Goal: Task Accomplishment & Management: Manage account settings

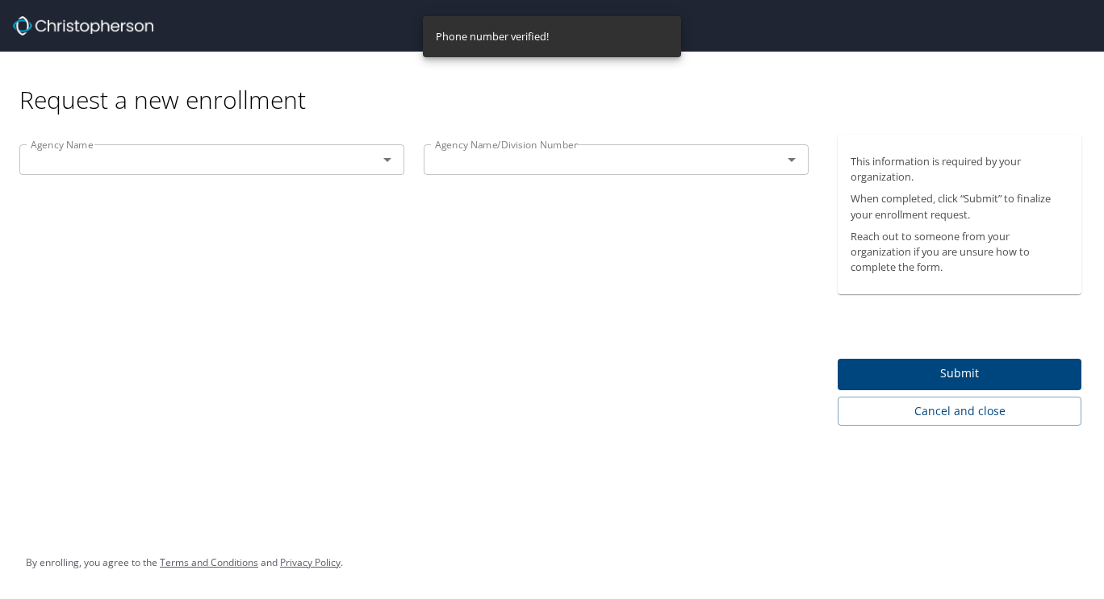
click at [309, 175] on p at bounding box center [211, 177] width 385 height 4
click at [308, 173] on div "Agency Name" at bounding box center [211, 159] width 385 height 31
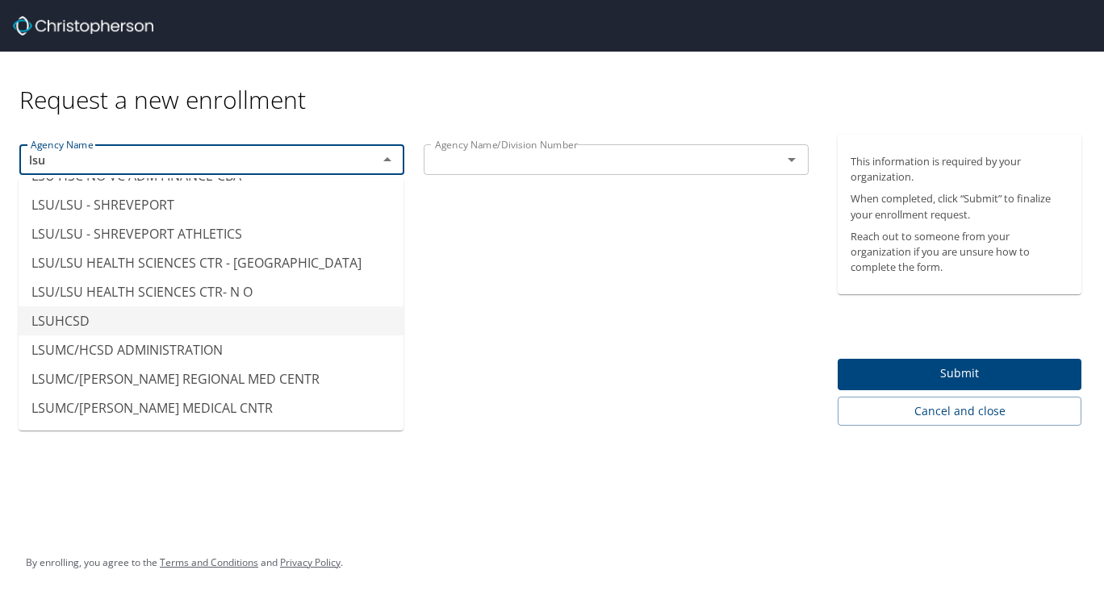
scroll to position [196, 0]
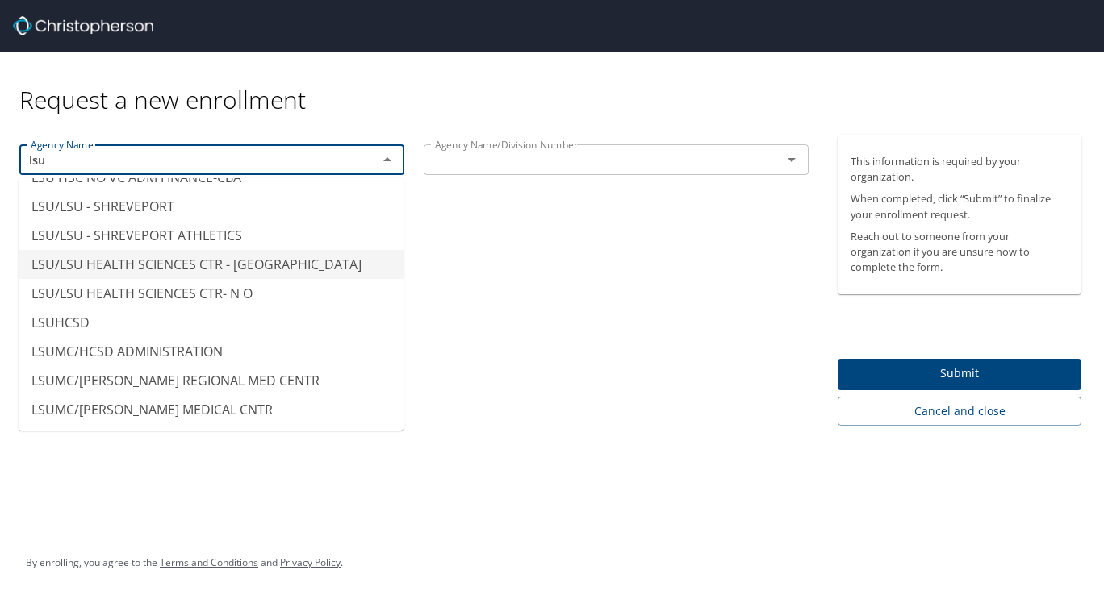
click at [260, 258] on li "LSU/LSU HEALTH SCIENCES CTR - [GEOGRAPHIC_DATA]" at bounding box center [211, 264] width 385 height 29
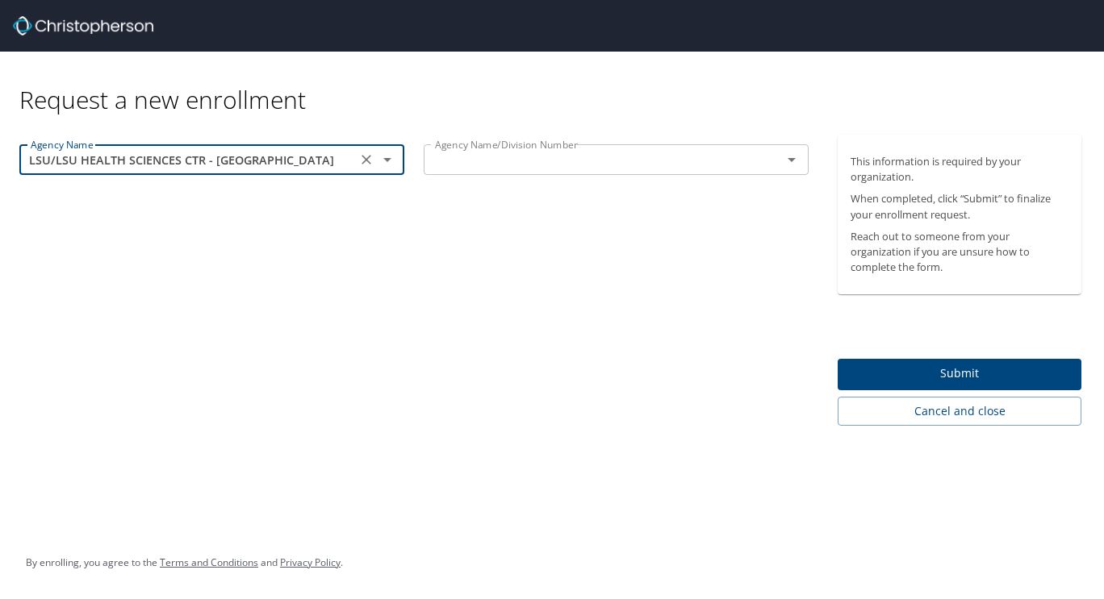
type input "LSU/LSU HEALTH SCIENCES CTR - [GEOGRAPHIC_DATA]"
click at [561, 165] on input "text" at bounding box center [592, 159] width 328 height 21
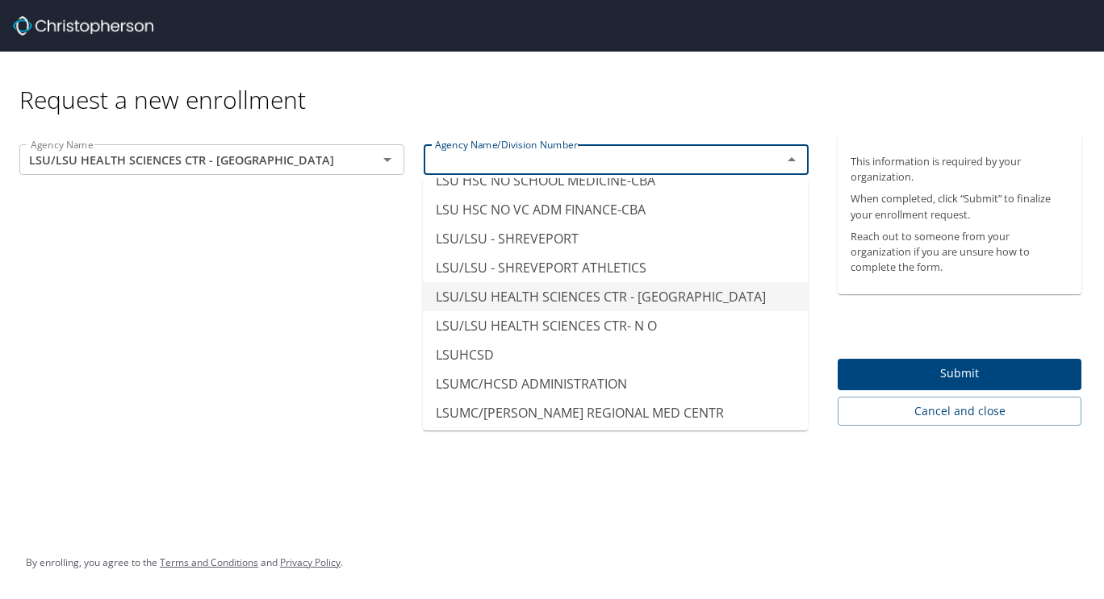
scroll to position [7996, 0]
click at [582, 282] on li "LSU/LSU HEALTH SCIENCES CTR - SHREVEPORT" at bounding box center [615, 296] width 385 height 29
type input "LSU/LSU HEALTH SCIENCES CTR - SHREVEPORT"
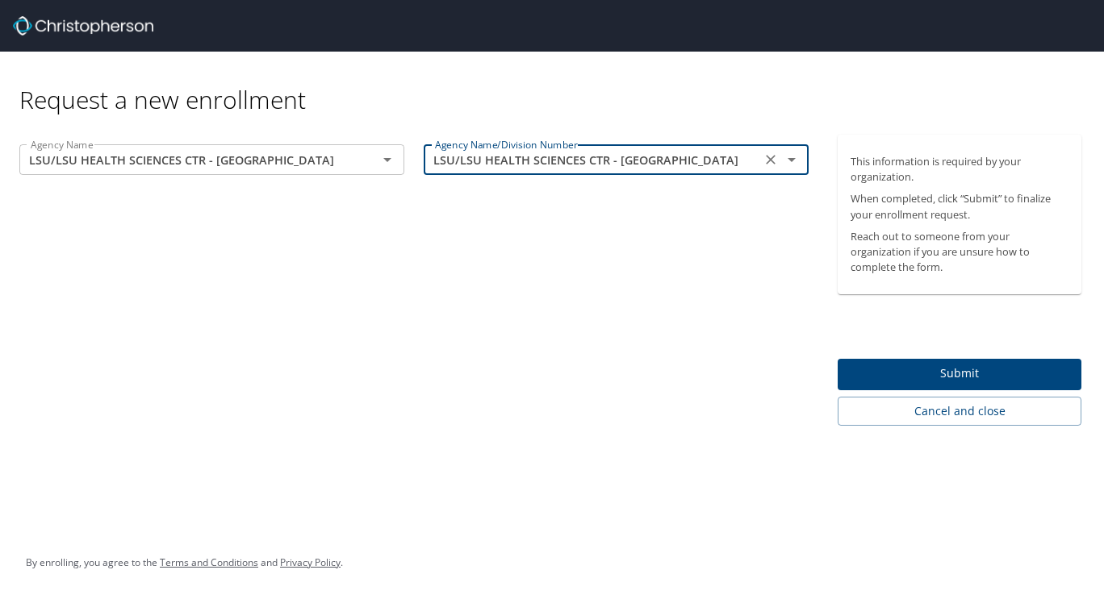
click at [764, 343] on div "Agency Name LSU/LSU HEALTH SCIENCES CTR - SHREVEPORT Agency Name Agency Name/Di…" at bounding box center [414, 280] width 828 height 291
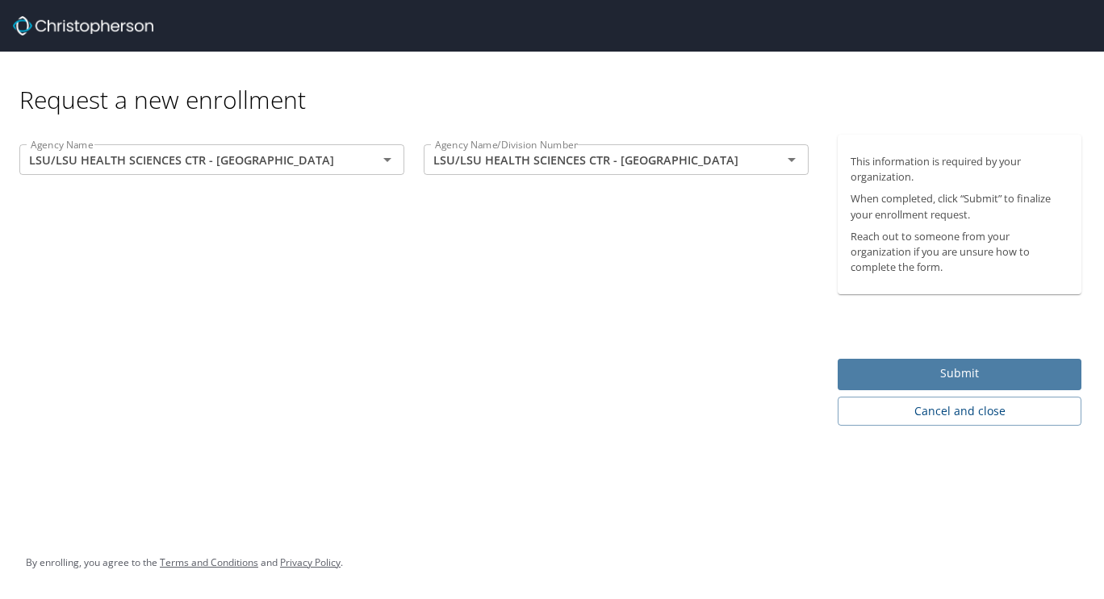
click at [925, 368] on span "Submit" at bounding box center [959, 374] width 218 height 20
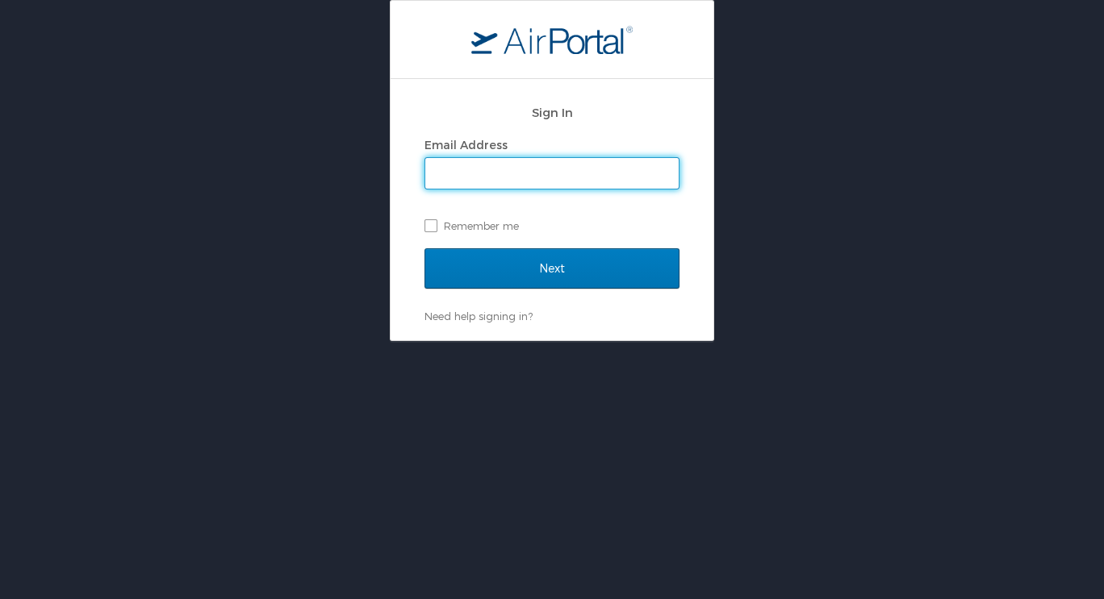
click at [478, 168] on input "Email Address" at bounding box center [551, 173] width 253 height 31
click at [496, 178] on input "Email Address" at bounding box center [551, 173] width 253 height 31
type input "bst002@lsuhs.edu"
click at [424, 248] on input "Next" at bounding box center [551, 268] width 255 height 40
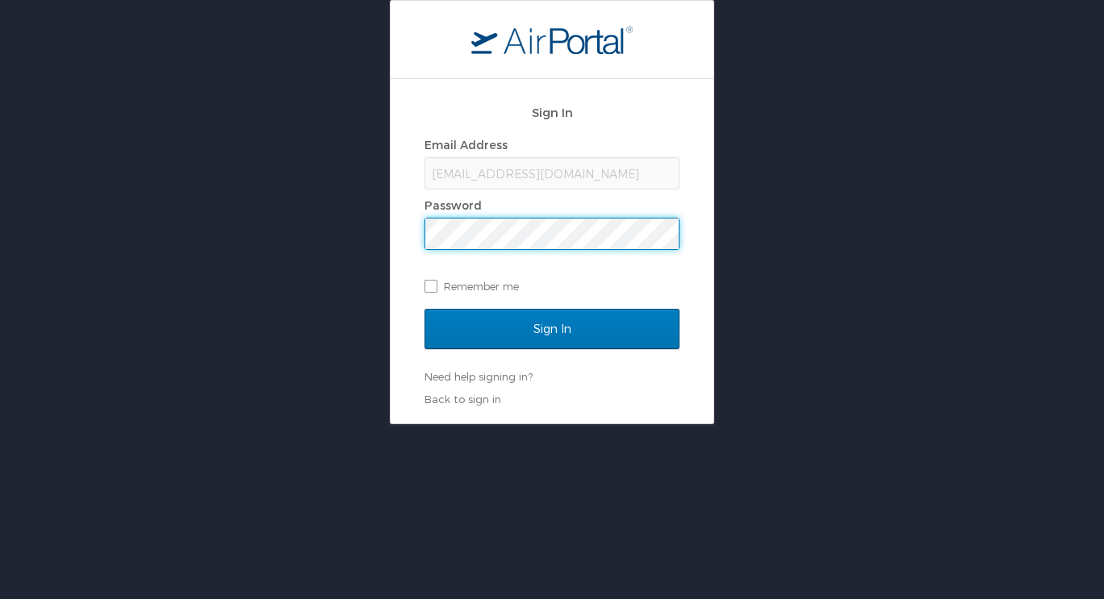
click at [424, 309] on input "Sign In" at bounding box center [551, 329] width 255 height 40
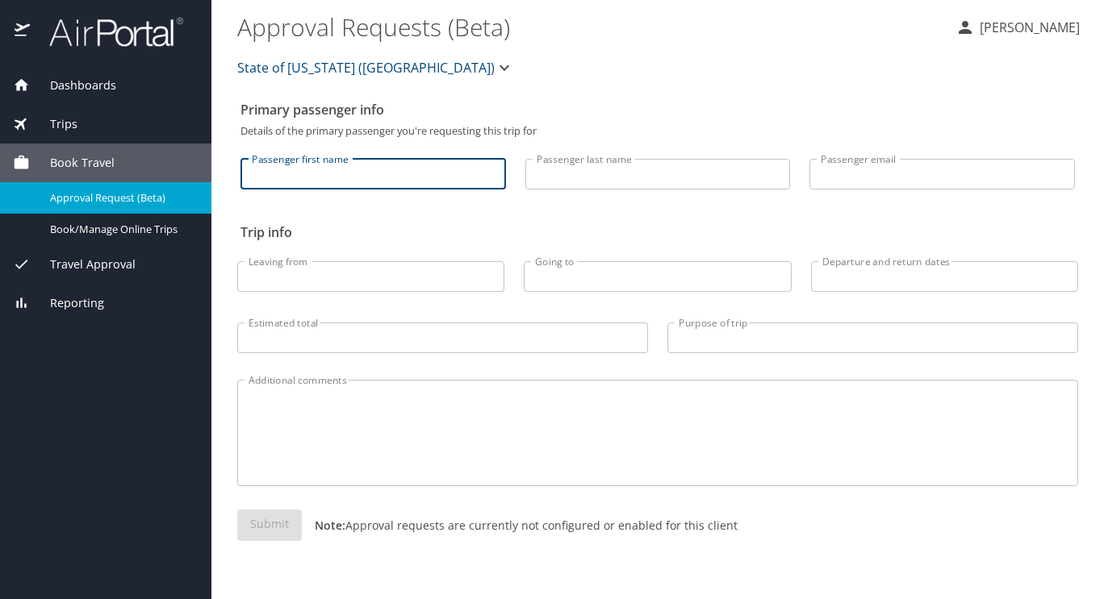
click at [381, 173] on input "Passenger first name" at bounding box center [372, 174] width 265 height 31
click at [99, 85] on span "Dashboards" at bounding box center [73, 86] width 86 height 18
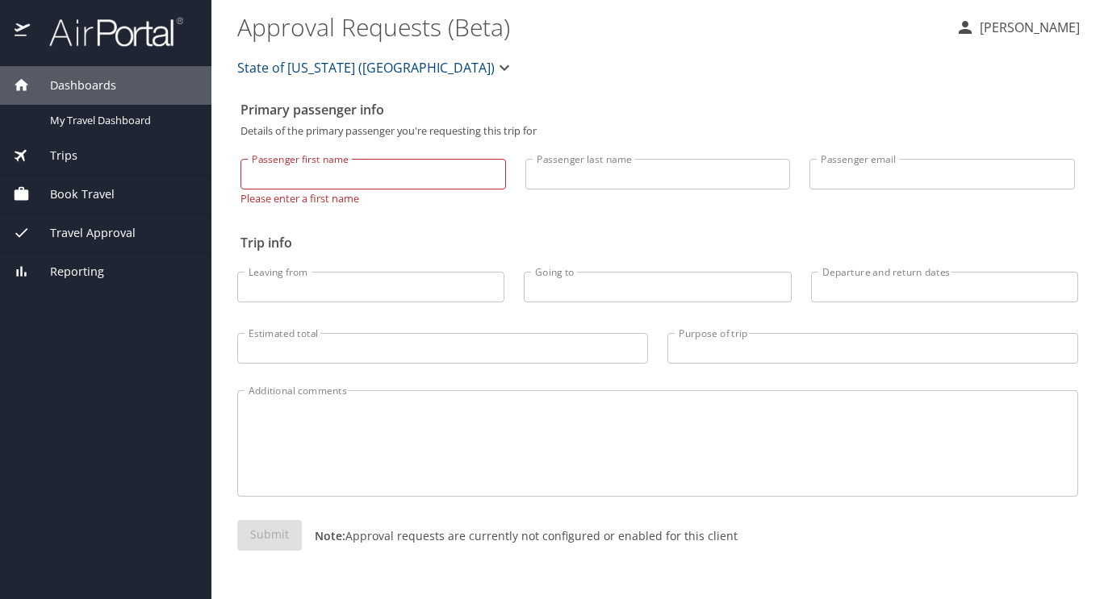
click at [105, 69] on div "Dashboards" at bounding box center [105, 85] width 211 height 39
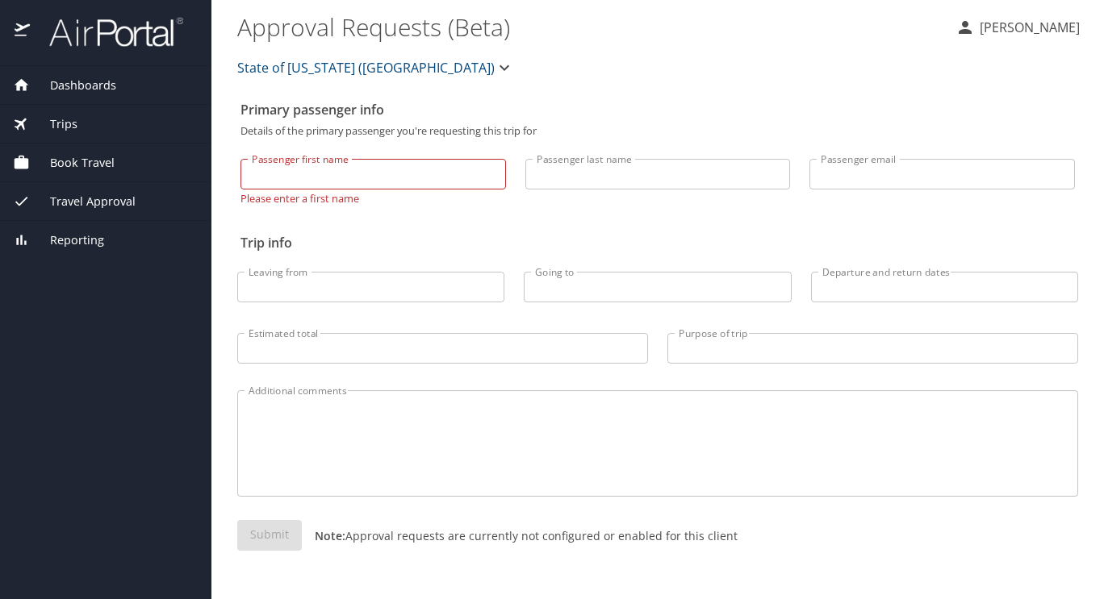
click at [91, 94] on span "Dashboards" at bounding box center [73, 86] width 86 height 18
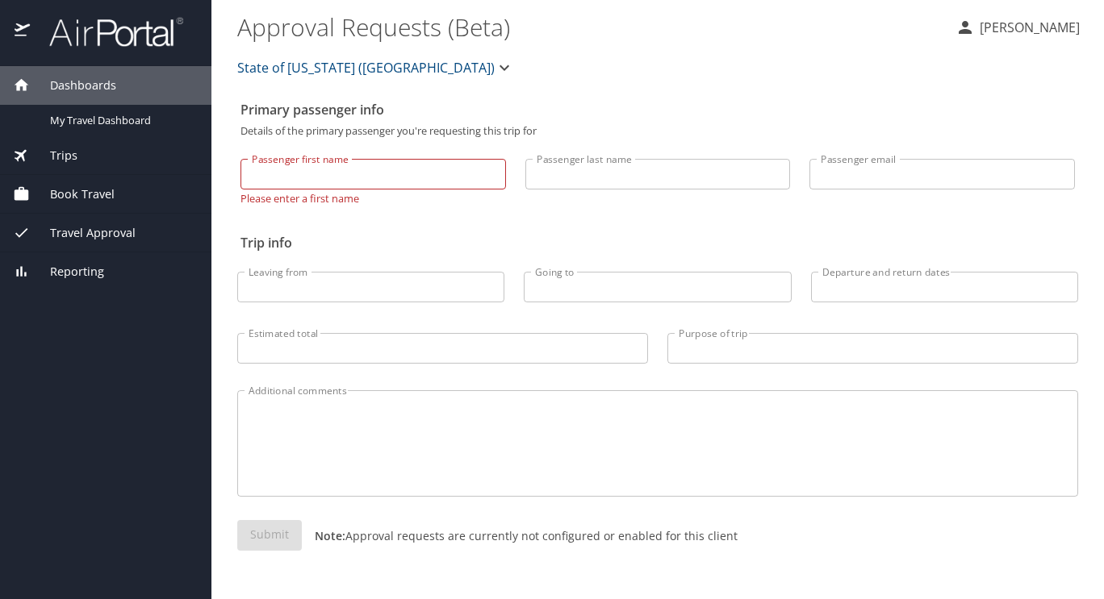
click at [997, 27] on p "[PERSON_NAME]" at bounding box center [1027, 27] width 105 height 19
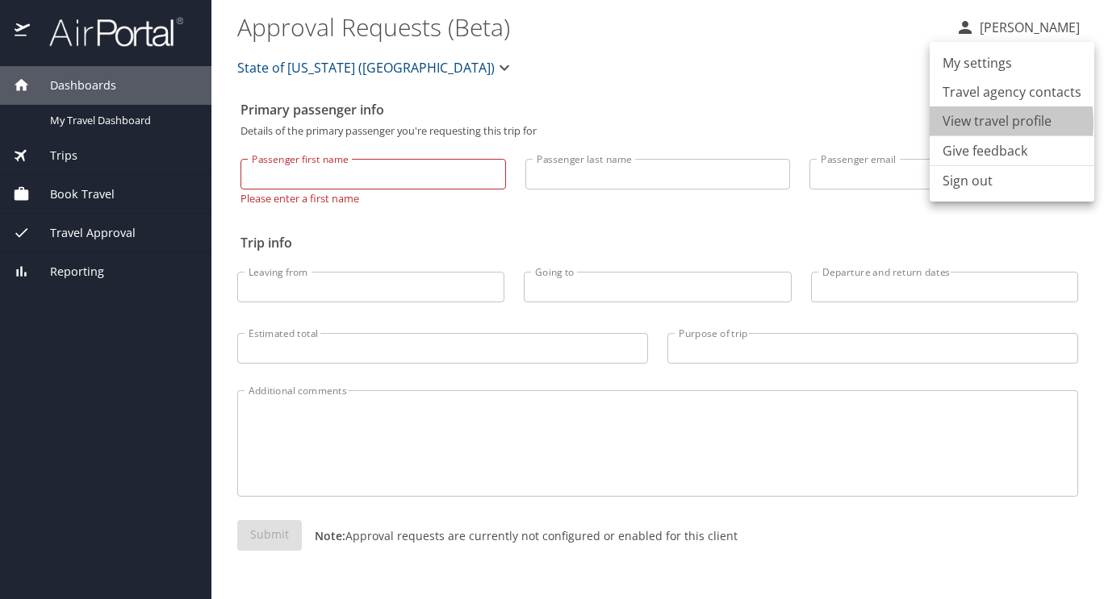
click at [980, 123] on li "View travel profile" at bounding box center [1011, 120] width 165 height 29
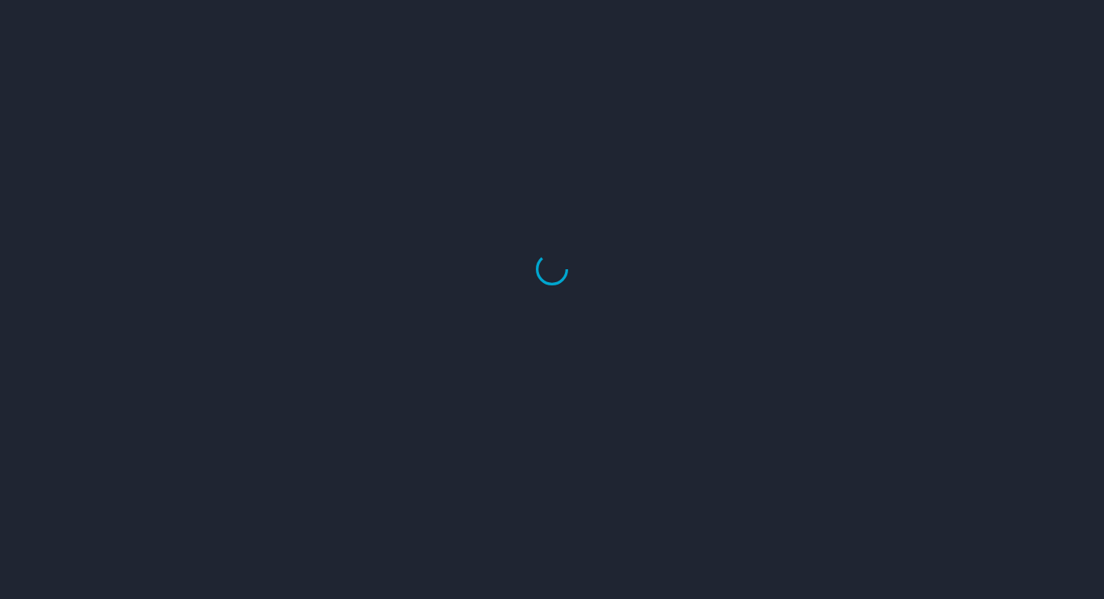
select select "US"
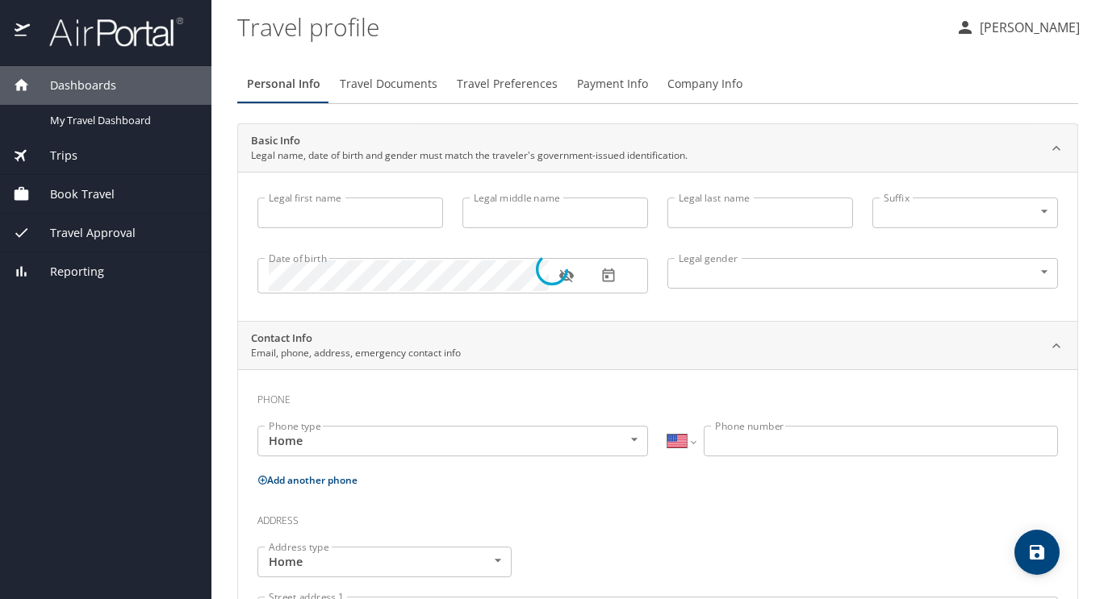
type input "Baylee"
type input "[PERSON_NAME]"
type input "[DEMOGRAPHIC_DATA]"
select select "US"
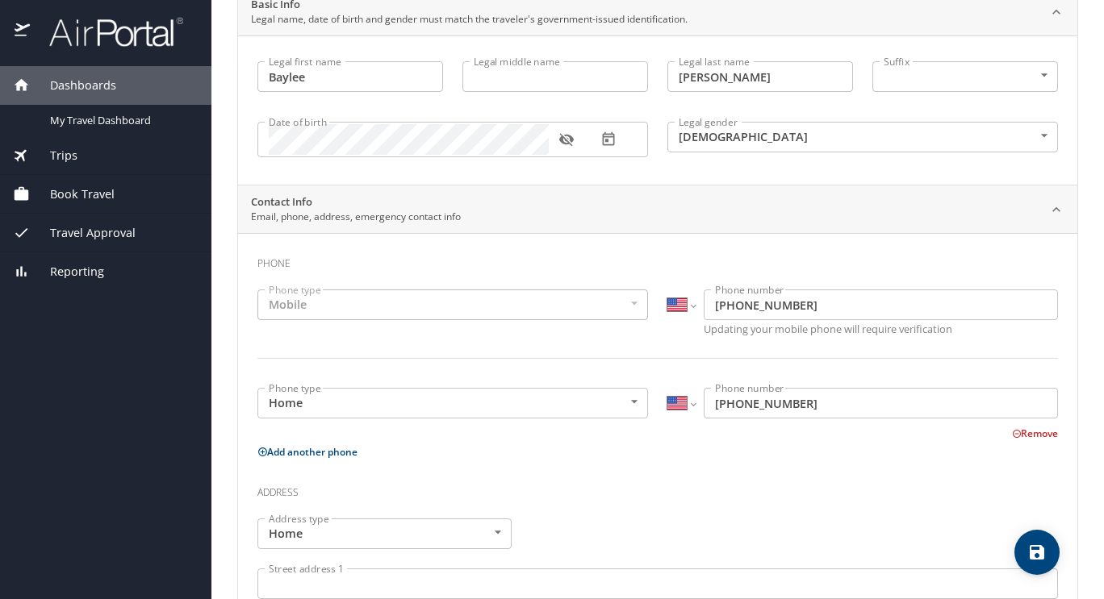
scroll to position [137, 0]
click at [511, 319] on div "Mobile" at bounding box center [452, 304] width 390 height 31
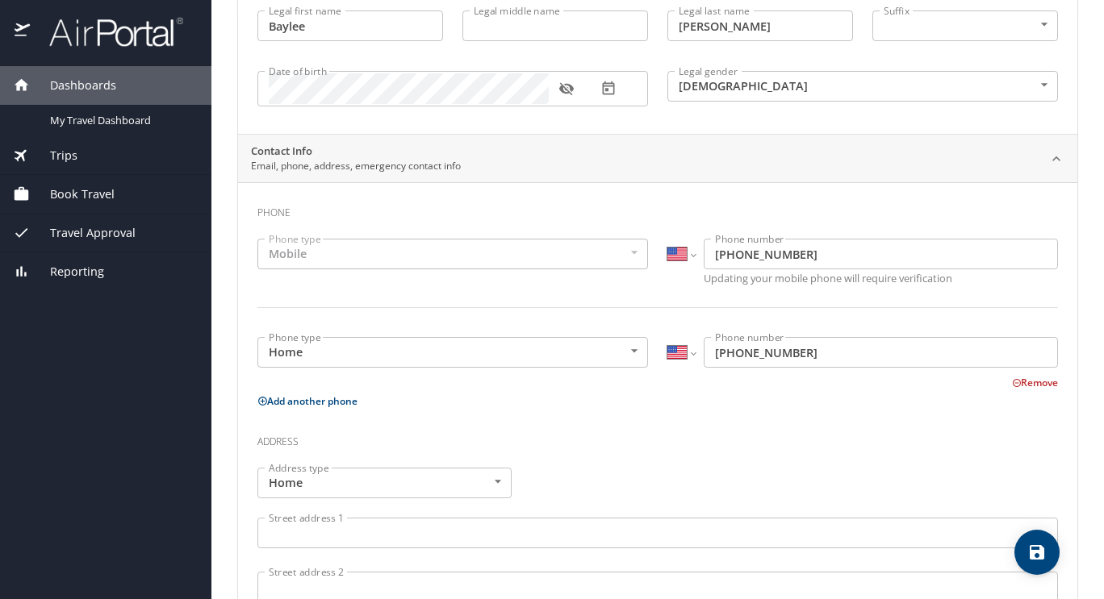
scroll to position [380, 0]
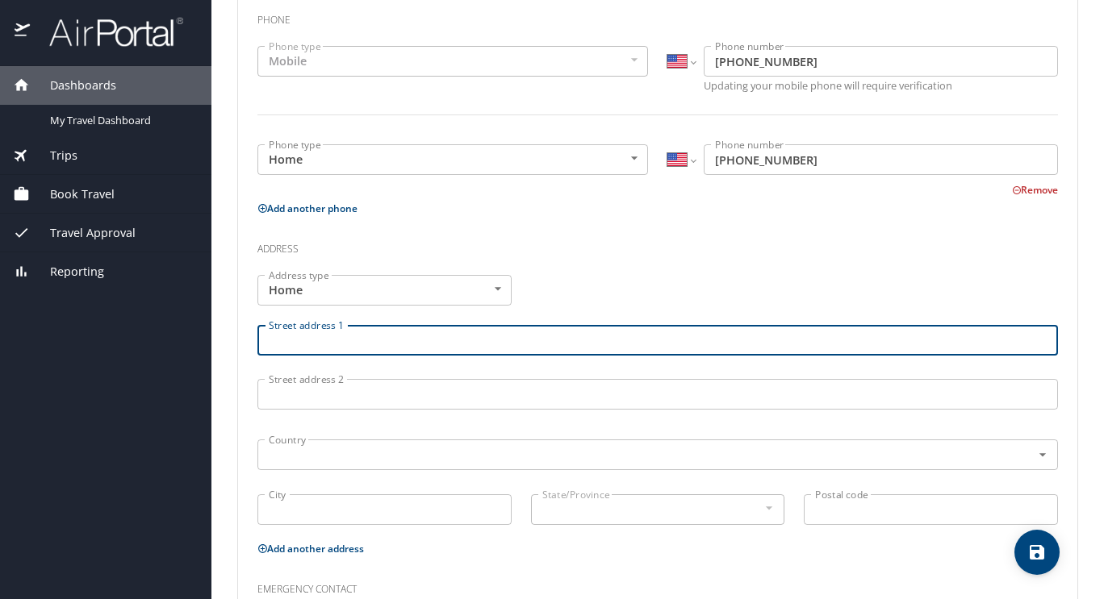
click at [396, 332] on input "Street address 1" at bounding box center [657, 340] width 800 height 31
type input "463 Albert Ave"
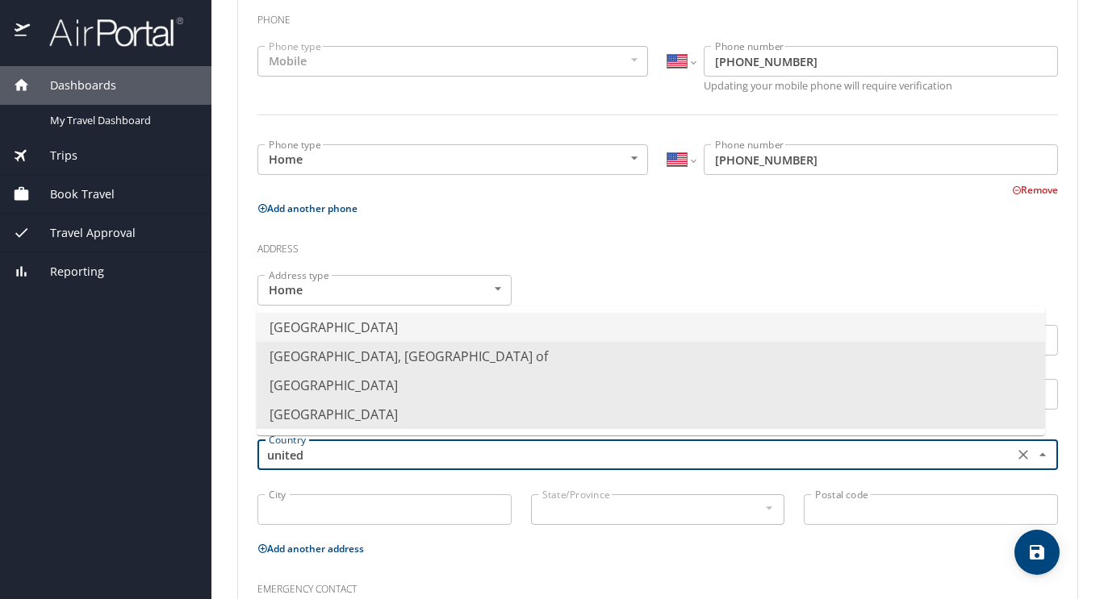
click at [393, 322] on li "[GEOGRAPHIC_DATA]" at bounding box center [651, 327] width 788 height 29
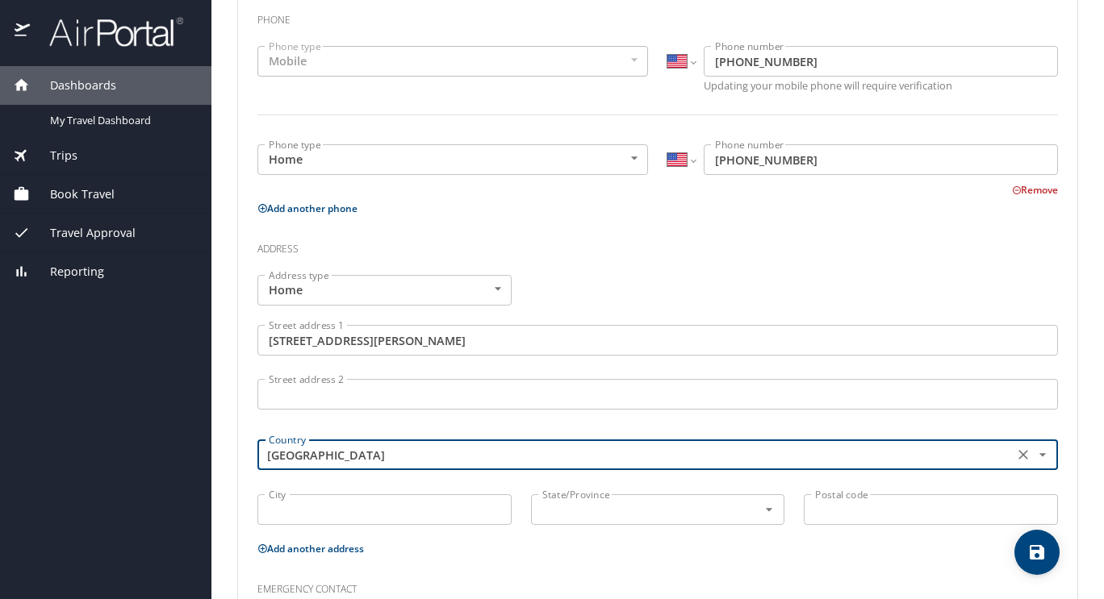
type input "[GEOGRAPHIC_DATA]"
click at [356, 501] on input "City" at bounding box center [384, 510] width 254 height 31
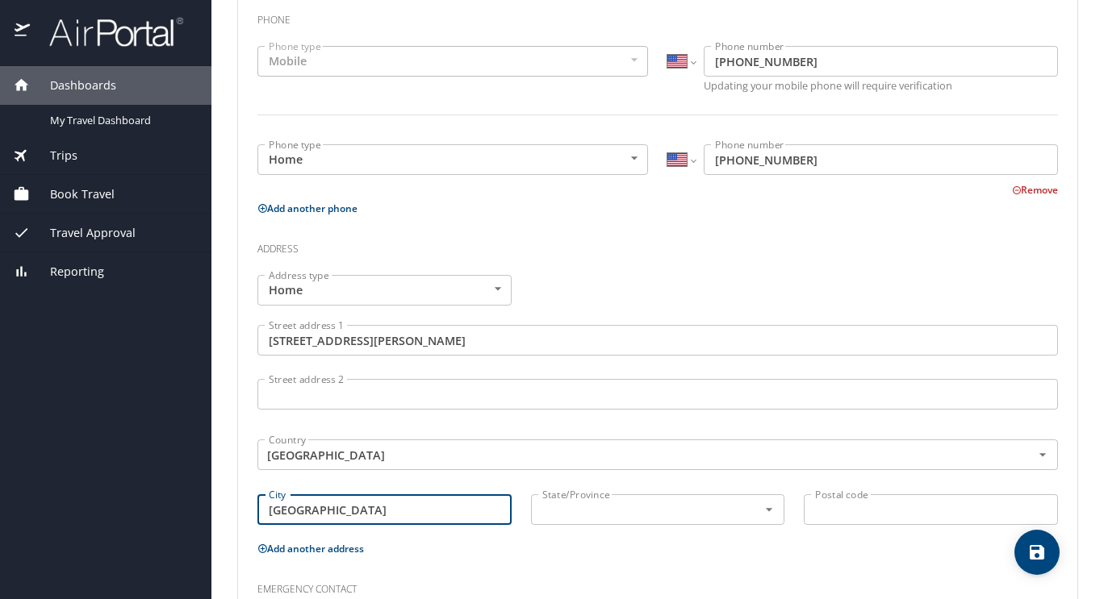
type input "Shreveport"
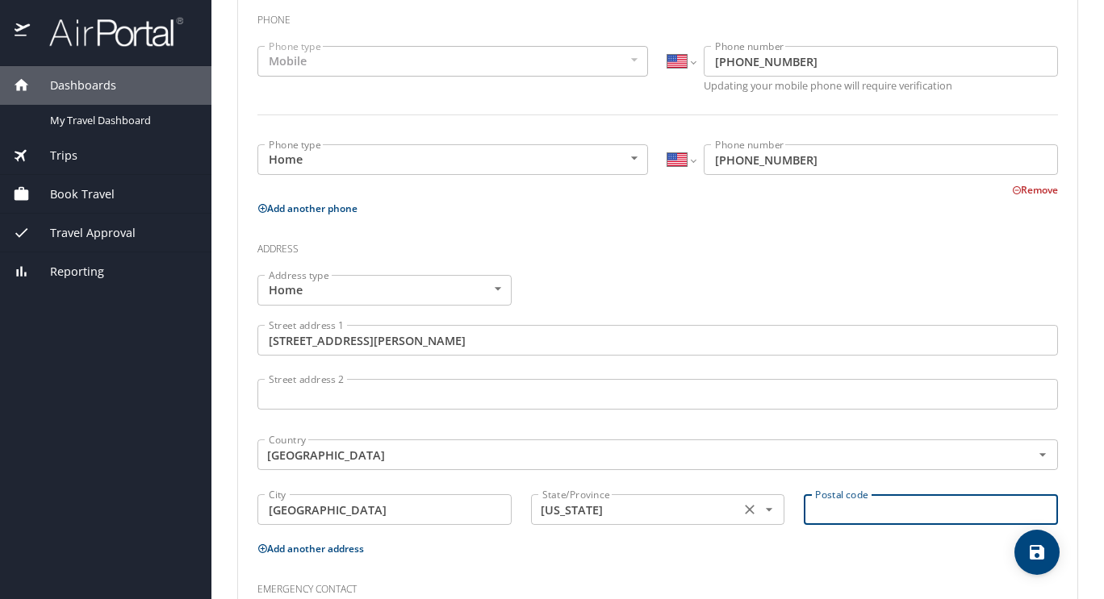
click at [542, 512] on input "Alabama" at bounding box center [634, 509] width 197 height 21
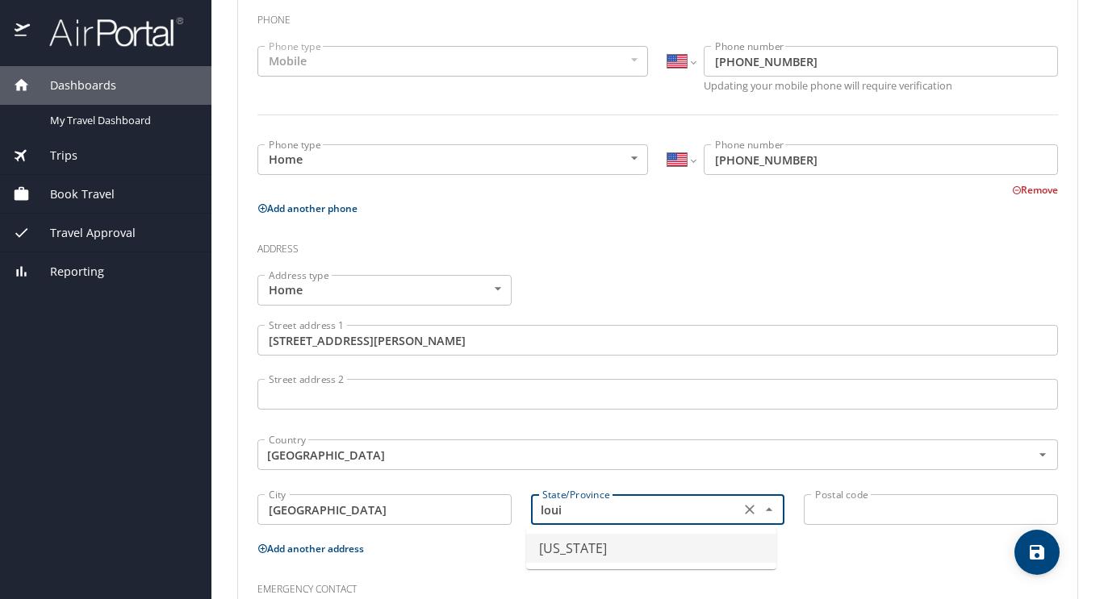
type input "Louisiana"
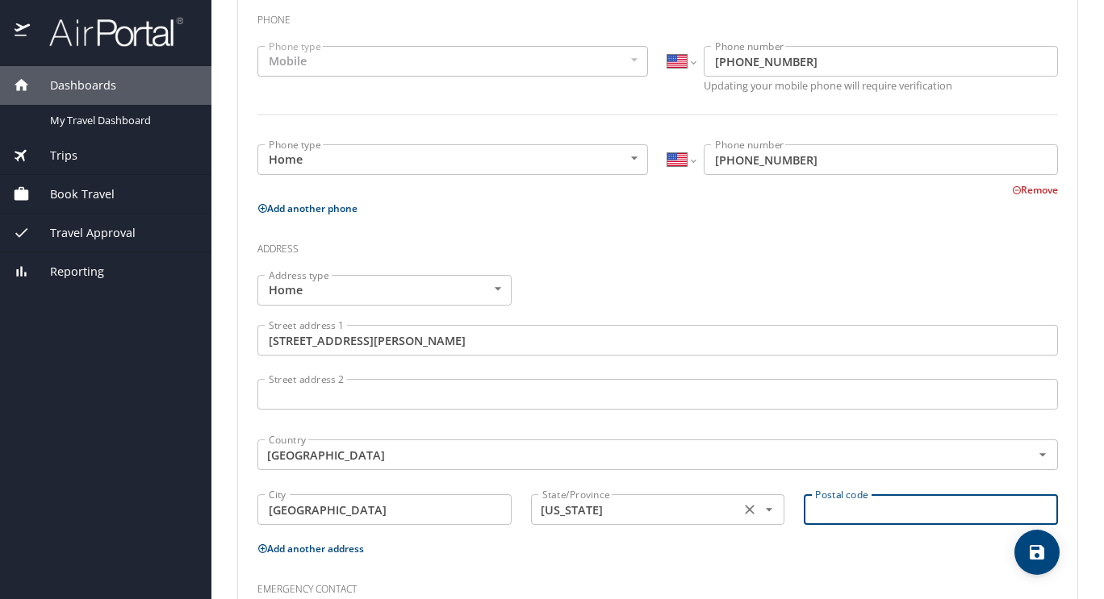
type input "7"
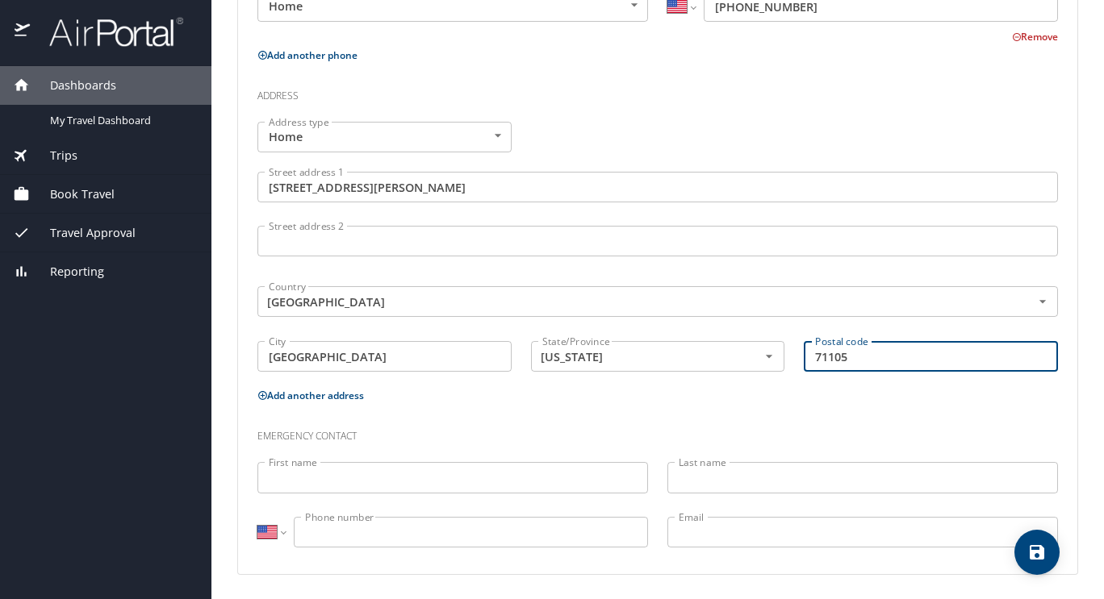
type input "71105"
click at [338, 482] on input "First name" at bounding box center [452, 477] width 390 height 31
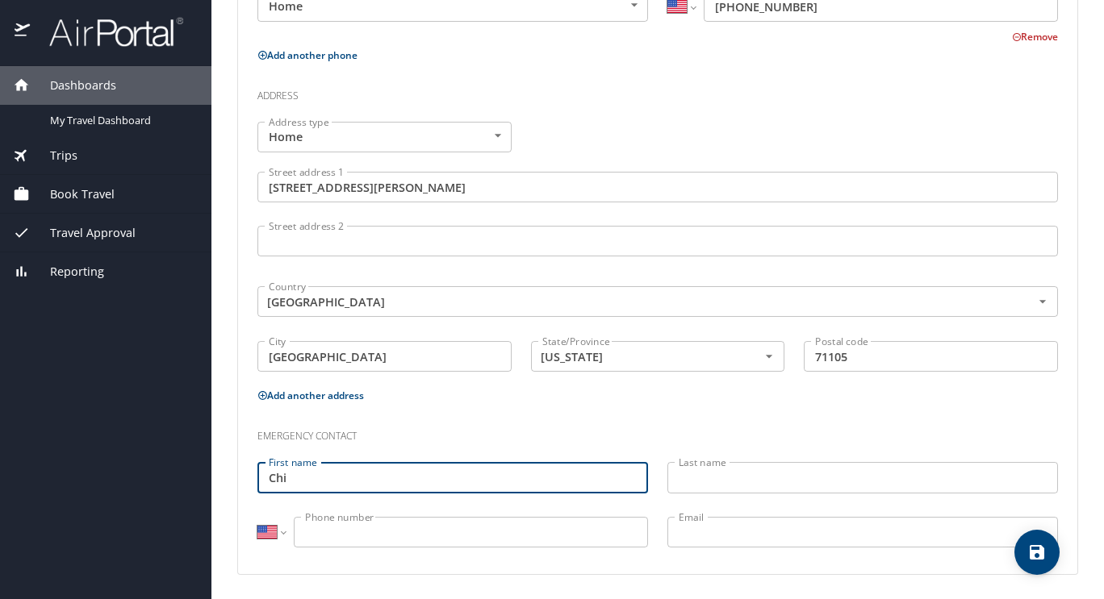
type input "Chi"
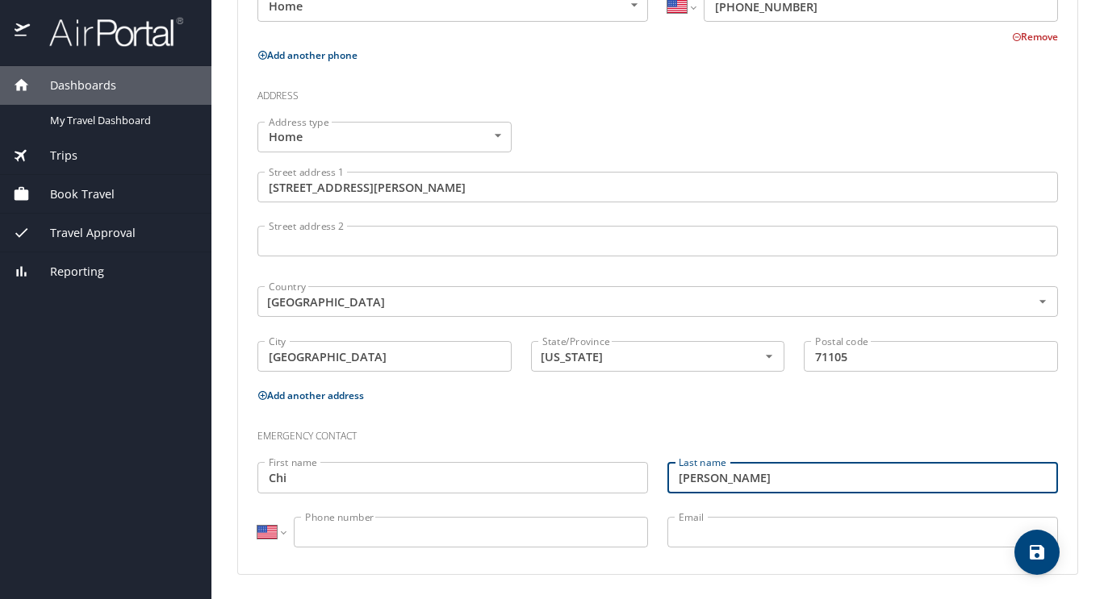
type input "Stevens"
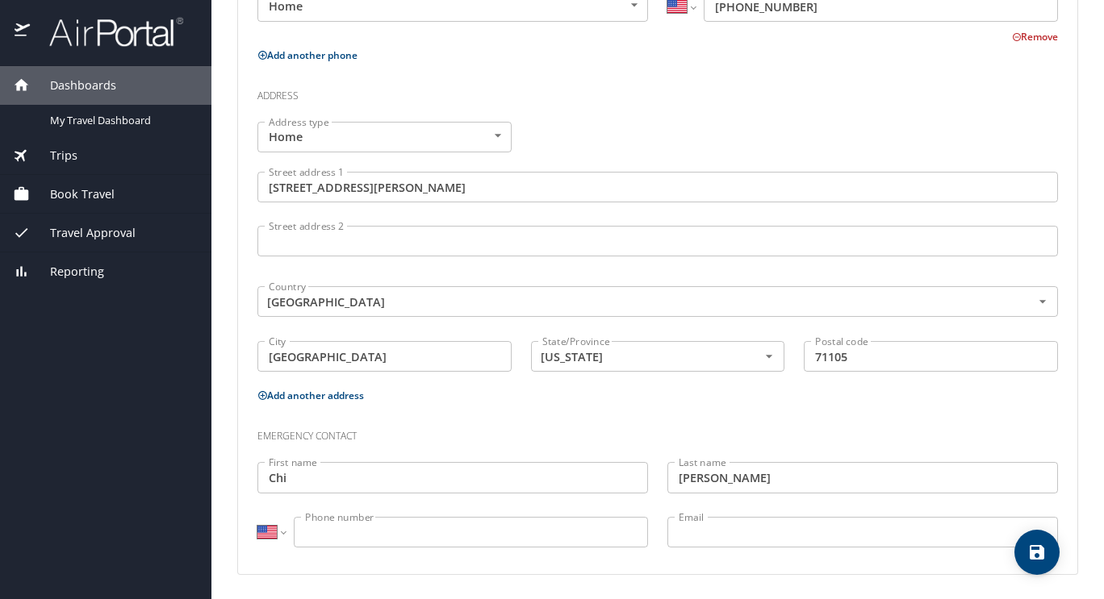
click at [354, 526] on input "Phone number" at bounding box center [471, 532] width 354 height 31
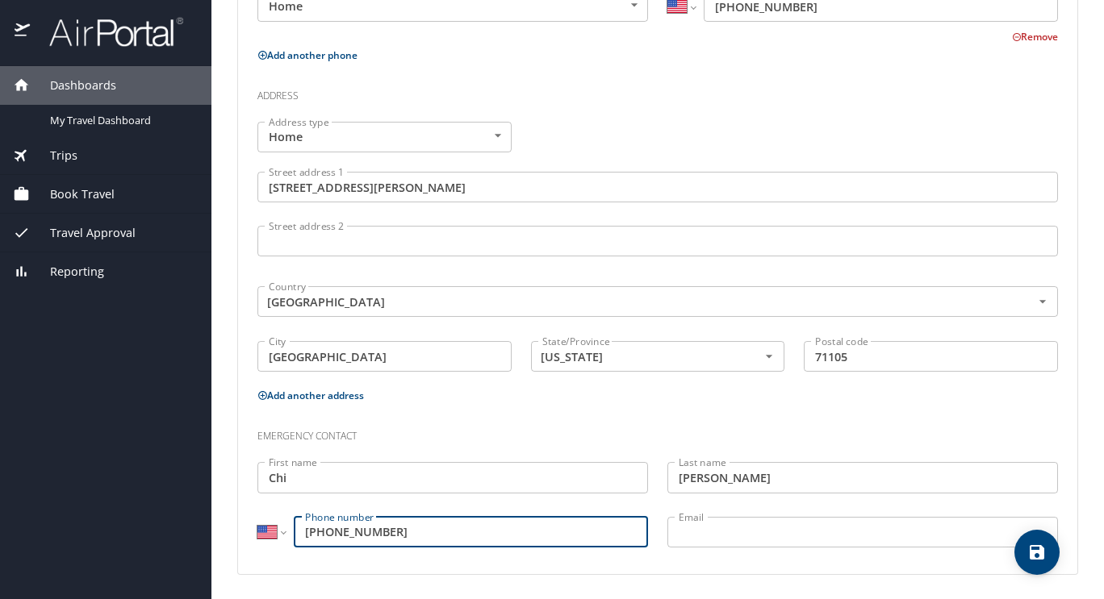
type input "(918) 271-4282"
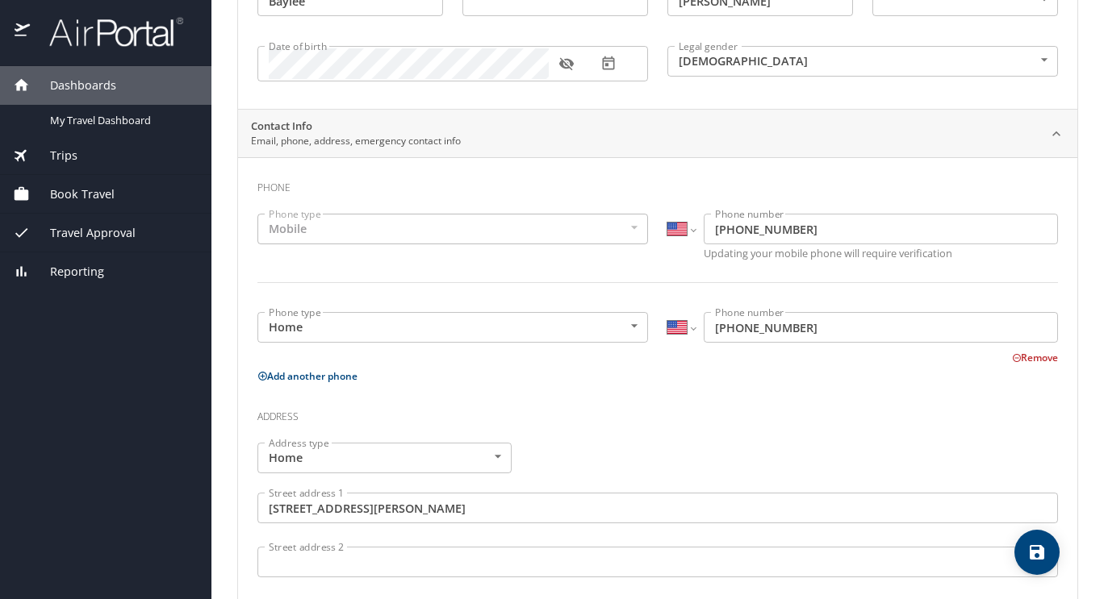
scroll to position [0, 0]
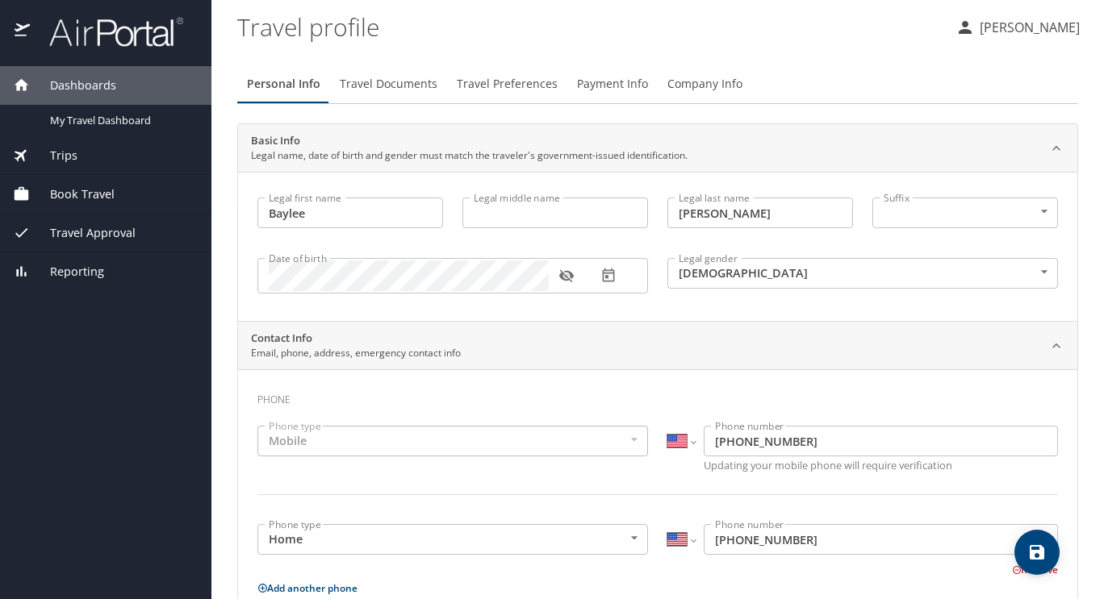
type input "shistevens@sbcglobal.net"
click at [405, 92] on span "Travel Documents" at bounding box center [389, 84] width 98 height 20
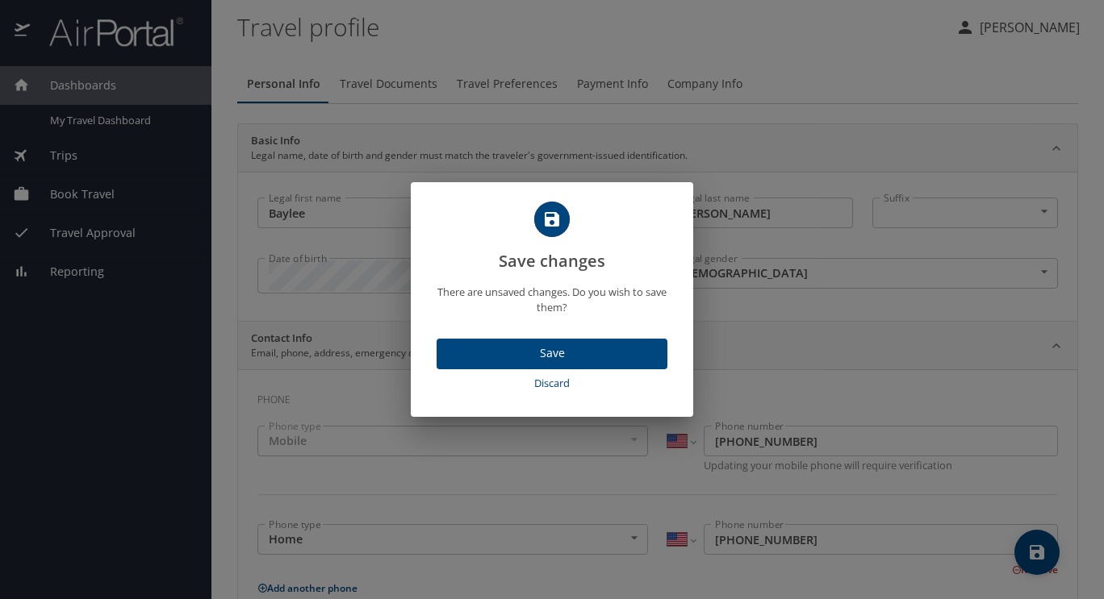
click at [563, 350] on span "Save" at bounding box center [551, 354] width 205 height 20
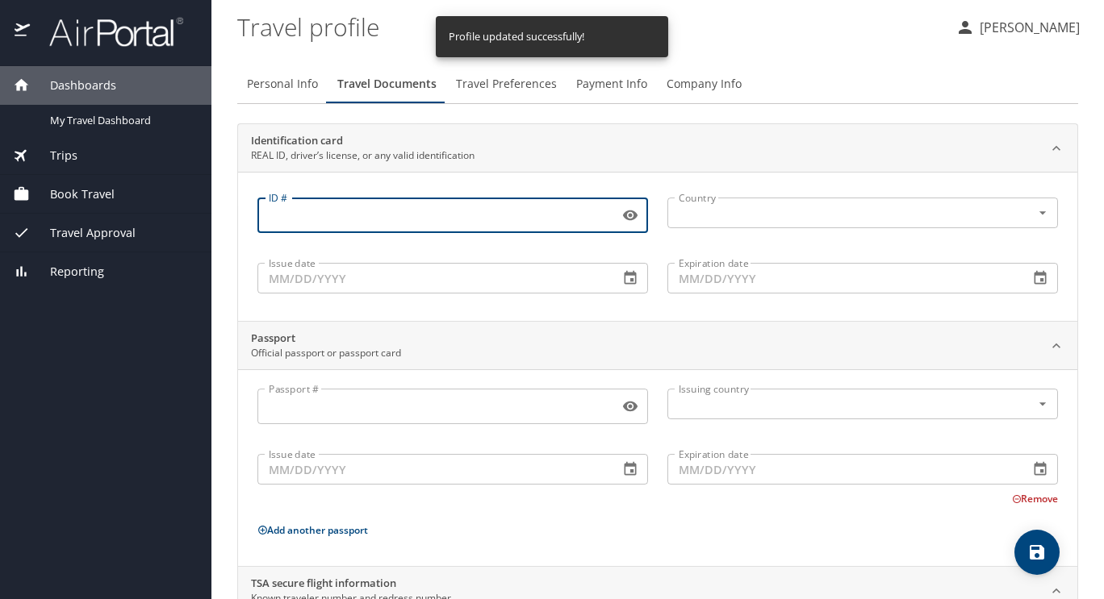
click at [496, 219] on input "ID #" at bounding box center [434, 215] width 355 height 31
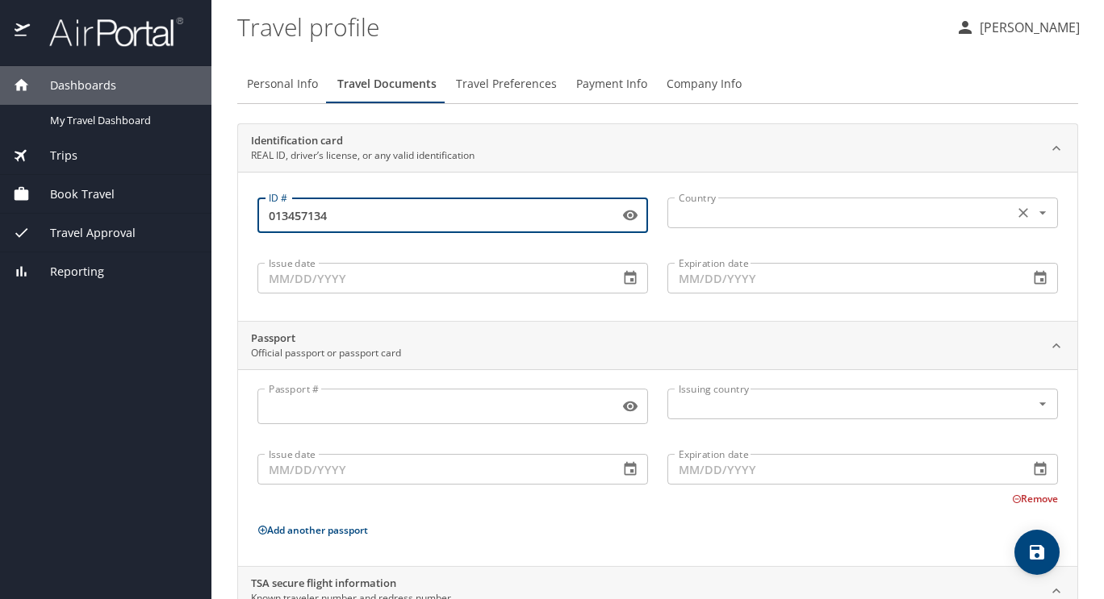
type input "013457134"
click at [688, 215] on input "text" at bounding box center [838, 212] width 333 height 21
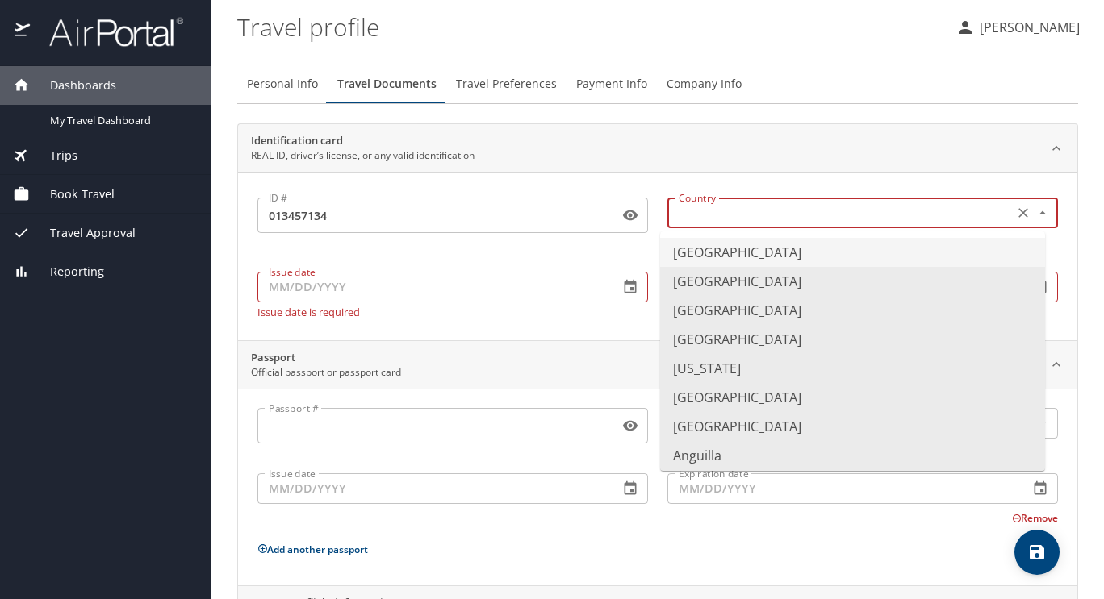
click at [691, 248] on li "United States of America" at bounding box center [852, 252] width 385 height 29
type input "United States of America"
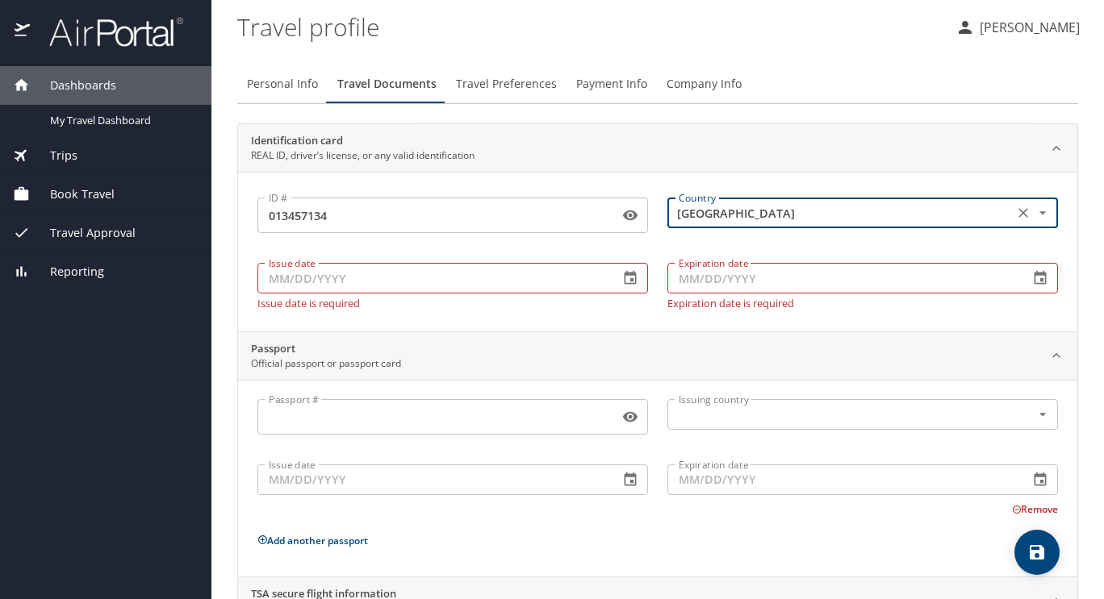
click at [399, 274] on input "Issue date" at bounding box center [431, 278] width 349 height 31
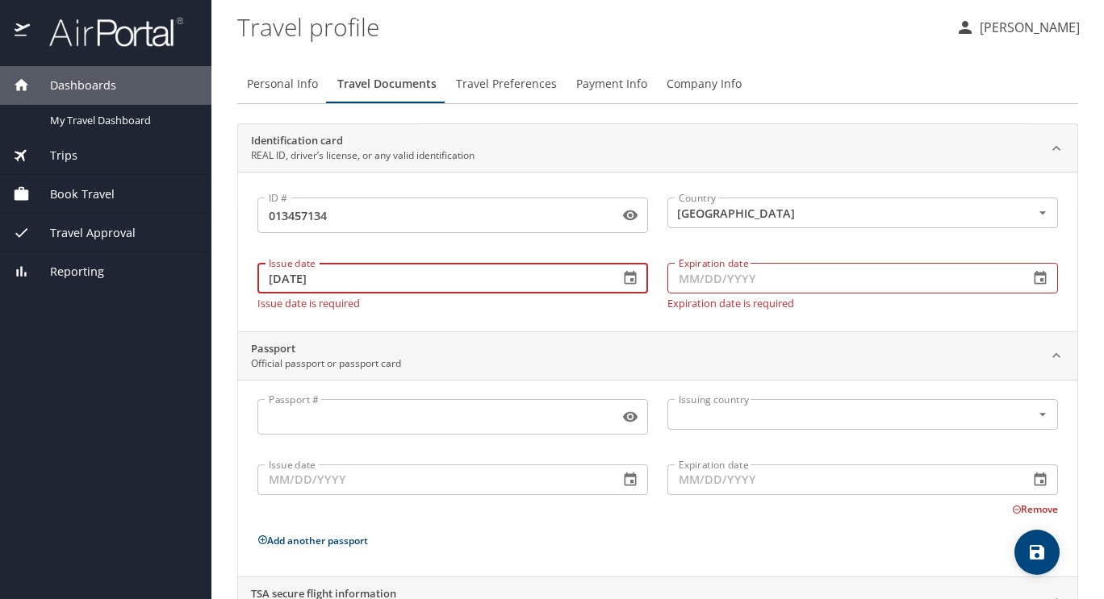
type input "06/16/2025"
click at [691, 276] on input "Expiration date" at bounding box center [841, 278] width 349 height 31
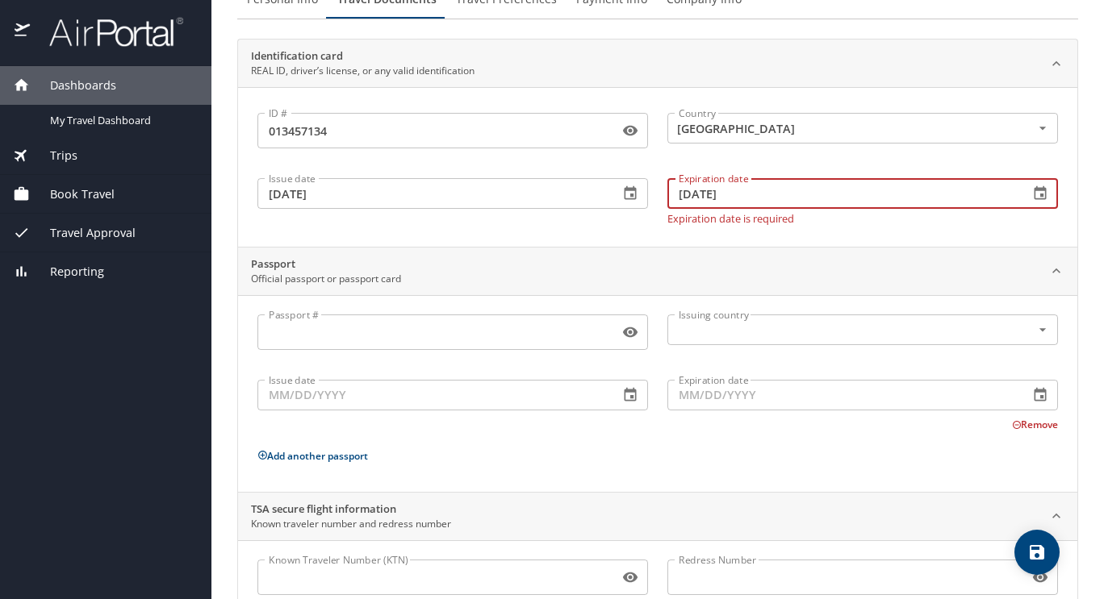
scroll to position [117, 0]
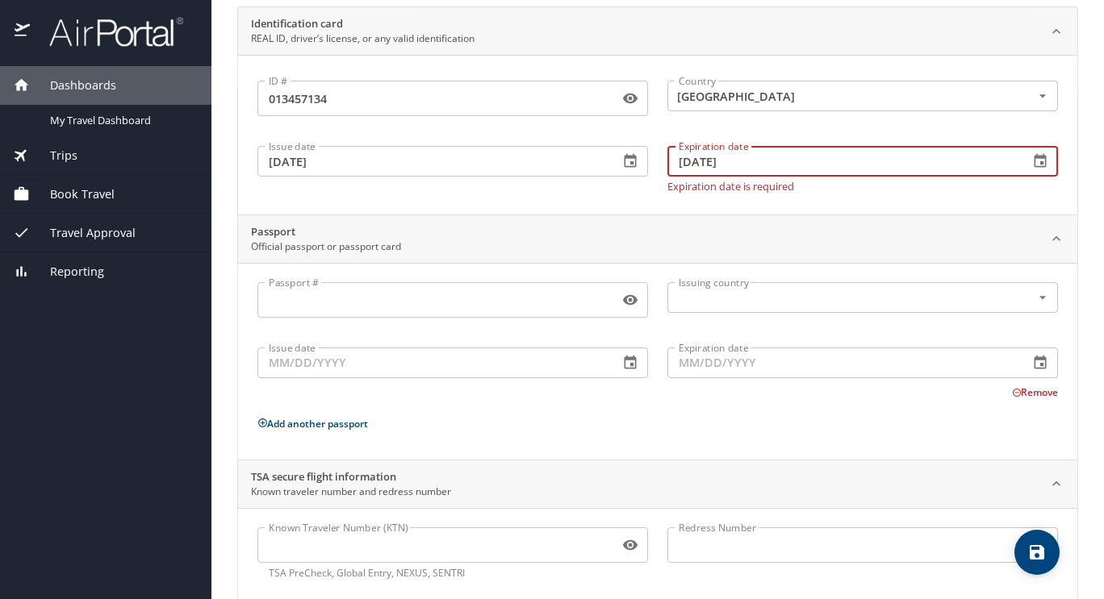
type input "05/03/2031"
click at [499, 291] on input "Passport #" at bounding box center [434, 300] width 355 height 31
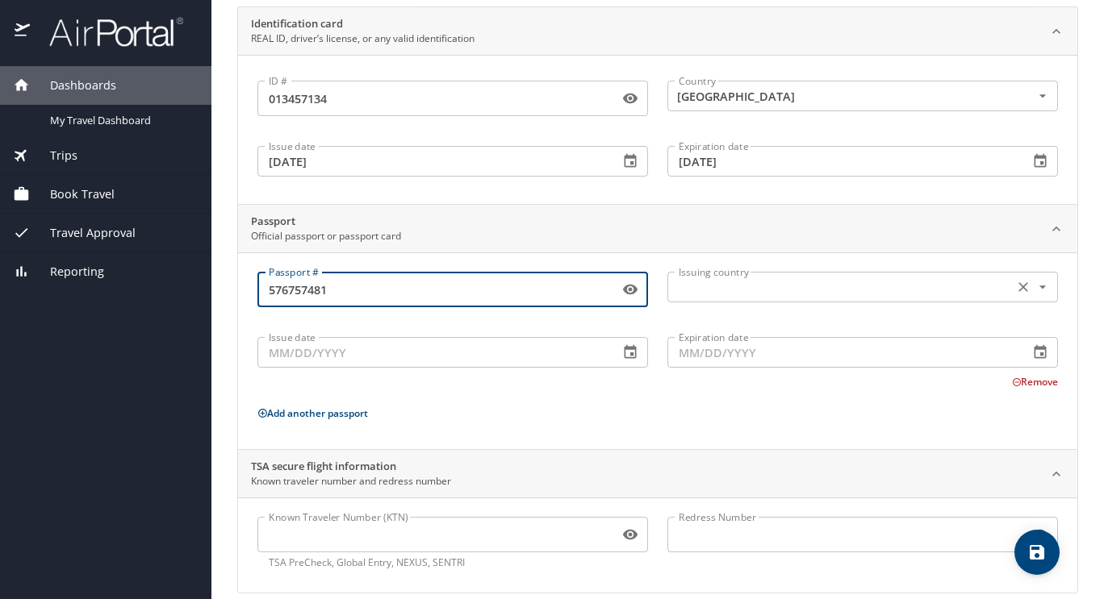
type input "576757481"
click at [682, 284] on input "text" at bounding box center [838, 287] width 333 height 21
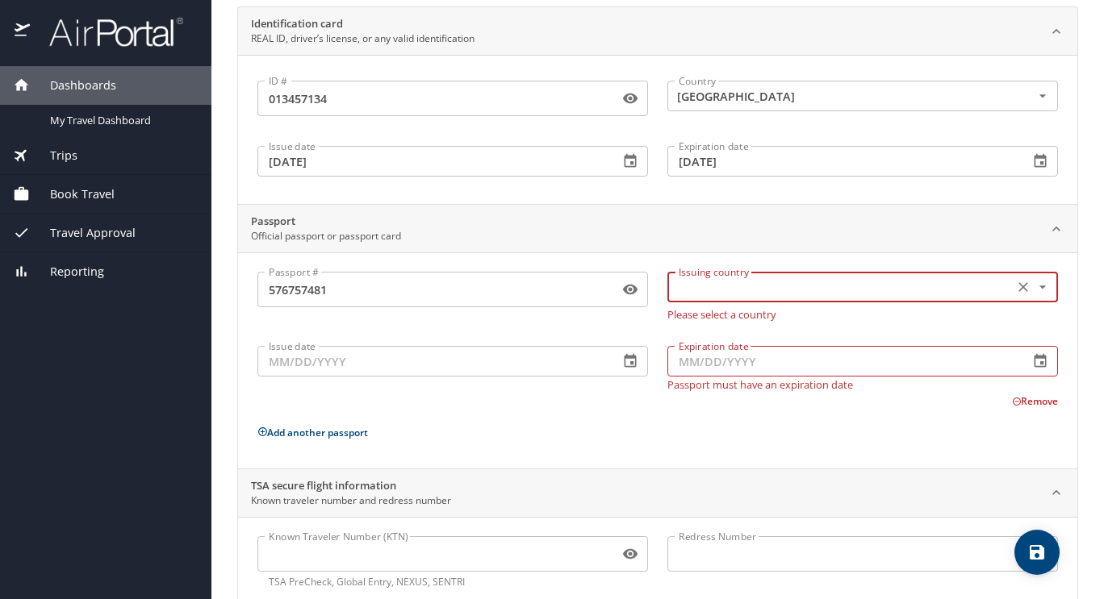
click at [682, 284] on input "text" at bounding box center [838, 287] width 333 height 21
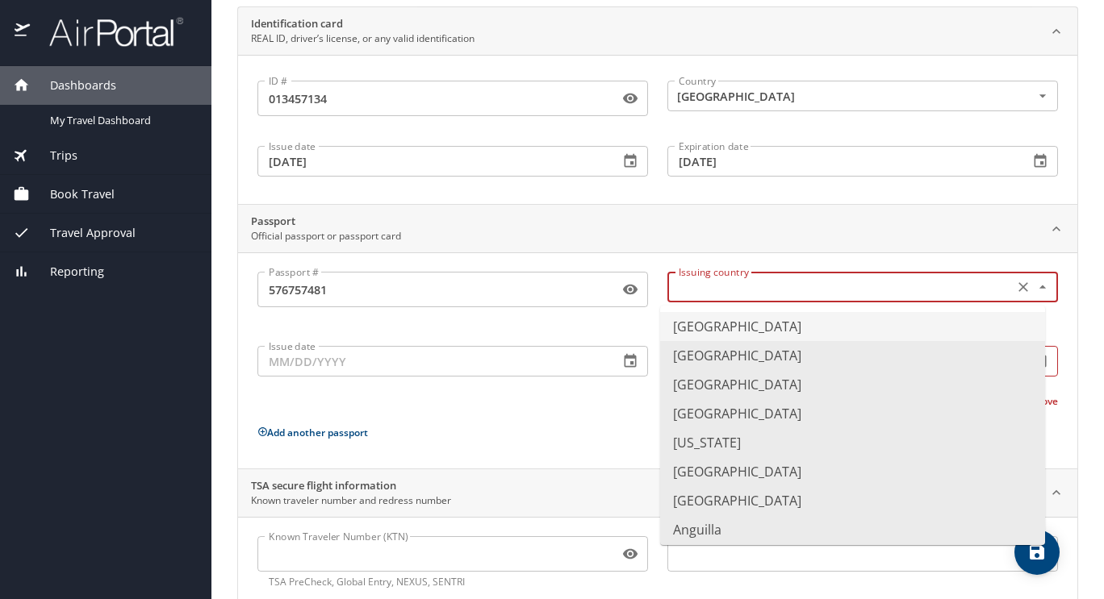
click at [680, 286] on input "text" at bounding box center [838, 287] width 333 height 21
click at [709, 327] on li "[GEOGRAPHIC_DATA]" at bounding box center [852, 326] width 385 height 29
type input "[GEOGRAPHIC_DATA]"
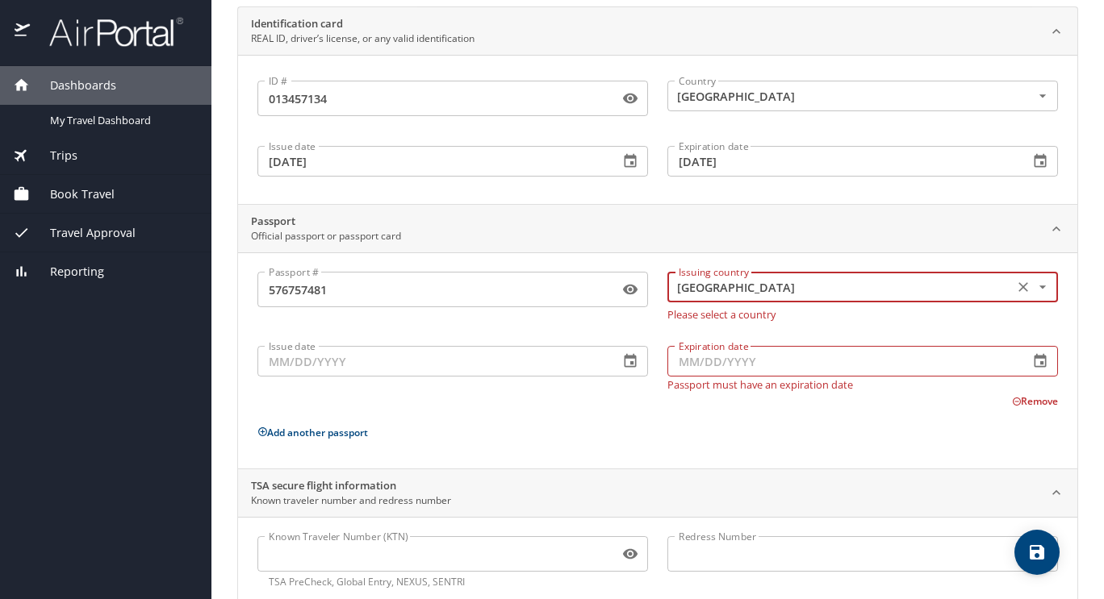
click at [516, 346] on input "Issue date" at bounding box center [431, 361] width 349 height 31
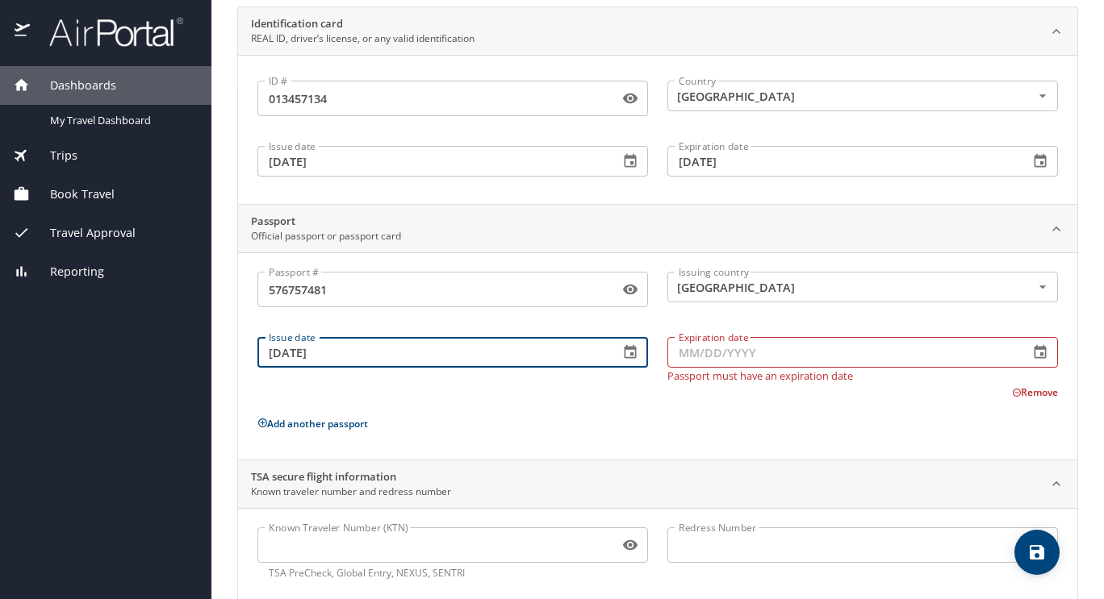
type input "03/20/2018"
click at [704, 350] on input "Expiration date" at bounding box center [841, 352] width 349 height 31
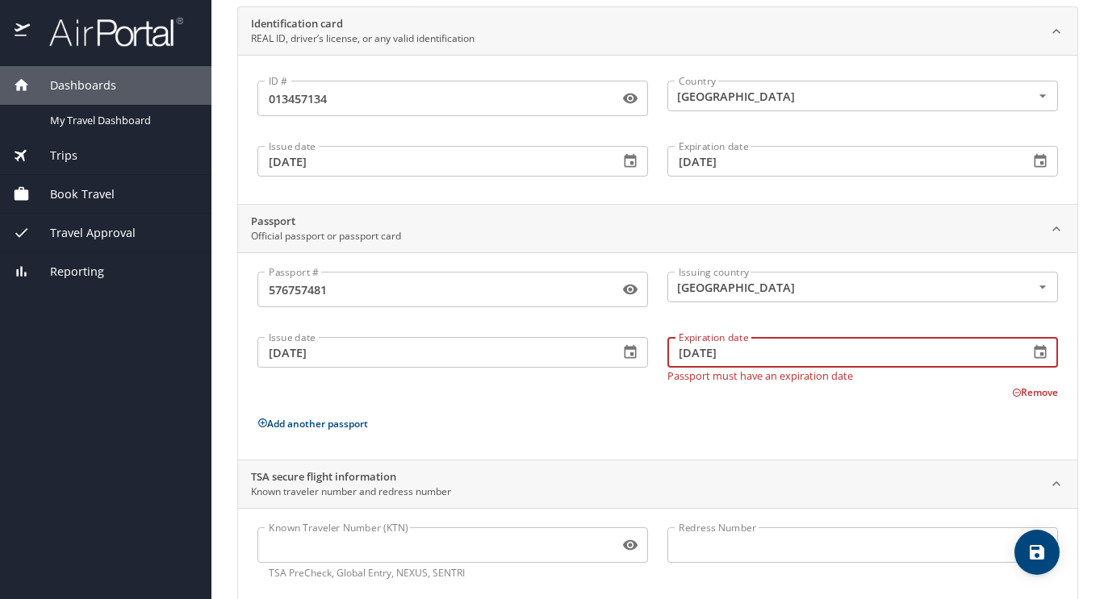
type input "03/19/2028"
click at [599, 434] on div "Passport # 576757481 Passport # Issuing country United States of America Issuin…" at bounding box center [657, 359] width 800 height 175
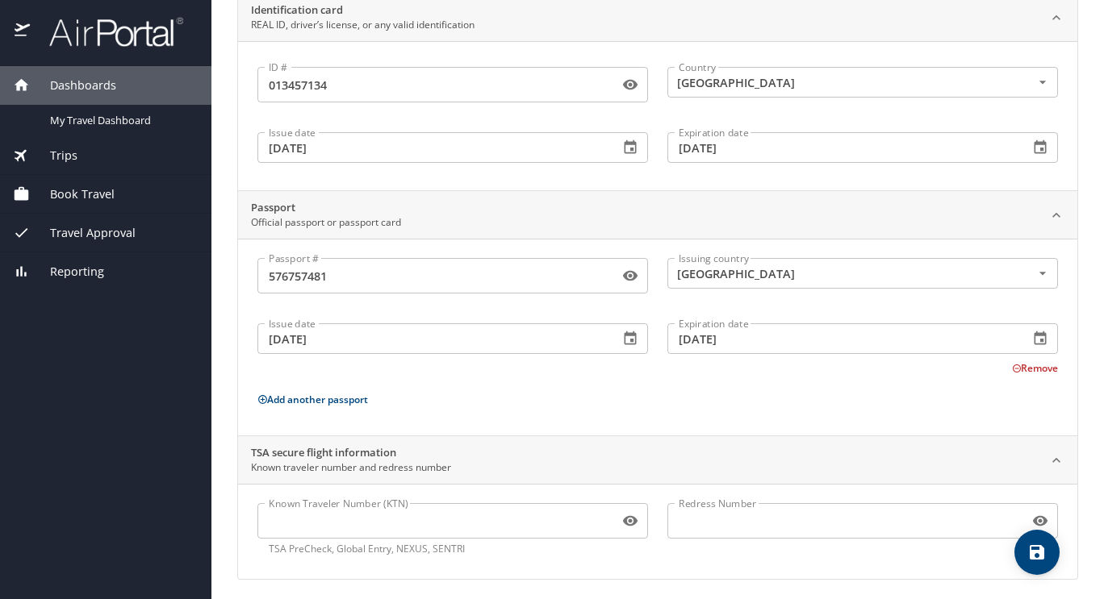
scroll to position [136, 0]
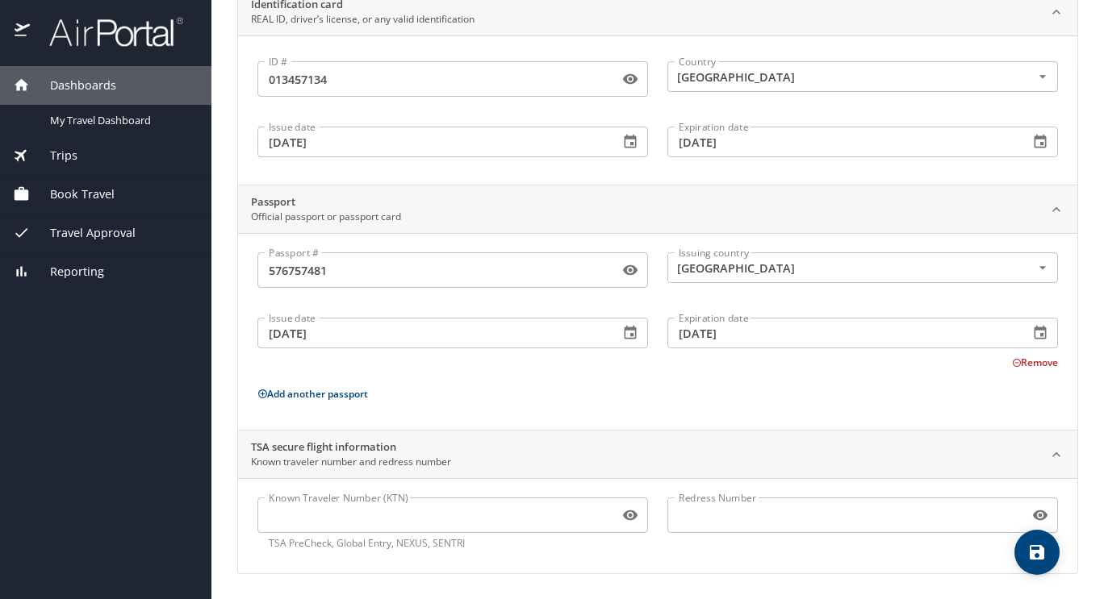
click at [532, 509] on input "Known Traveler Number (KTN)" at bounding box center [434, 515] width 355 height 31
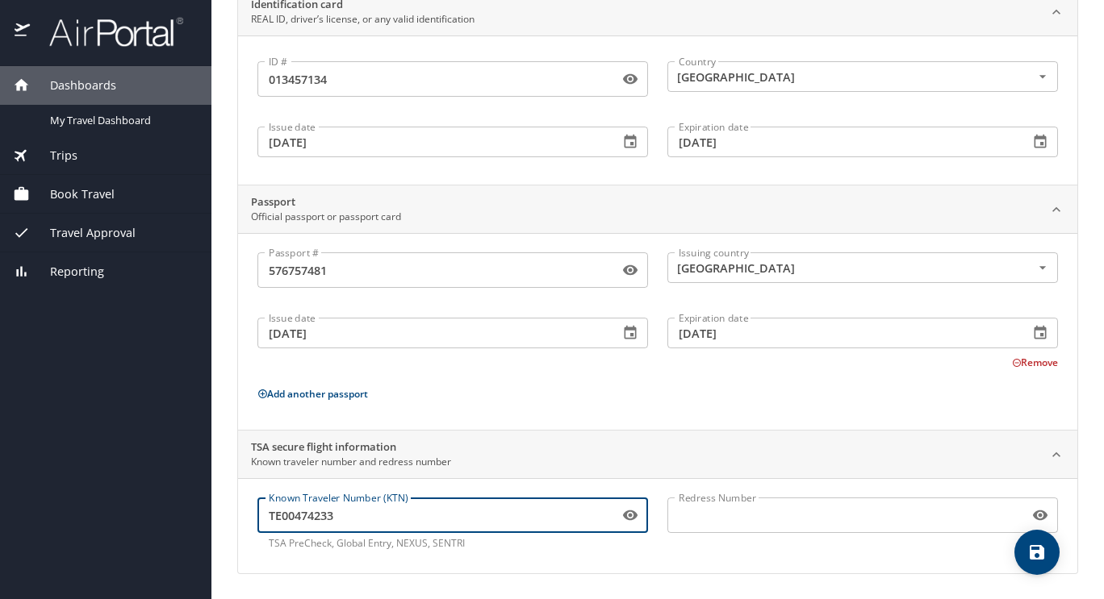
type input "TE00474233"
click at [624, 447] on div "TSA secure flight information Known traveler number and redress number" at bounding box center [644, 455] width 787 height 31
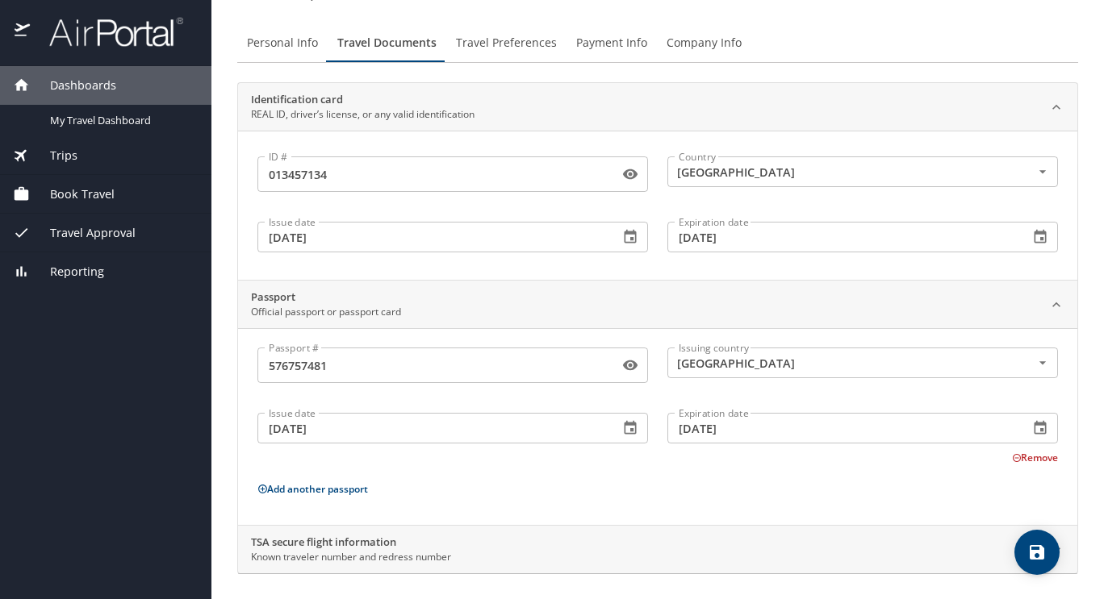
scroll to position [0, 0]
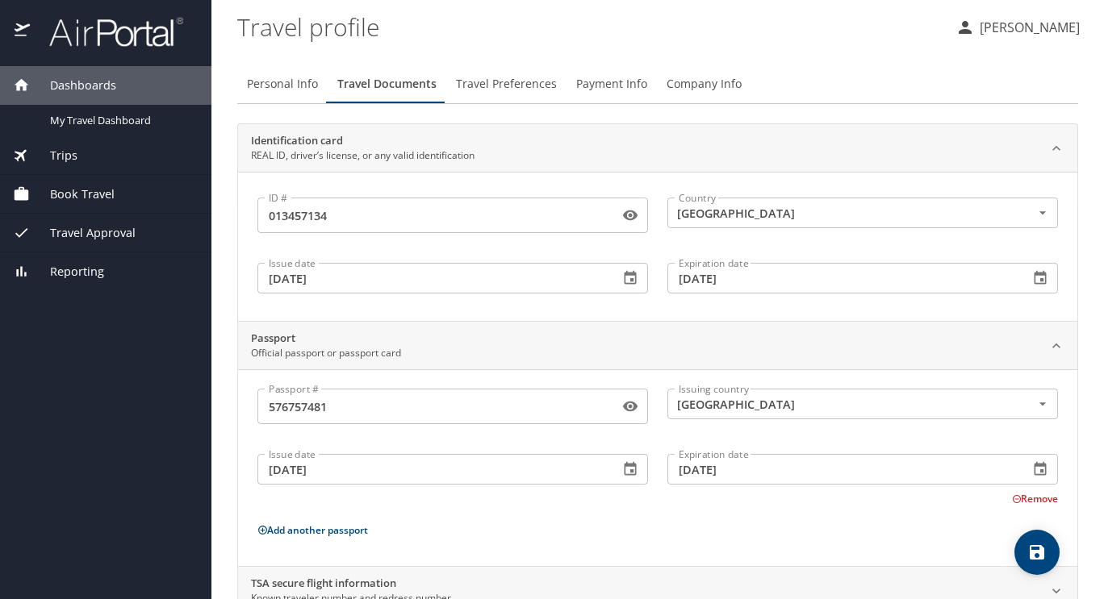
click at [537, 88] on span "Travel Preferences" at bounding box center [506, 84] width 101 height 20
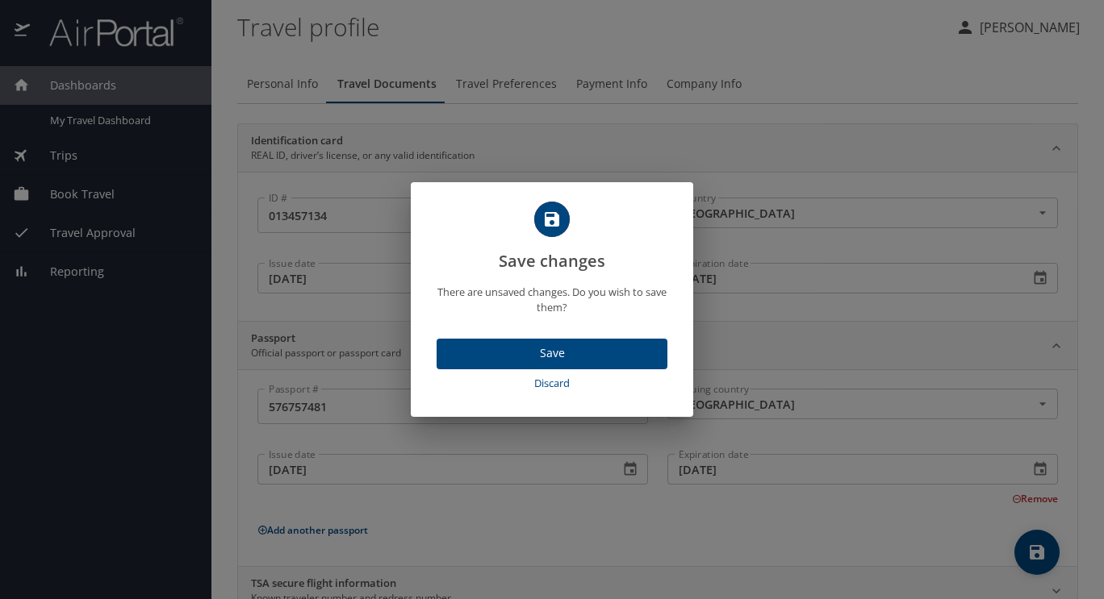
click at [531, 342] on button "Save" at bounding box center [551, 354] width 231 height 31
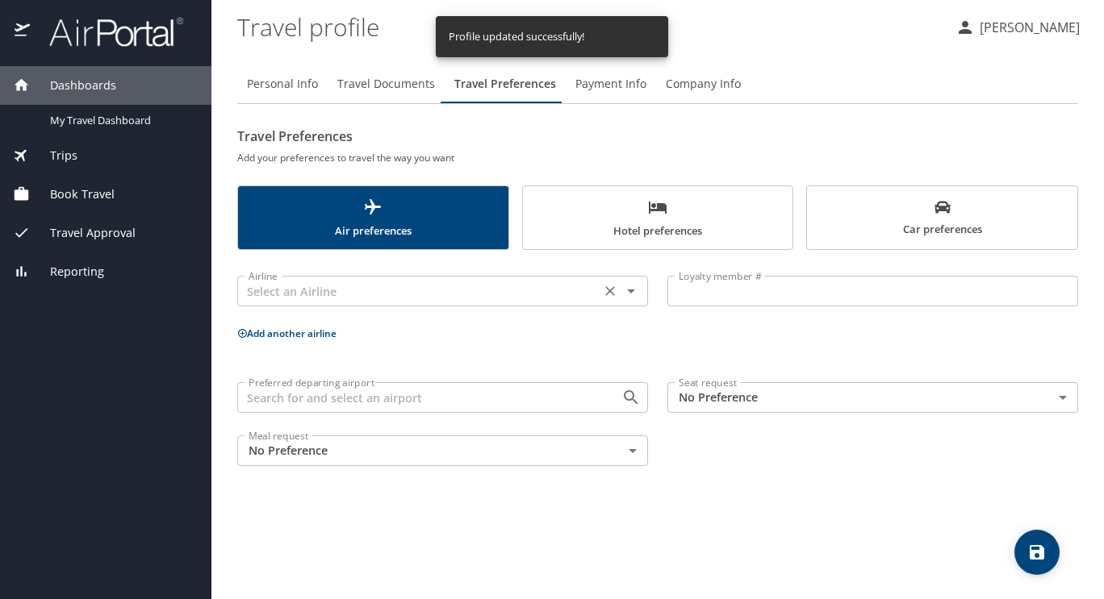
click at [473, 286] on input "text" at bounding box center [418, 291] width 353 height 21
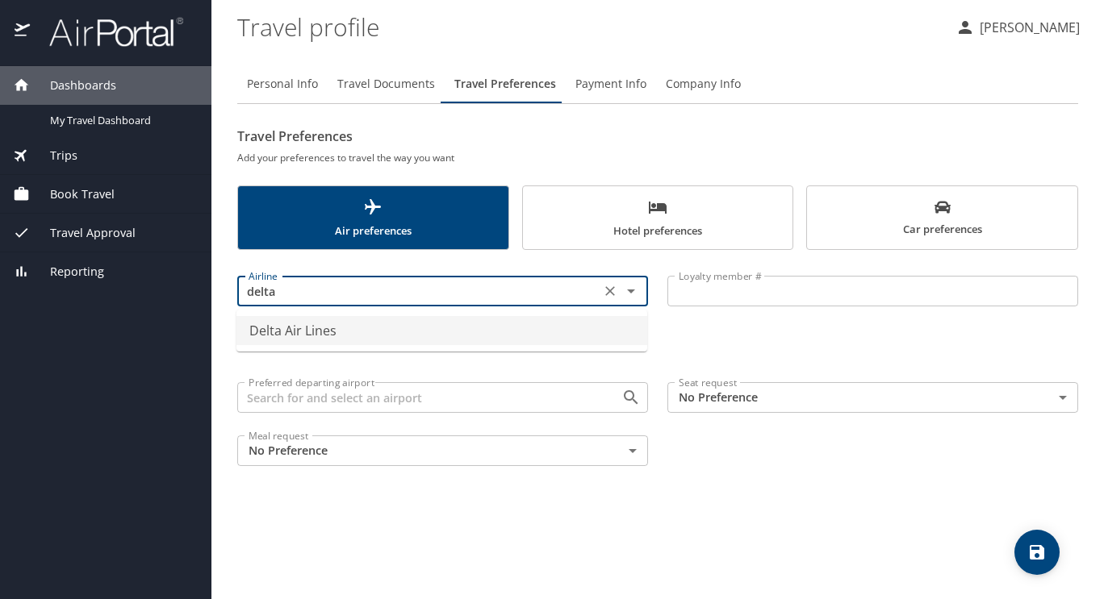
click at [436, 325] on li "Delta Air Lines" at bounding box center [441, 330] width 411 height 29
type input "Delta Air Lines"
click at [712, 286] on input "Loyalty member #" at bounding box center [872, 291] width 411 height 31
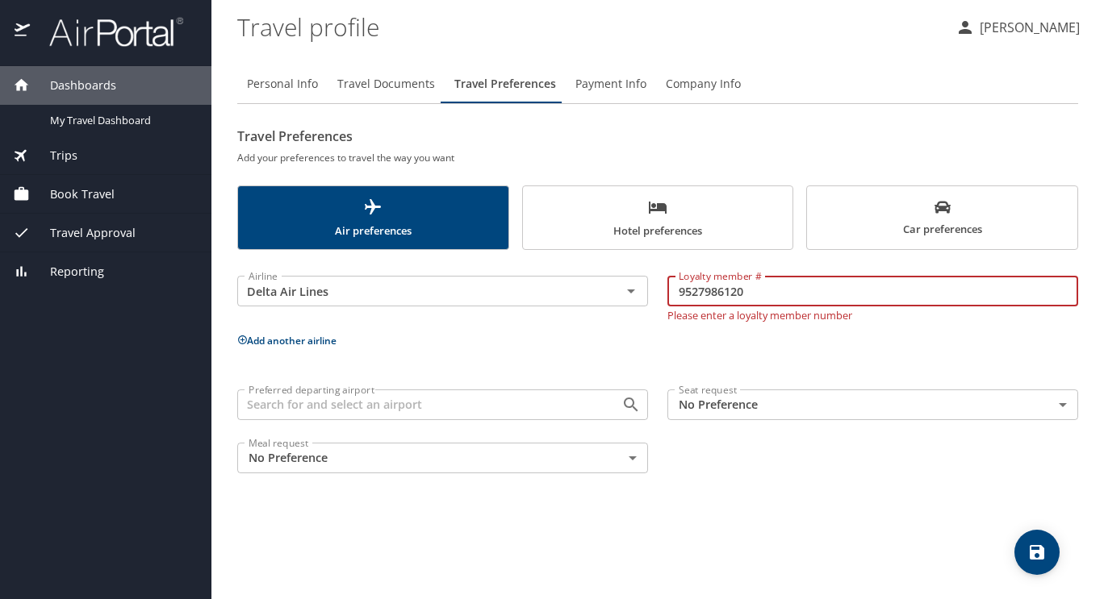
type input "9527986120"
click at [671, 340] on p "Add another airline" at bounding box center [657, 341] width 841 height 20
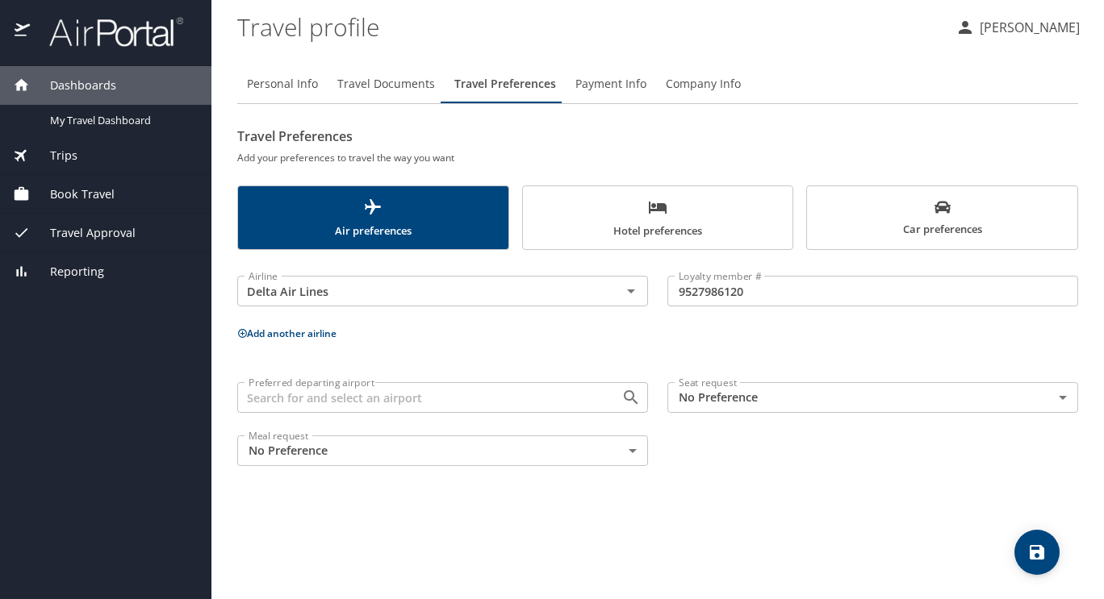
click at [698, 225] on span "Hotel preferences" at bounding box center [657, 219] width 251 height 43
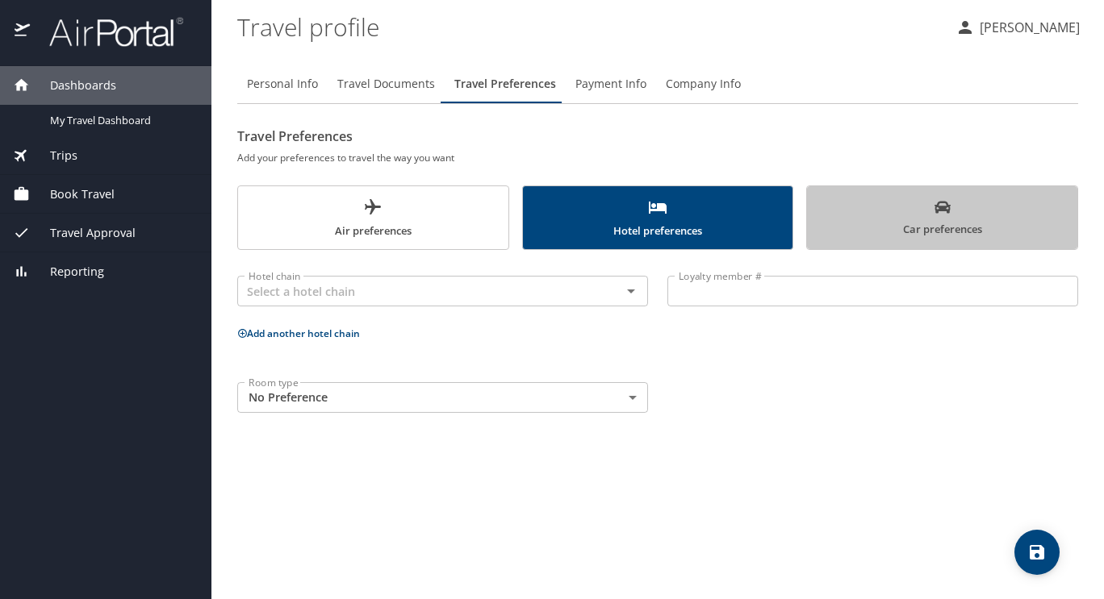
click at [866, 236] on span "Car preferences" at bounding box center [941, 219] width 251 height 40
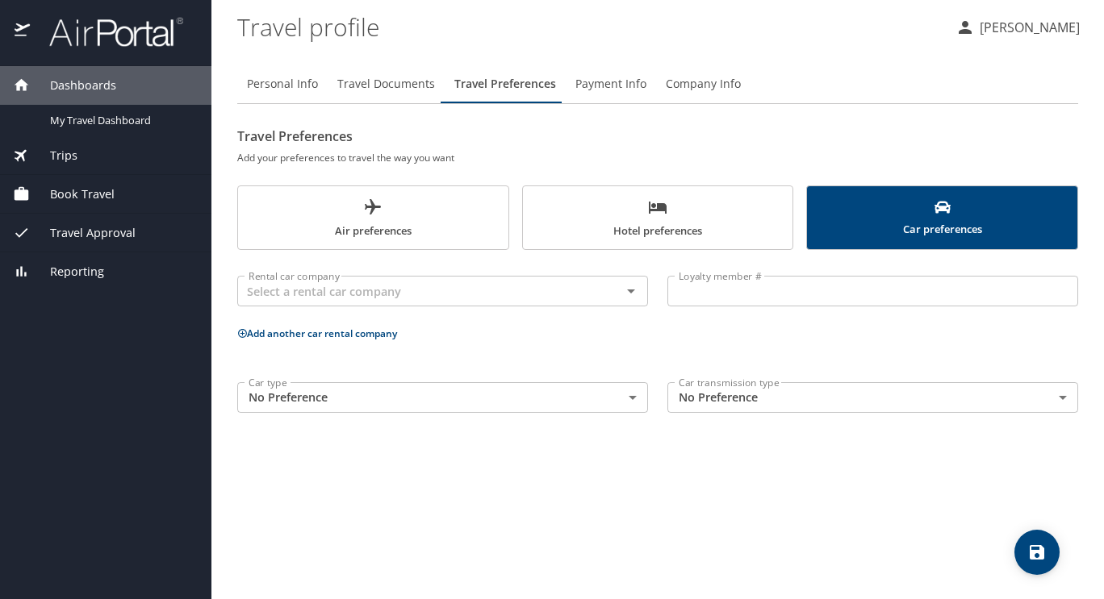
click at [597, 98] on button "Payment Info" at bounding box center [611, 84] width 90 height 39
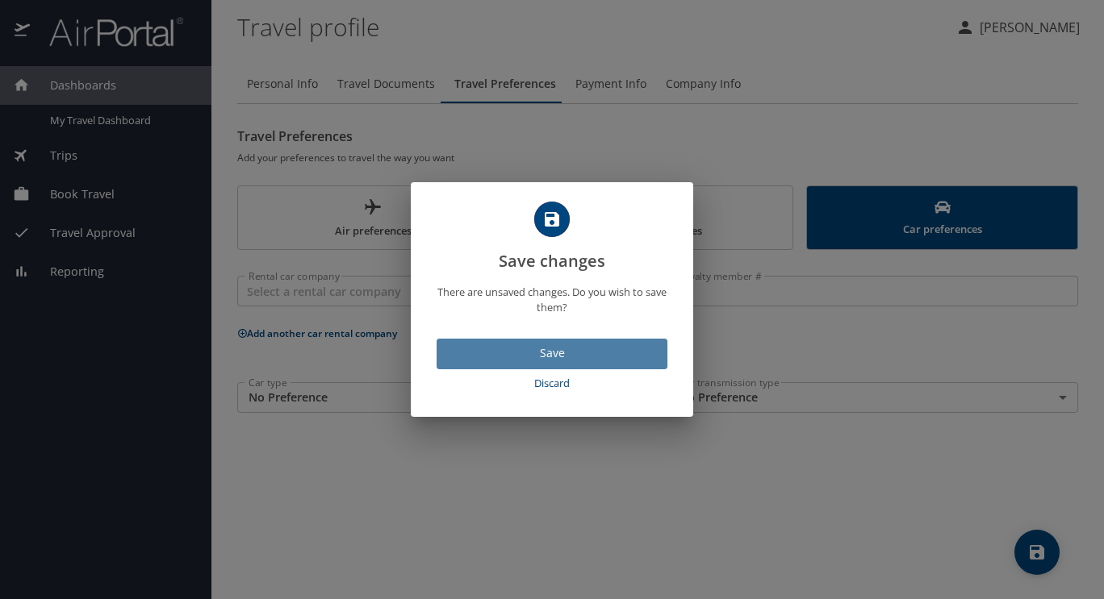
click at [581, 349] on span "Save" at bounding box center [551, 354] width 205 height 20
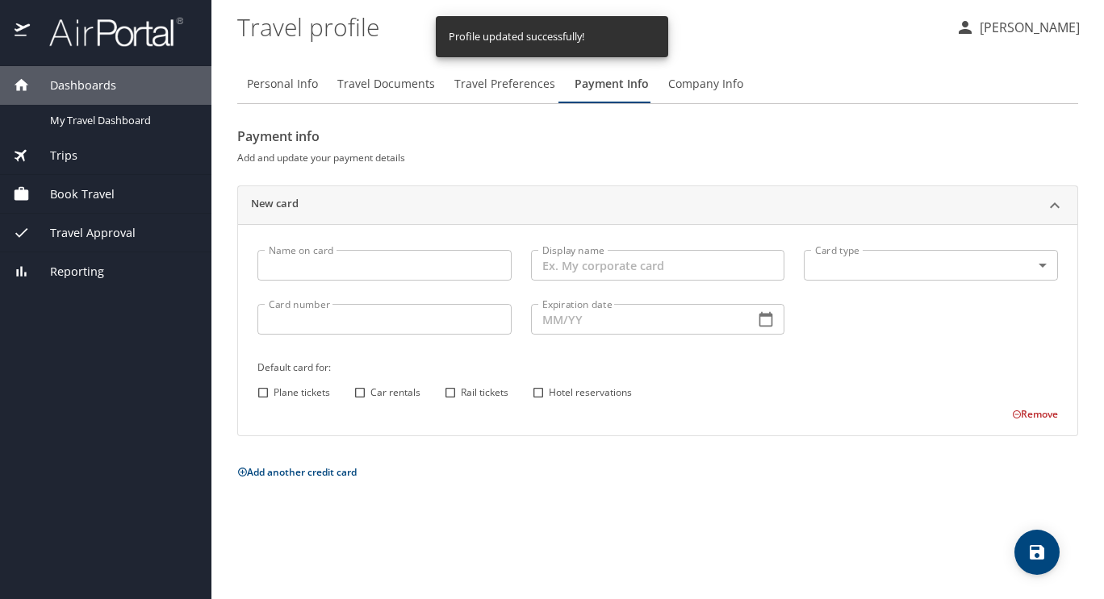
click at [713, 84] on span "Company Info" at bounding box center [705, 84] width 75 height 20
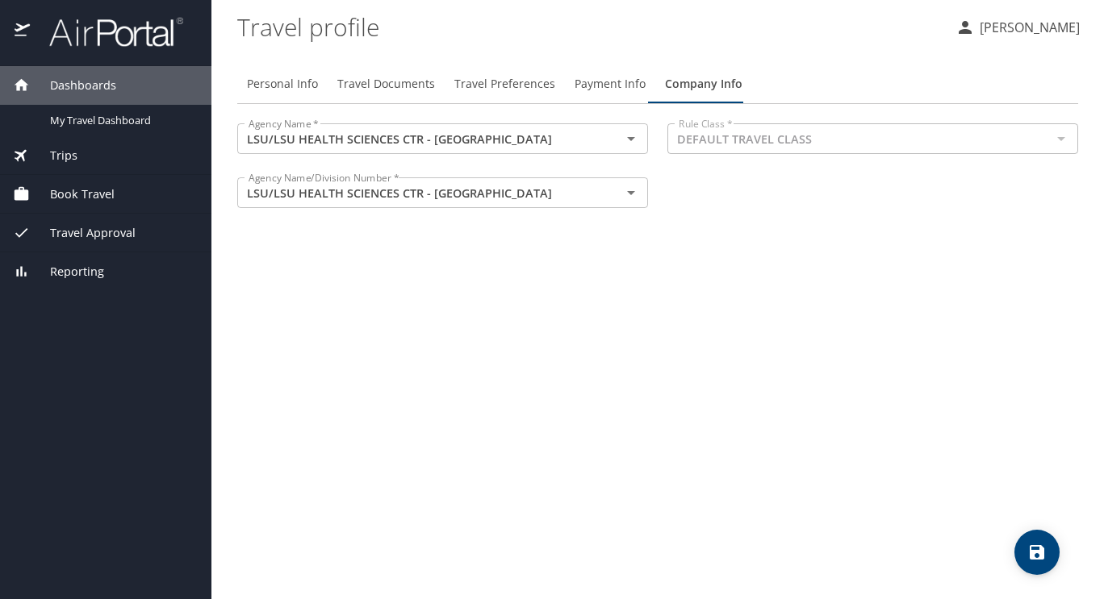
click at [975, 20] on icon "button" at bounding box center [964, 27] width 19 height 19
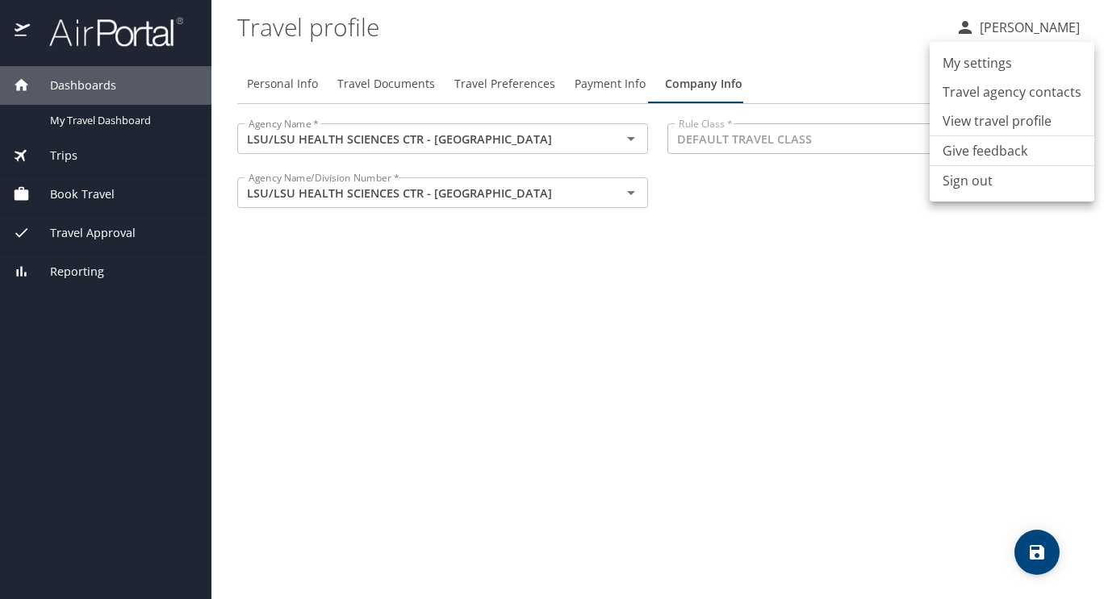
click at [979, 120] on li "View travel profile" at bounding box center [1011, 120] width 165 height 29
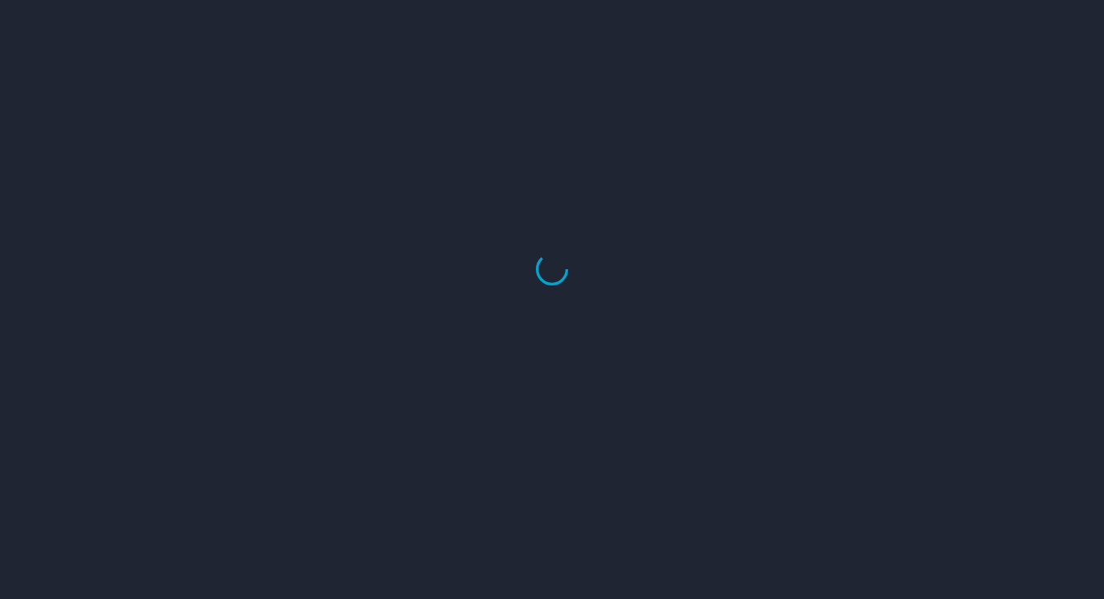
select select "US"
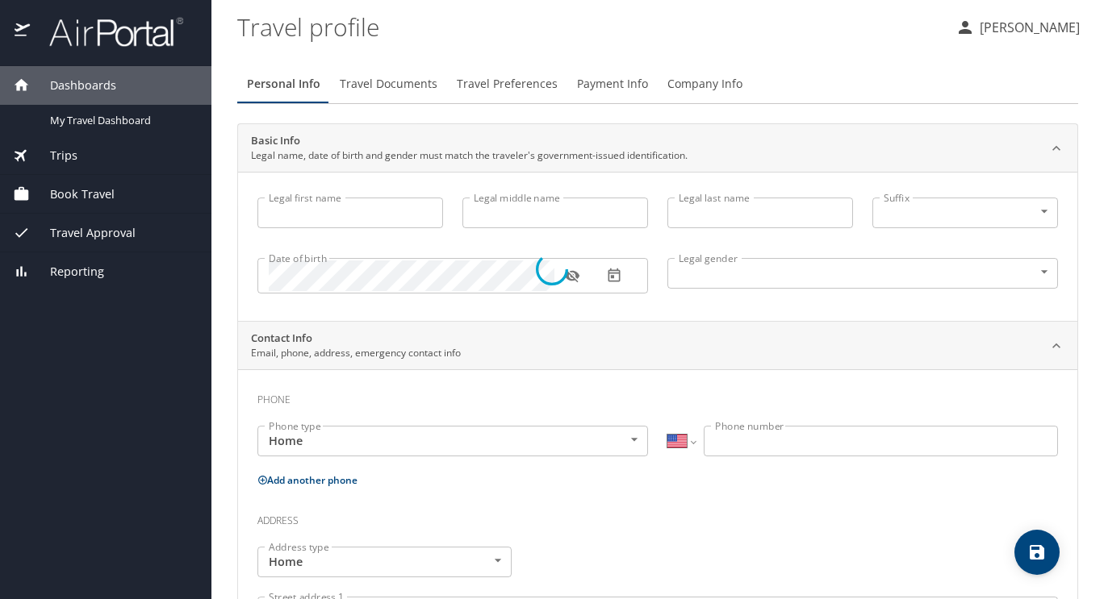
type input "Baylee"
type input "[PERSON_NAME]"
type input "[DEMOGRAPHIC_DATA]"
type input "Chi"
type input "[PERSON_NAME]"
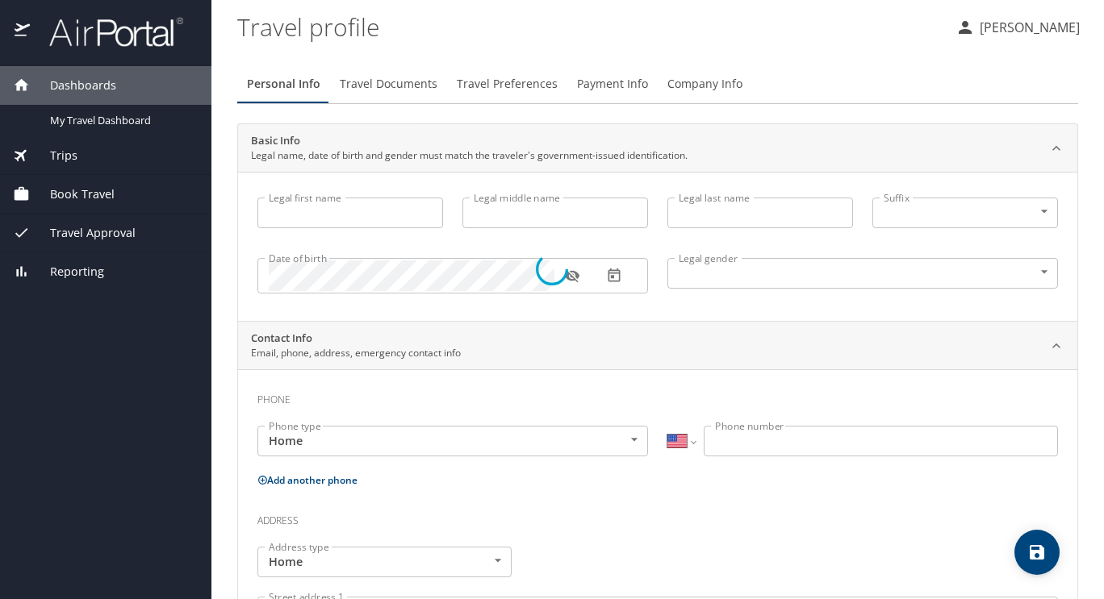
type input "[PHONE_NUMBER]"
type input "shistevens@sbcglobal.net"
select select "US"
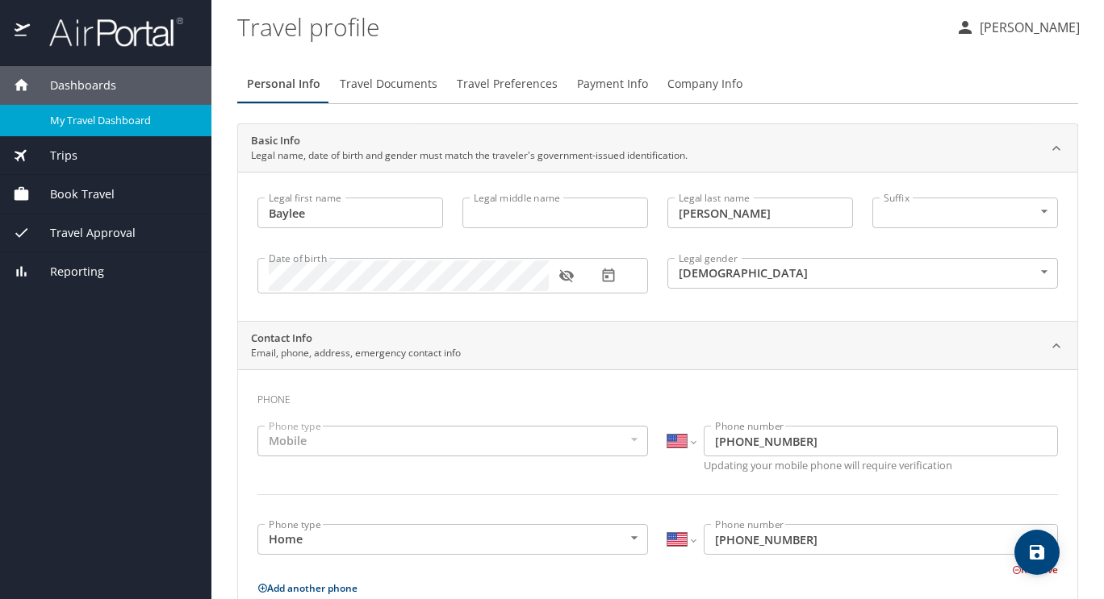
click at [125, 126] on span "My Travel Dashboard" at bounding box center [121, 120] width 142 height 15
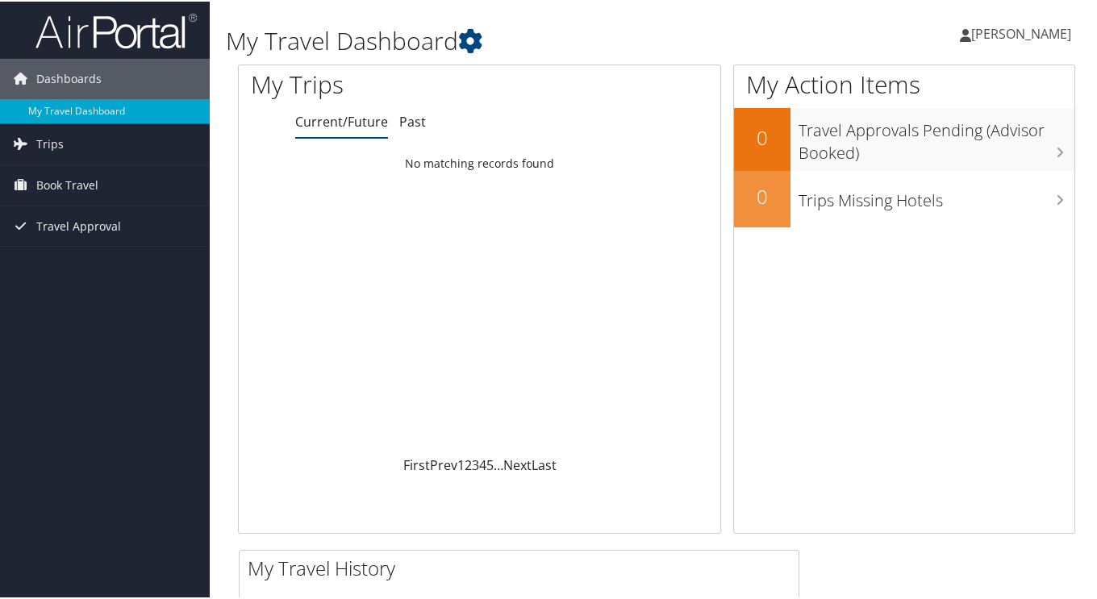
click at [1004, 35] on span "[PERSON_NAME]" at bounding box center [1021, 32] width 100 height 18
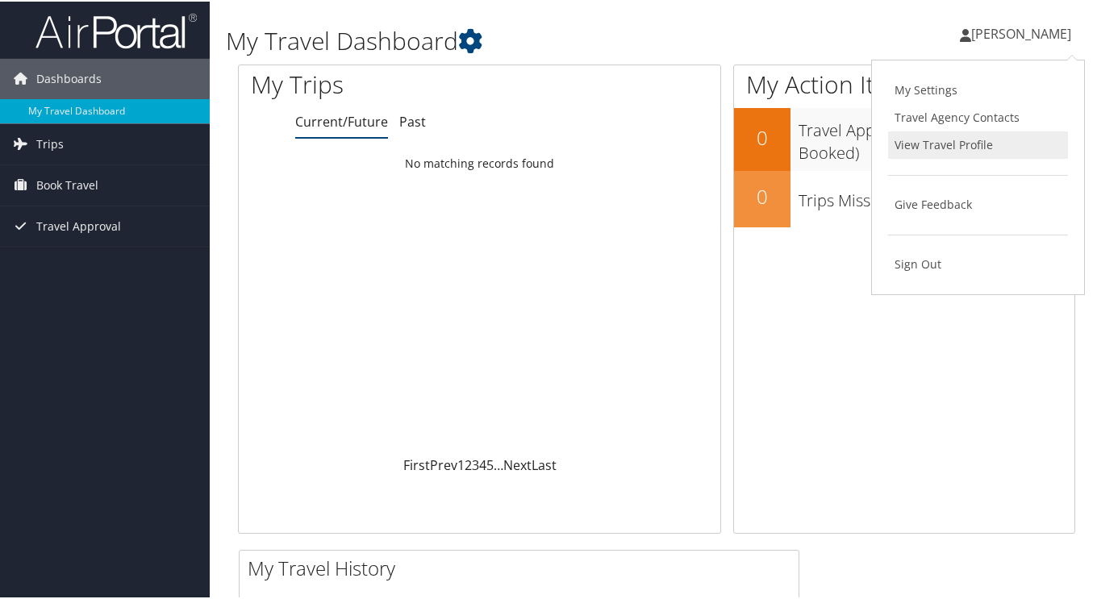
click at [935, 148] on link "View Travel Profile" at bounding box center [978, 143] width 180 height 27
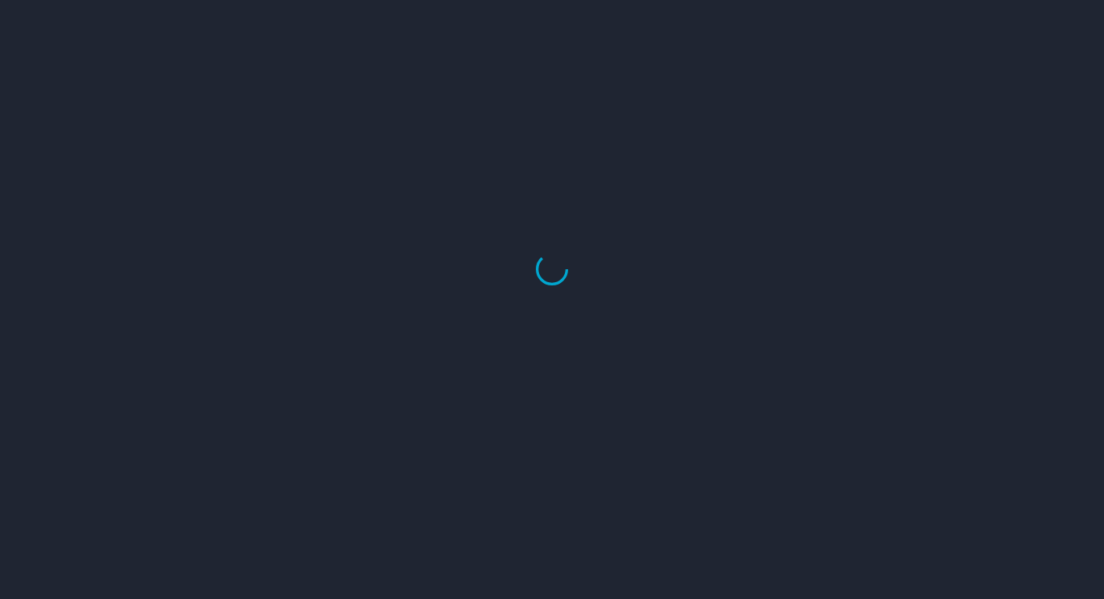
select select "US"
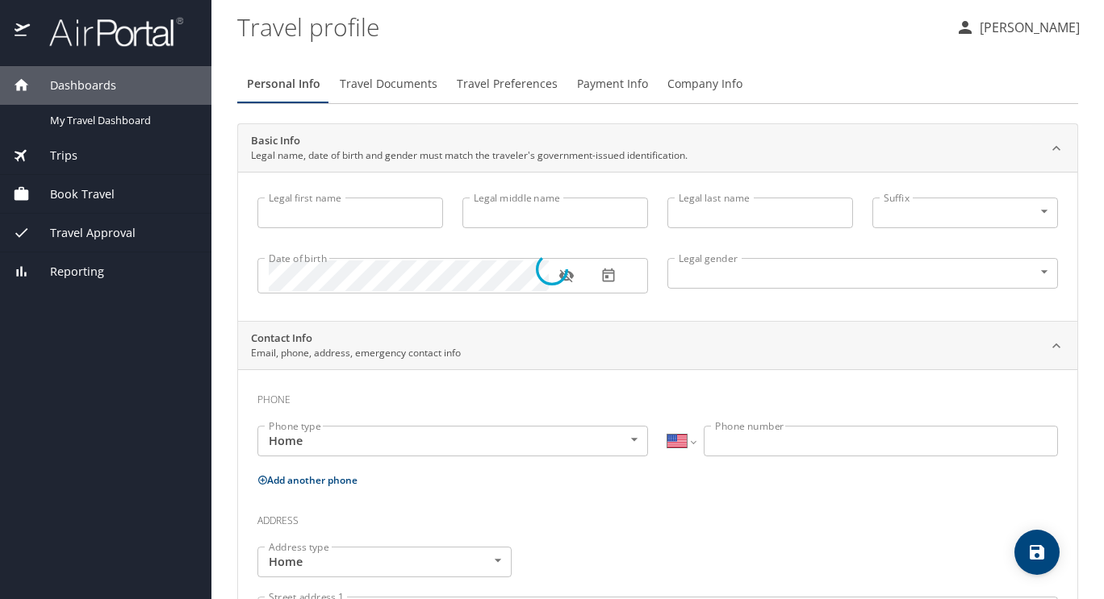
select select "US"
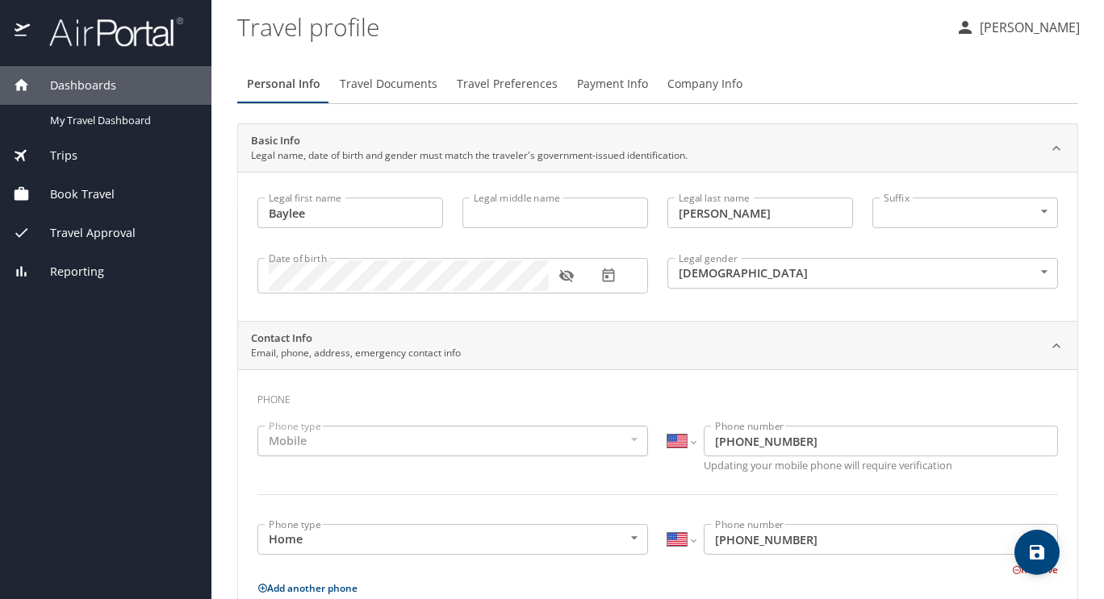
type input "Baylee"
type input "[PERSON_NAME]"
type input "[DEMOGRAPHIC_DATA]"
type input "Chi"
type input "[PERSON_NAME]"
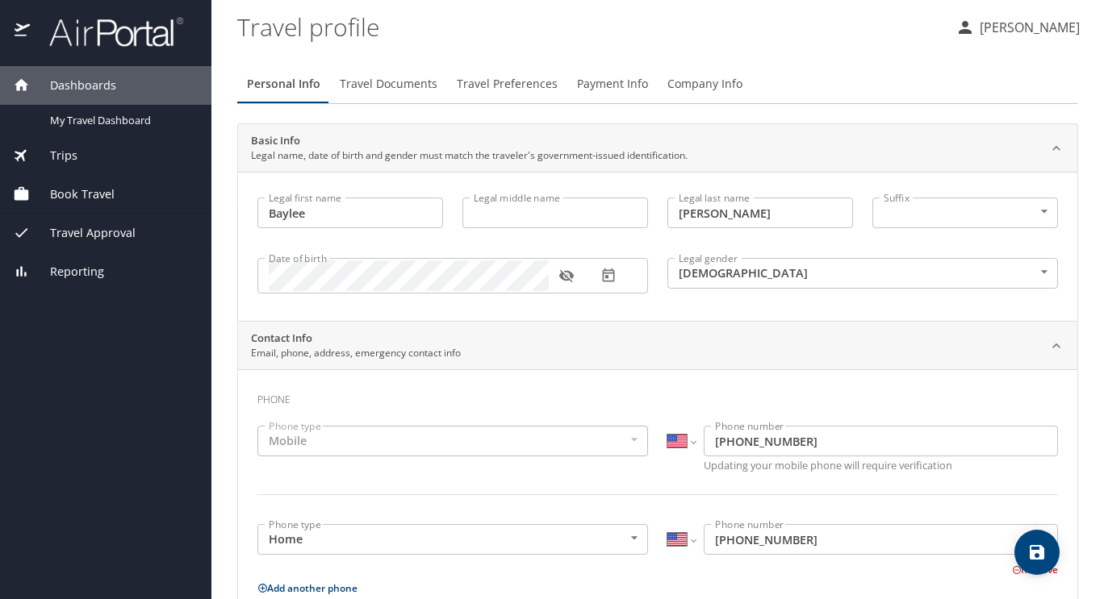
type input "(918) 271-4282"
type input "shistevens@sbcglobal.net"
click at [21, 37] on img at bounding box center [23, 31] width 17 height 31
click at [1006, 30] on p "[PERSON_NAME]" at bounding box center [1027, 27] width 105 height 19
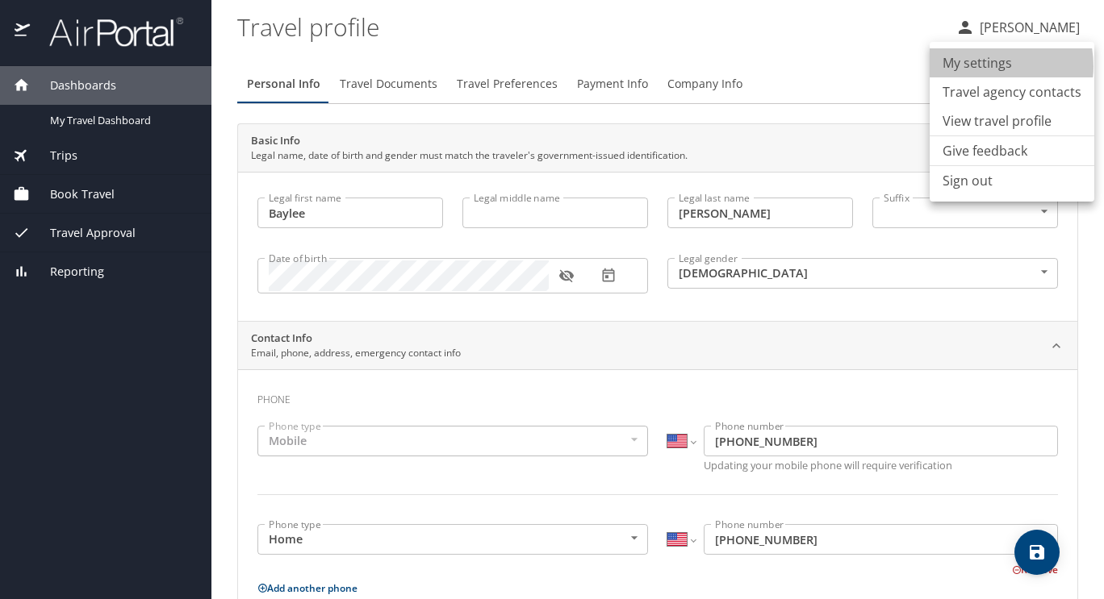
click at [986, 66] on li "My settings" at bounding box center [1011, 62] width 165 height 29
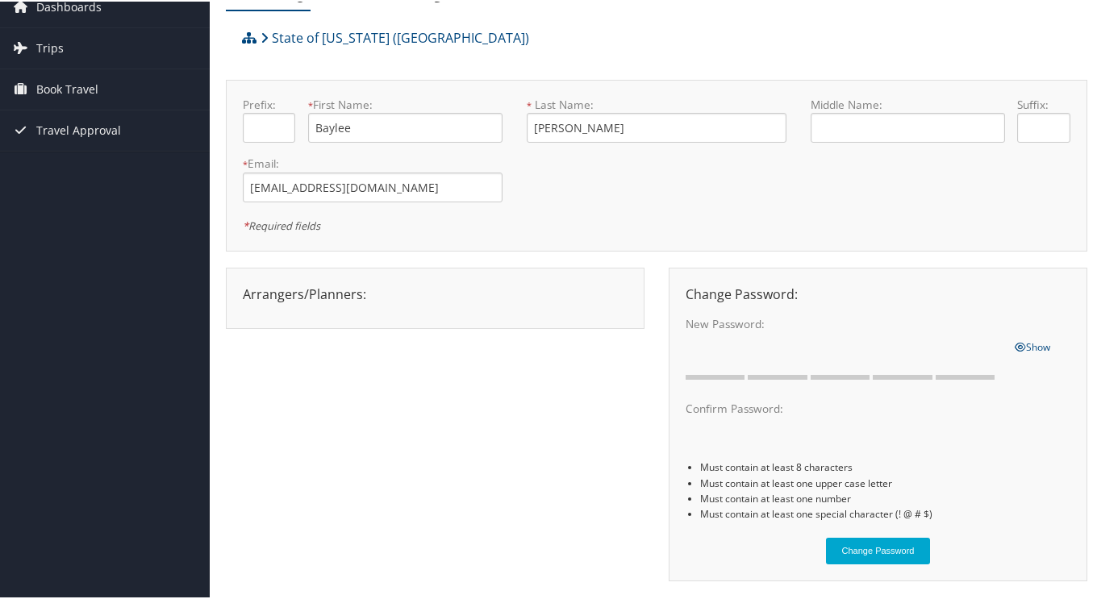
scroll to position [123, 0]
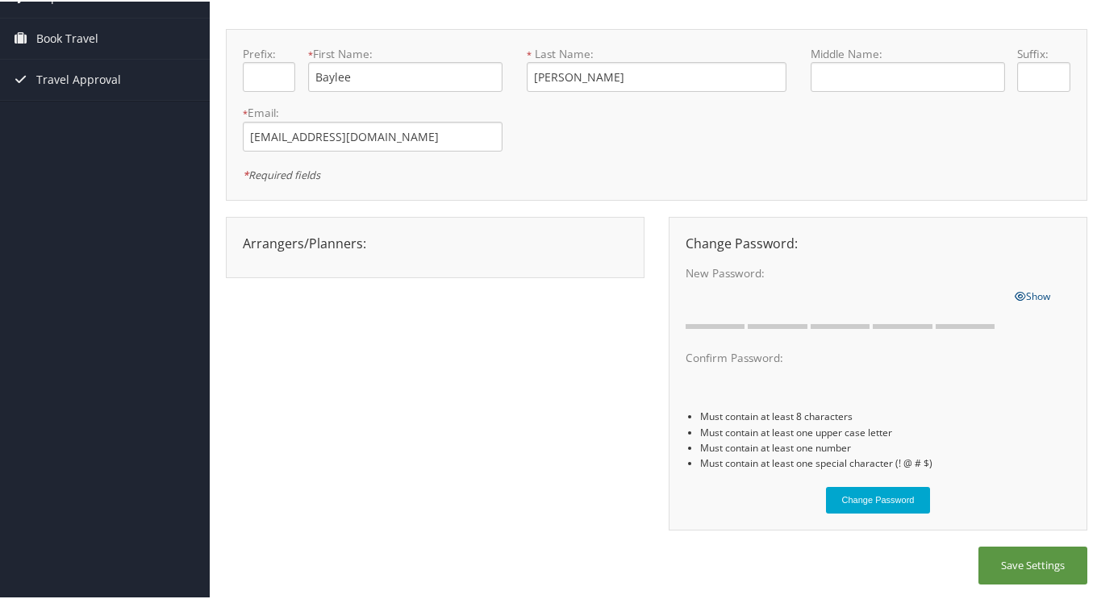
click at [333, 249] on div "Arrangers/Planners: Edit Arrangers & Planners [PERSON_NAME] [PERSON_NAME] [PERS…" at bounding box center [435, 241] width 409 height 19
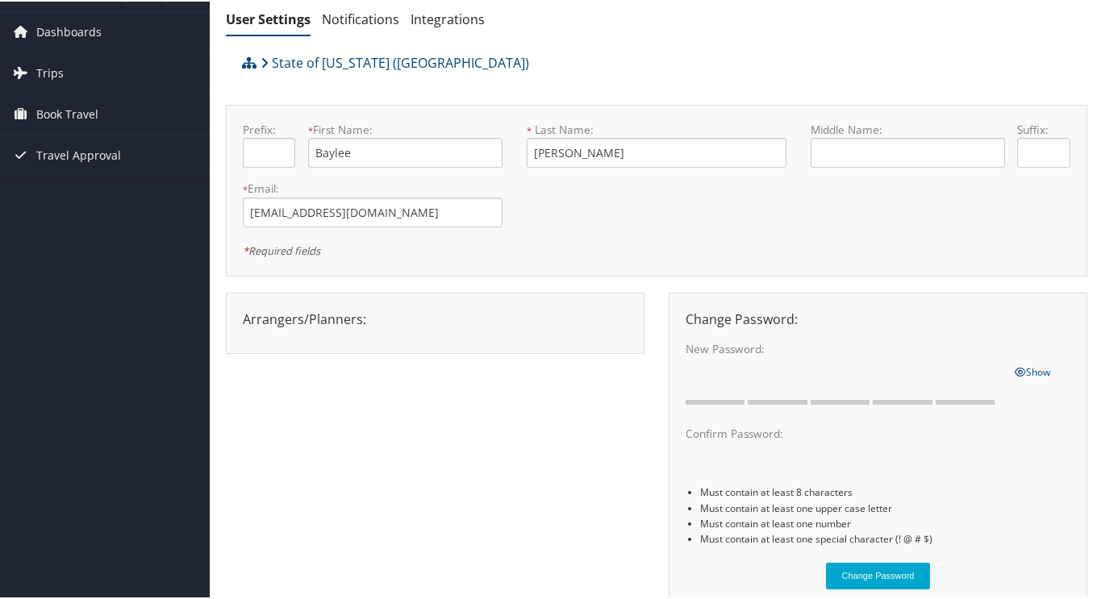
scroll to position [0, 0]
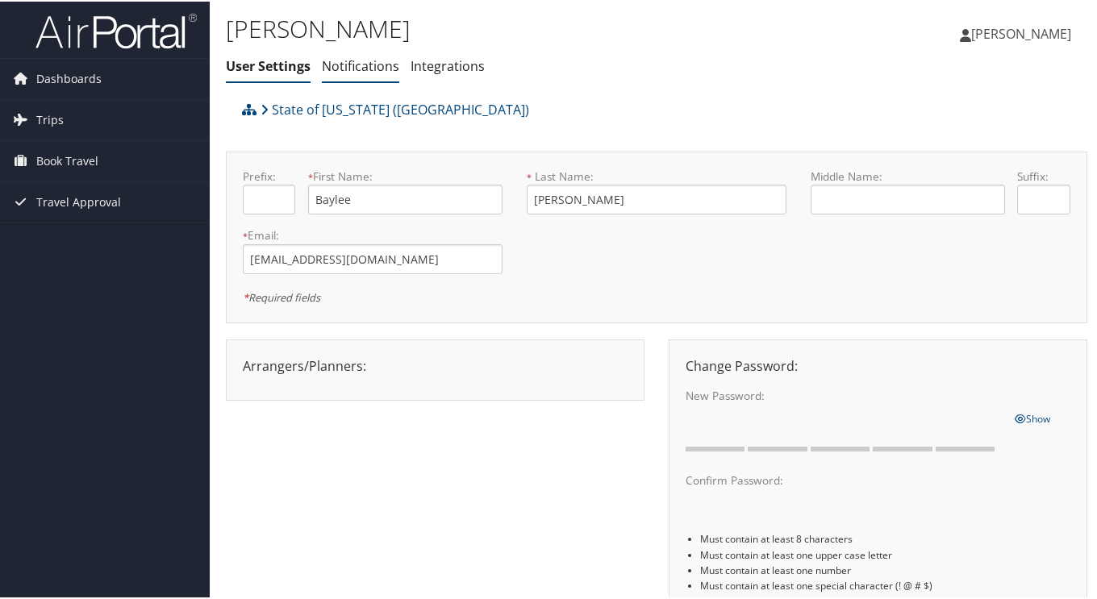
click at [357, 69] on link "Notifications" at bounding box center [360, 65] width 77 height 18
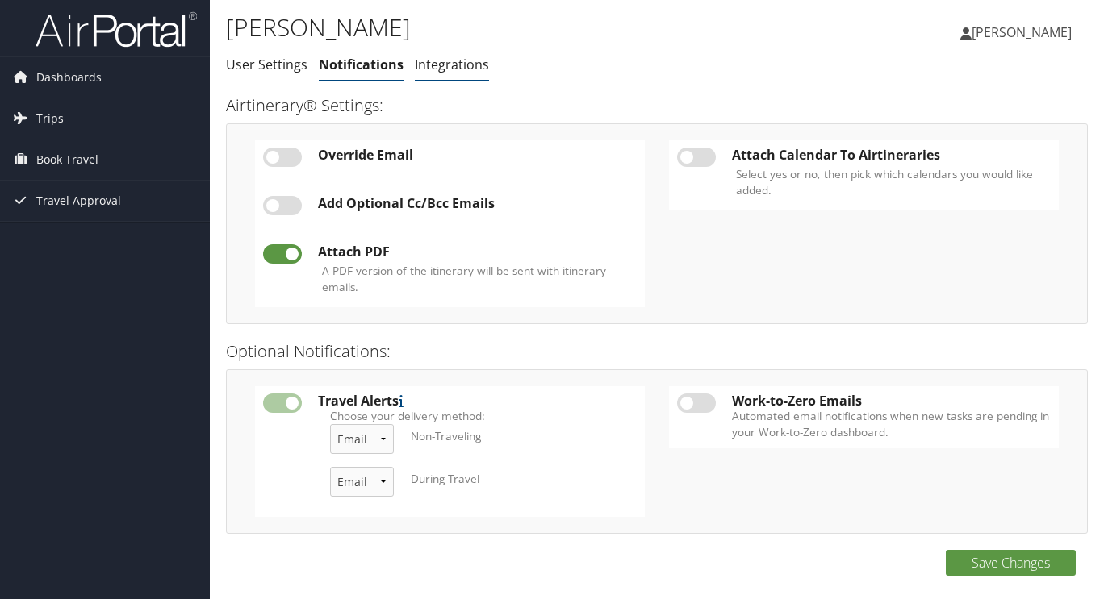
click at [450, 71] on link "Integrations" at bounding box center [452, 65] width 74 height 18
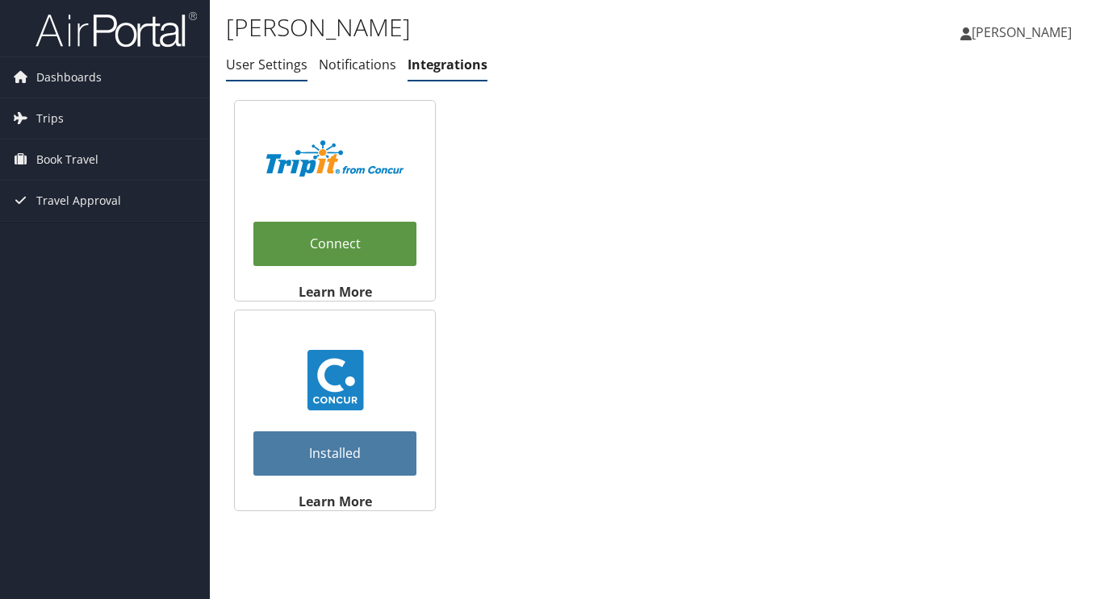
click at [270, 69] on link "User Settings" at bounding box center [266, 65] width 81 height 18
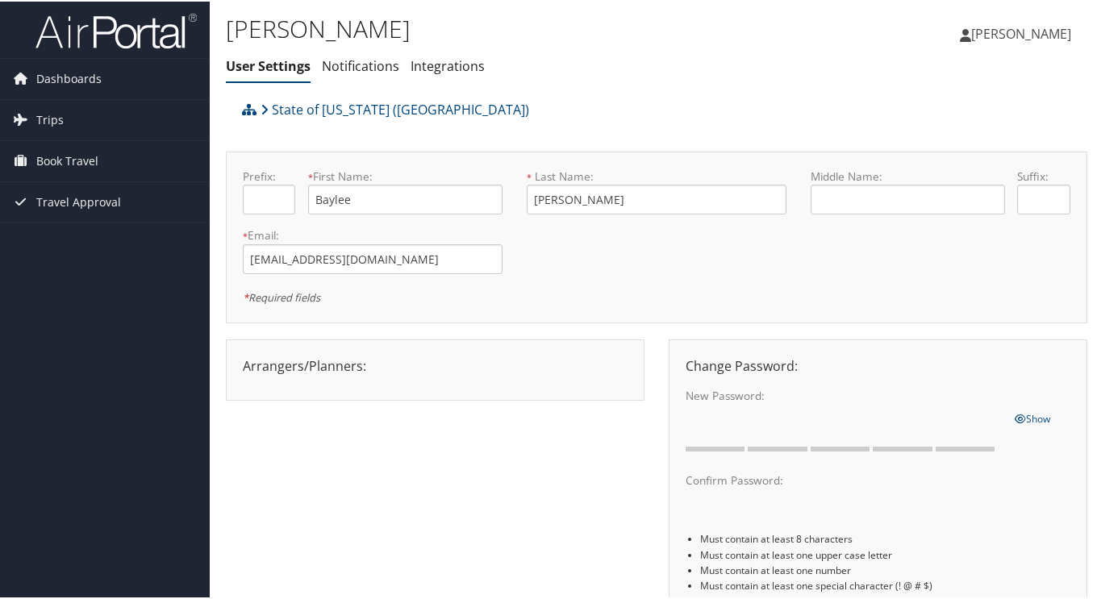
click at [1007, 23] on link "[PERSON_NAME]" at bounding box center [1023, 32] width 127 height 48
click at [951, 119] on link "Travel Agency Contacts" at bounding box center [978, 115] width 180 height 27
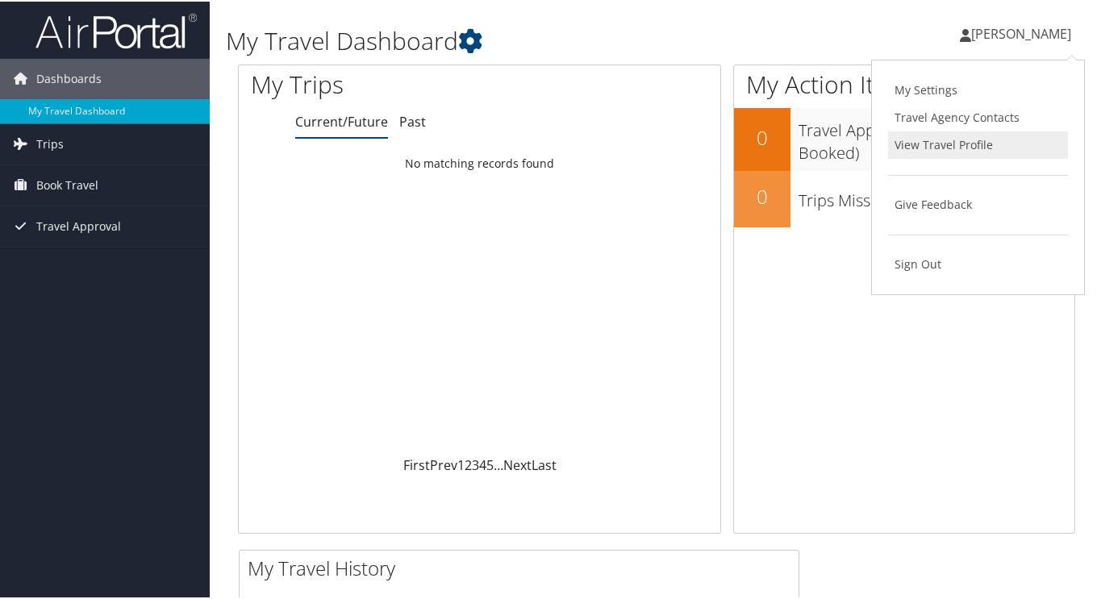
click at [937, 143] on link "View Travel Profile" at bounding box center [978, 143] width 180 height 27
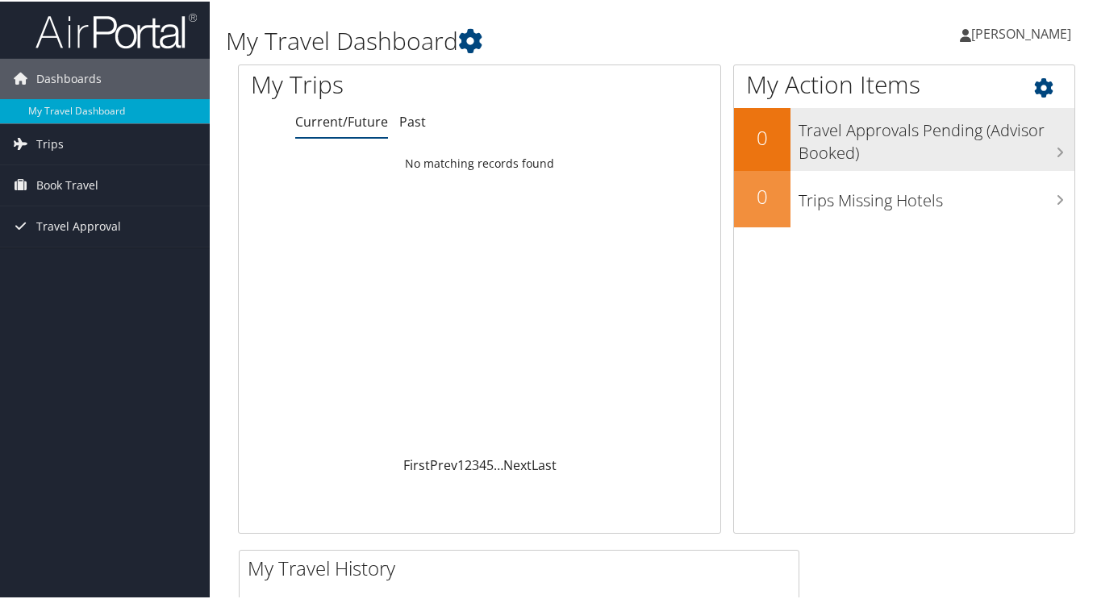
click at [901, 153] on h3 "Travel Approvals Pending (Advisor Booked)" at bounding box center [937, 136] width 276 height 53
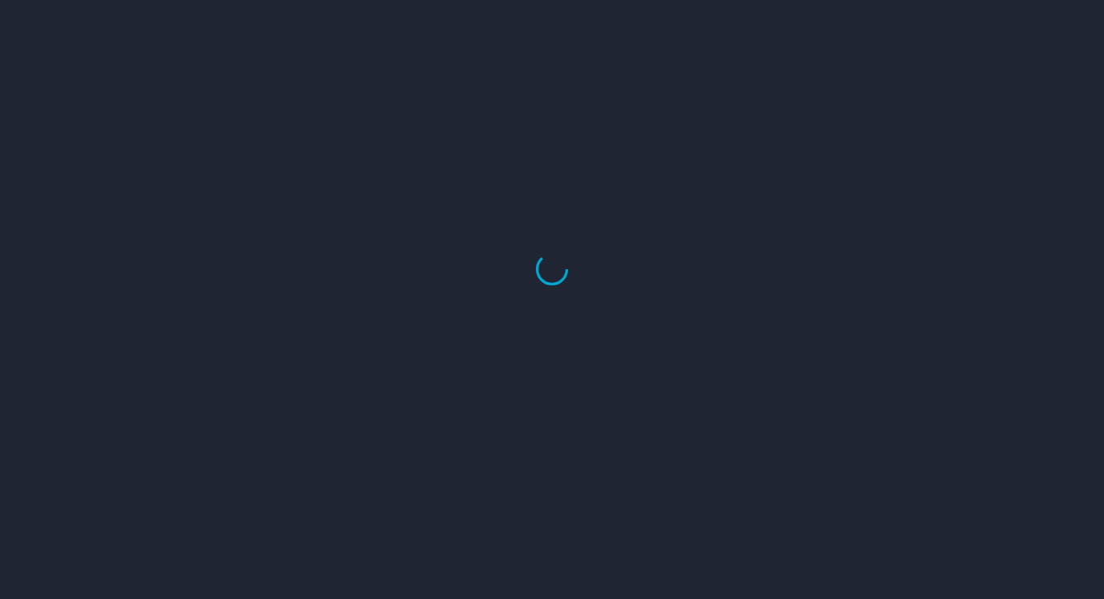
select select "US"
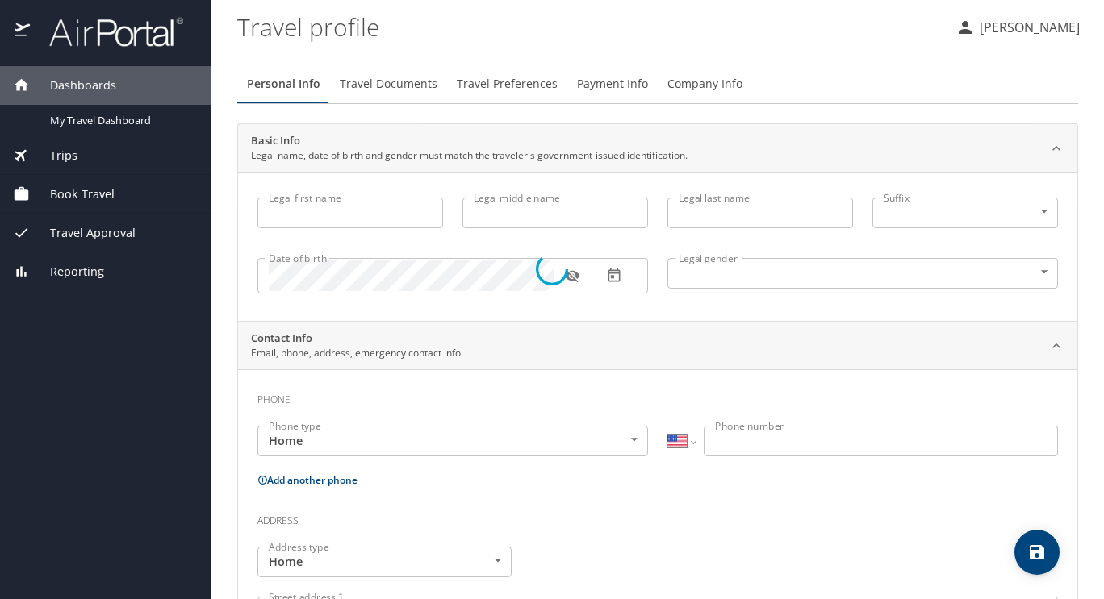
type input "Baylee"
type input "[PERSON_NAME]"
type input "Female"
type input "Chi"
type input "[PERSON_NAME]"
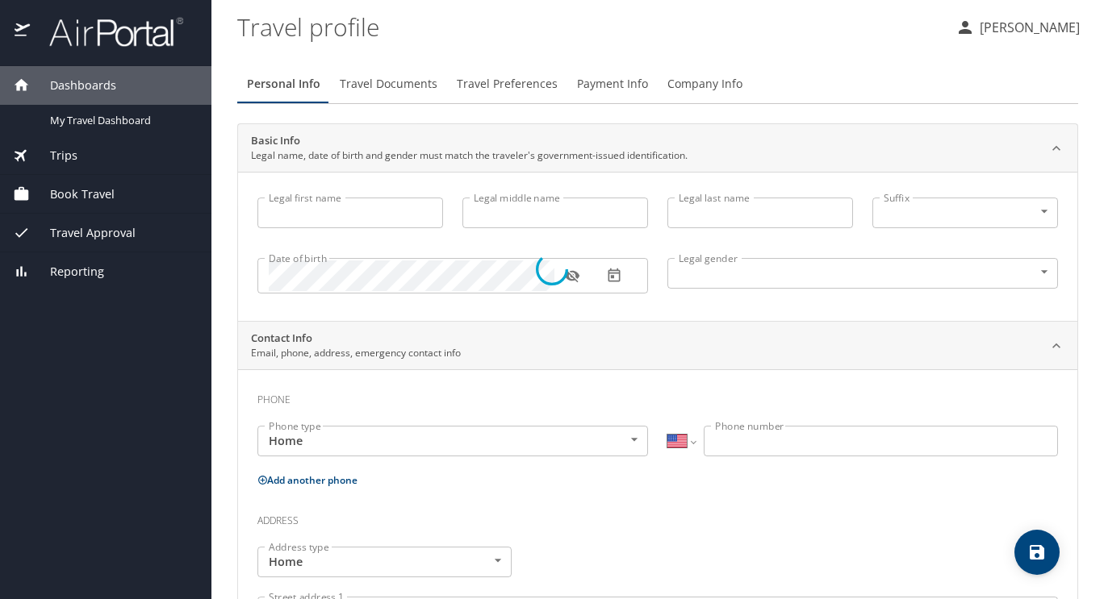
type input "(918) 271-4282"
type input "shistevens@sbcglobal.net"
select select "US"
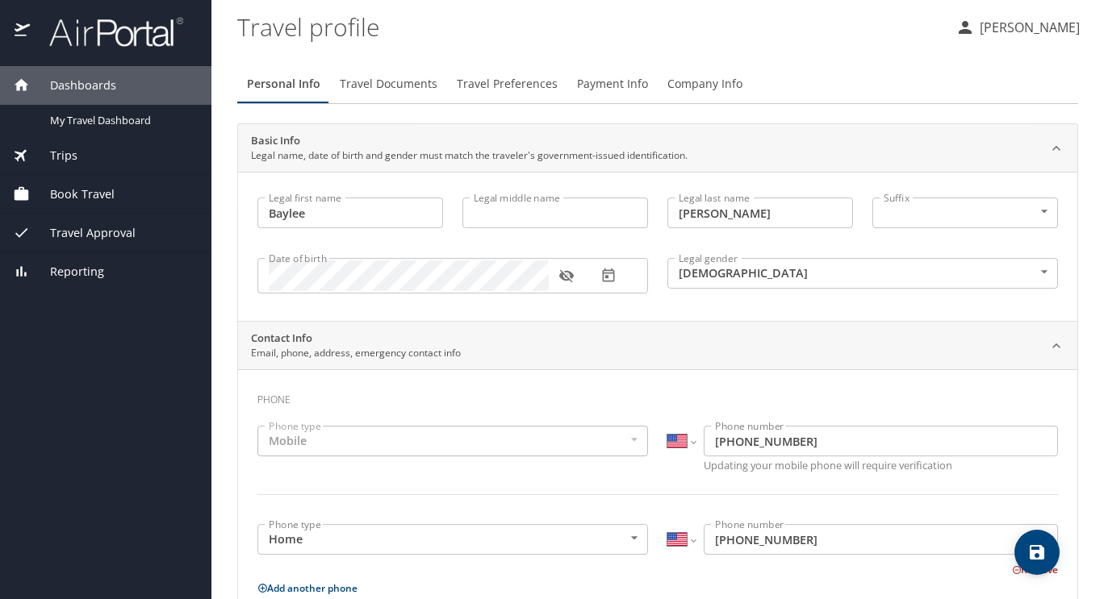
click at [98, 198] on span "Book Travel" at bounding box center [72, 195] width 85 height 18
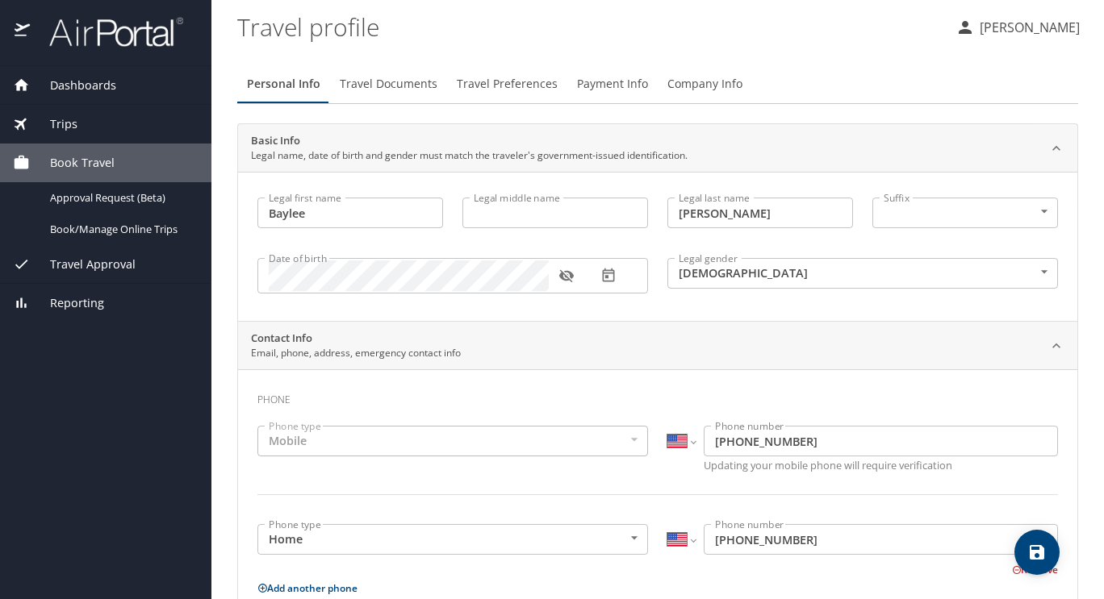
click at [115, 263] on span "Travel Approval" at bounding box center [83, 265] width 106 height 18
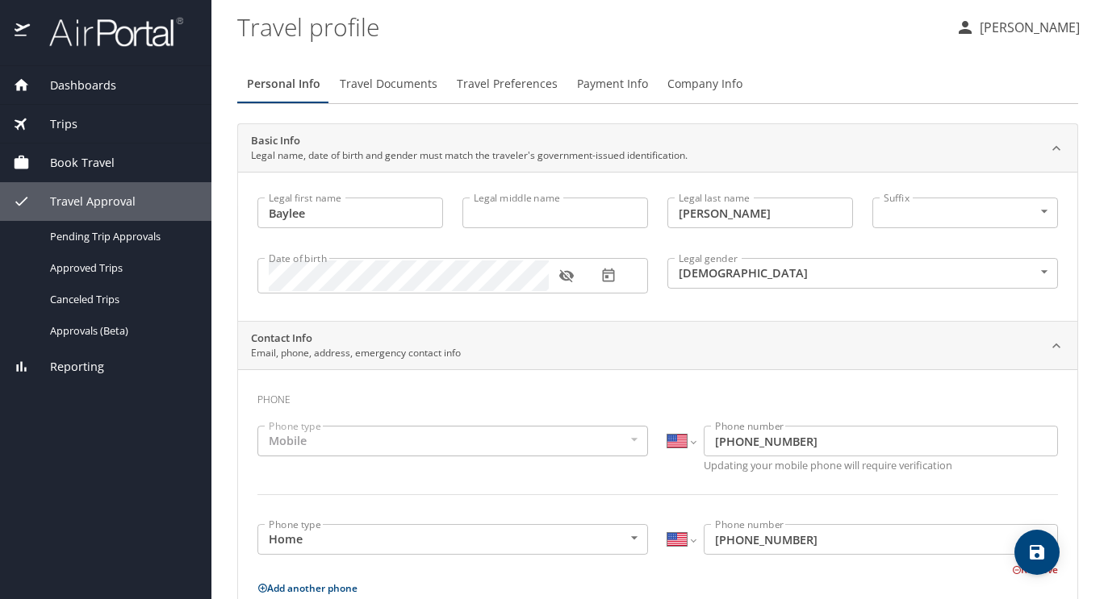
click at [104, 376] on div "Reporting" at bounding box center [105, 367] width 211 height 39
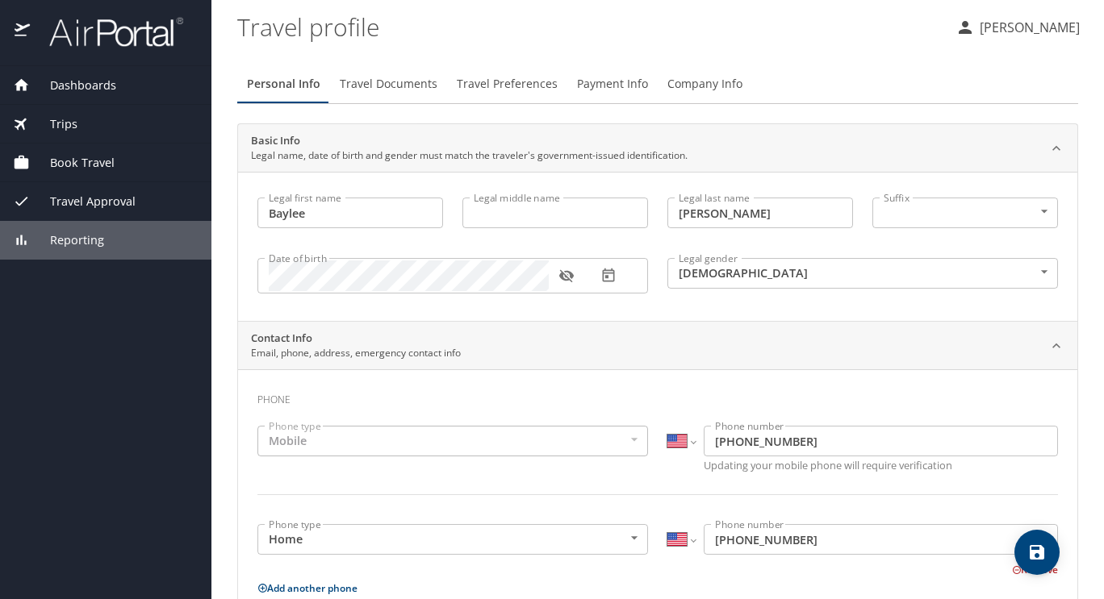
click at [97, 80] on span "Dashboards" at bounding box center [73, 86] width 86 height 18
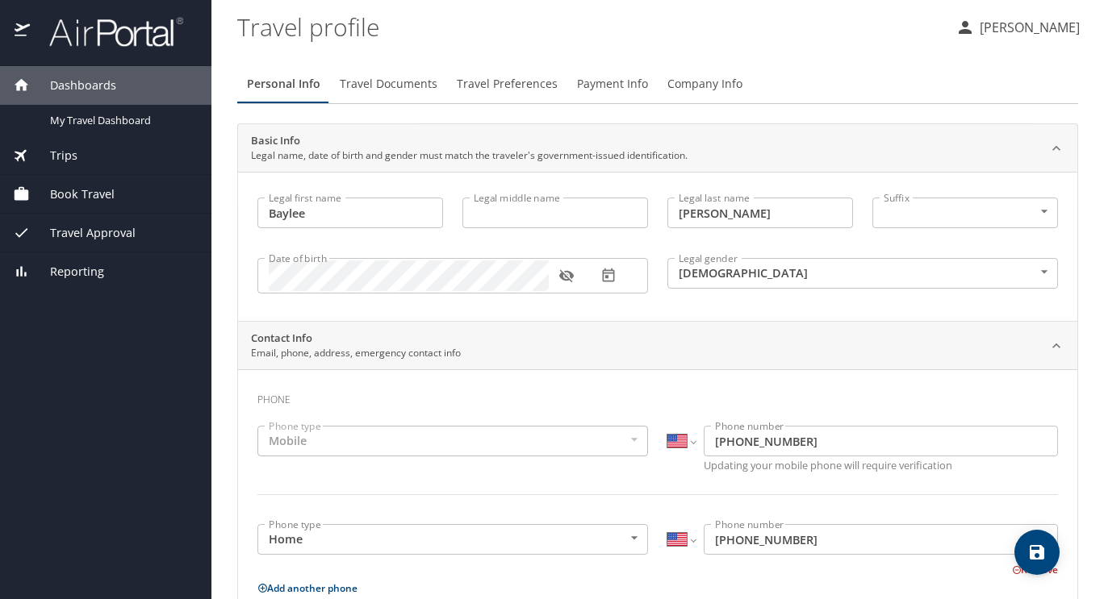
click at [80, 158] on div "Trips" at bounding box center [106, 156] width 186 height 18
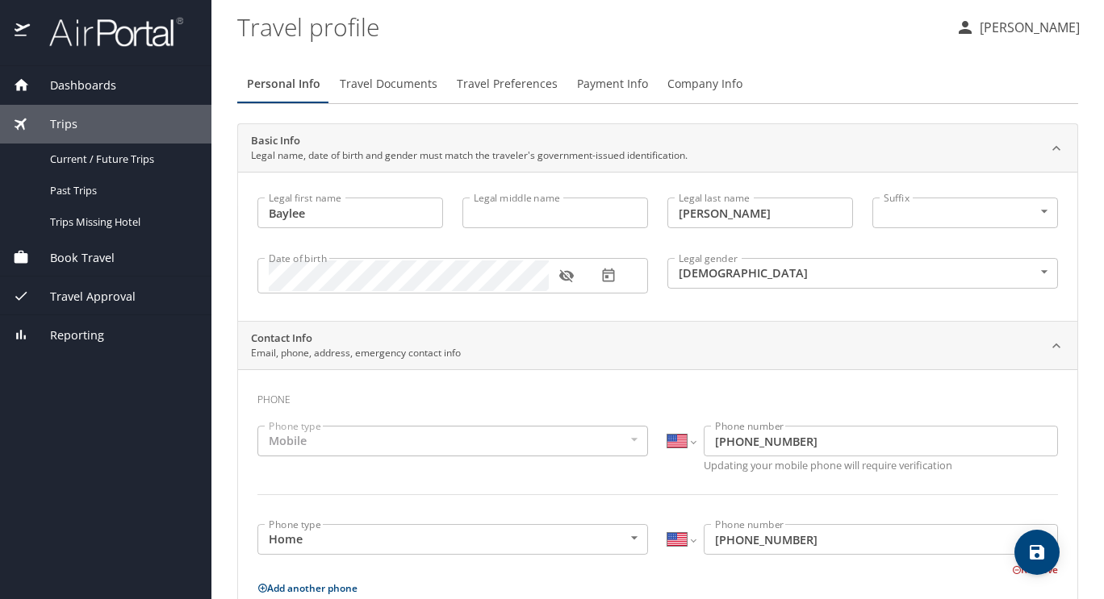
click at [106, 265] on span "Book Travel" at bounding box center [72, 258] width 85 height 18
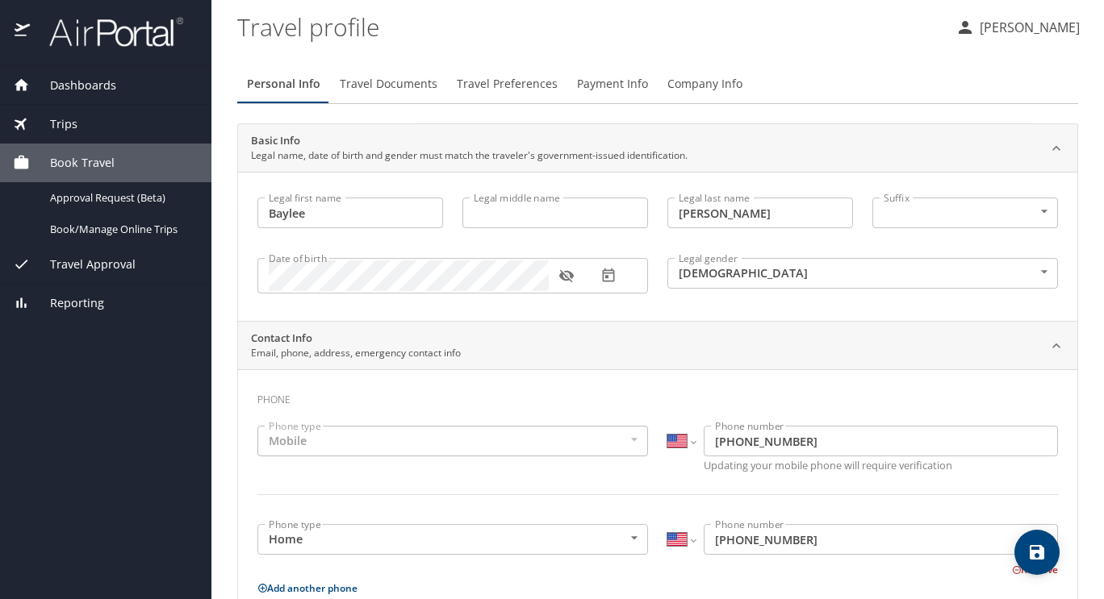
click at [120, 282] on div "Travel Approval" at bounding box center [105, 264] width 211 height 39
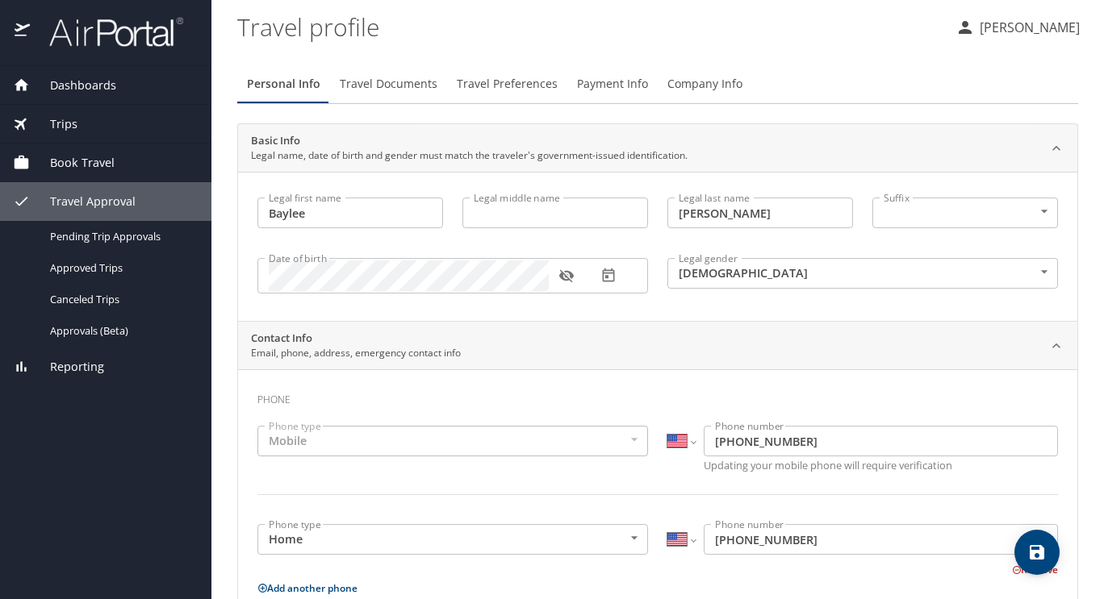
click at [483, 79] on span "Travel Preferences" at bounding box center [507, 84] width 101 height 20
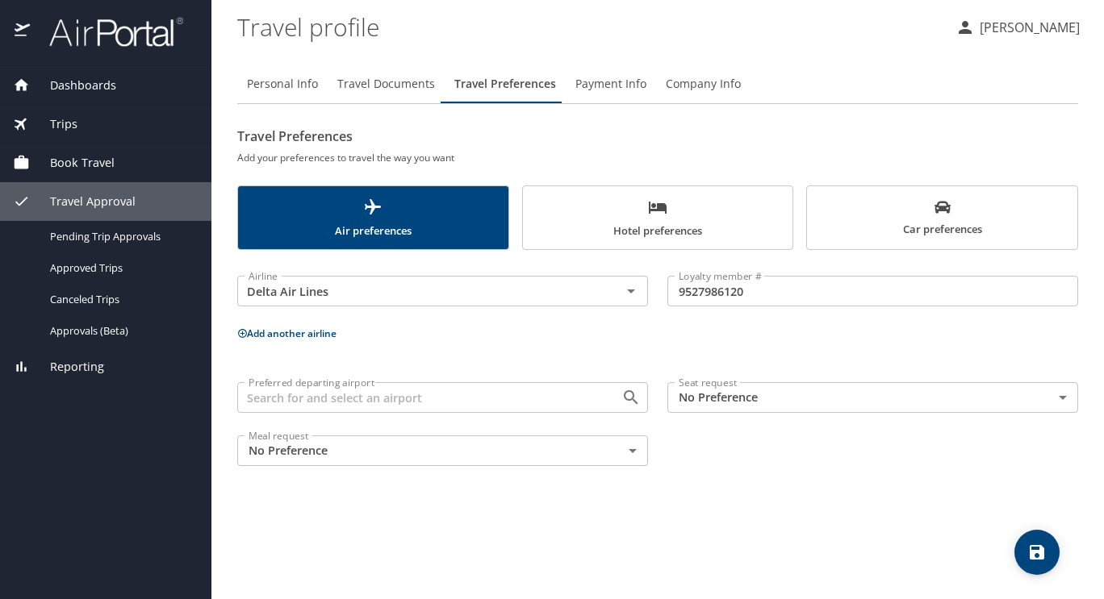
click at [386, 84] on span "Travel Documents" at bounding box center [386, 84] width 98 height 20
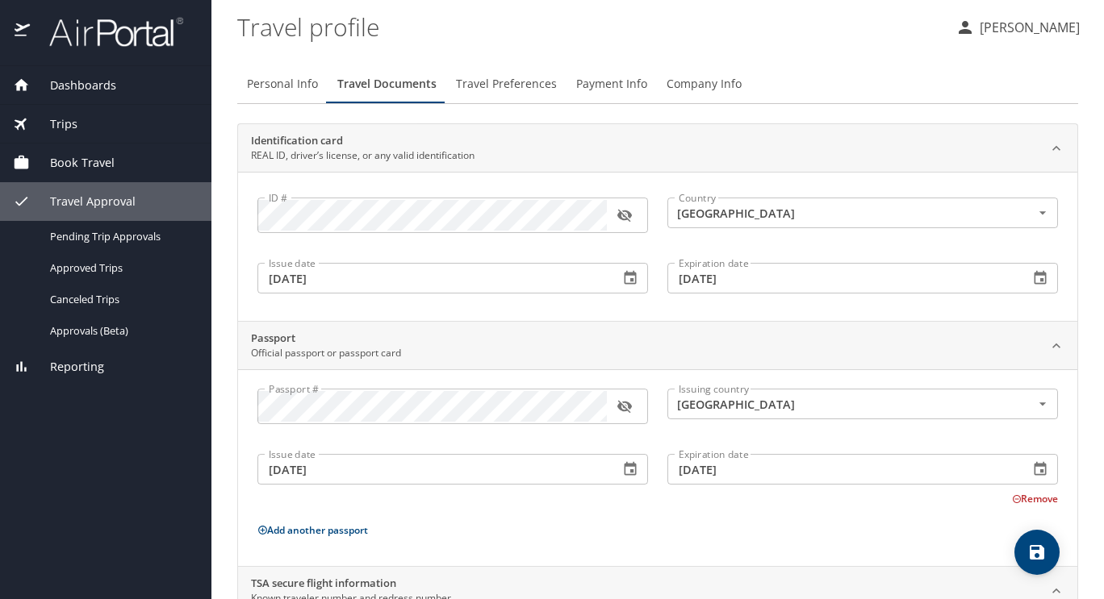
click at [612, 72] on button "Payment Info" at bounding box center [611, 84] width 90 height 39
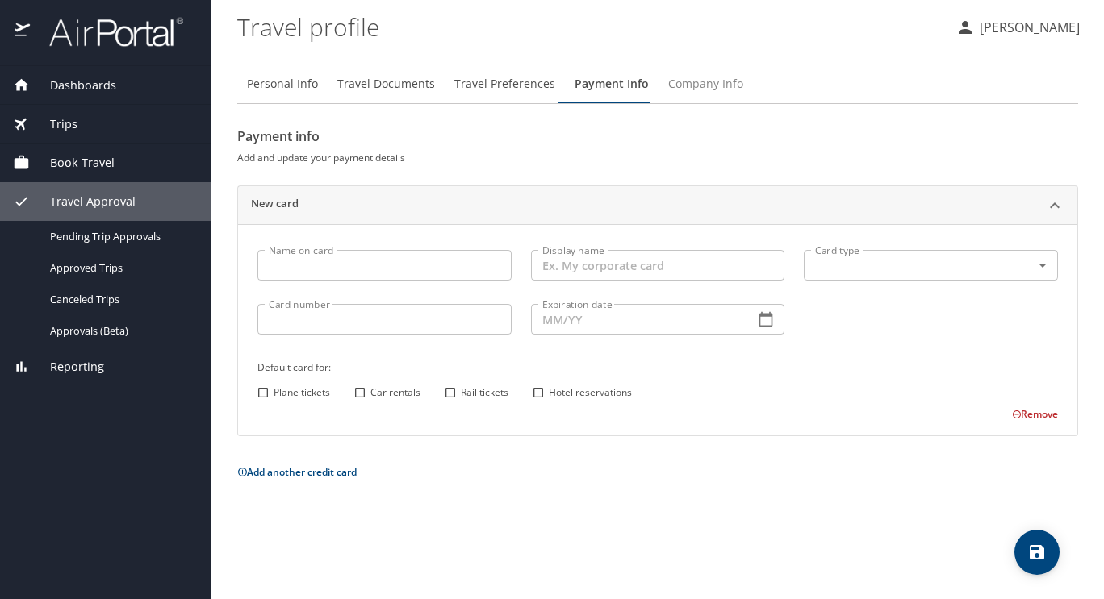
click at [705, 90] on span "Company Info" at bounding box center [705, 84] width 75 height 20
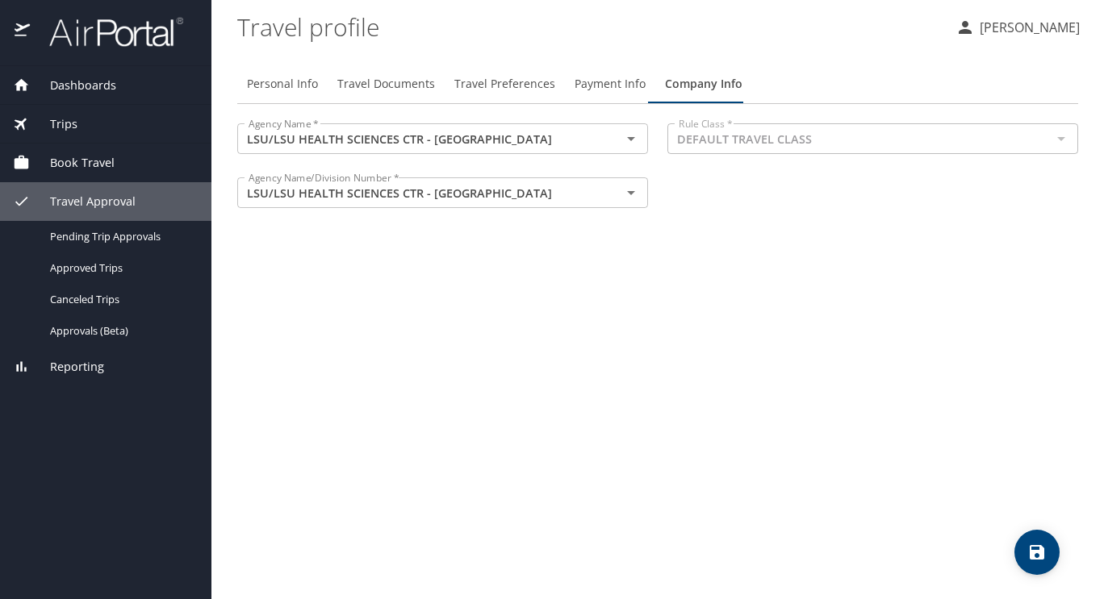
click at [1054, 27] on p "[PERSON_NAME]" at bounding box center [1027, 27] width 105 height 19
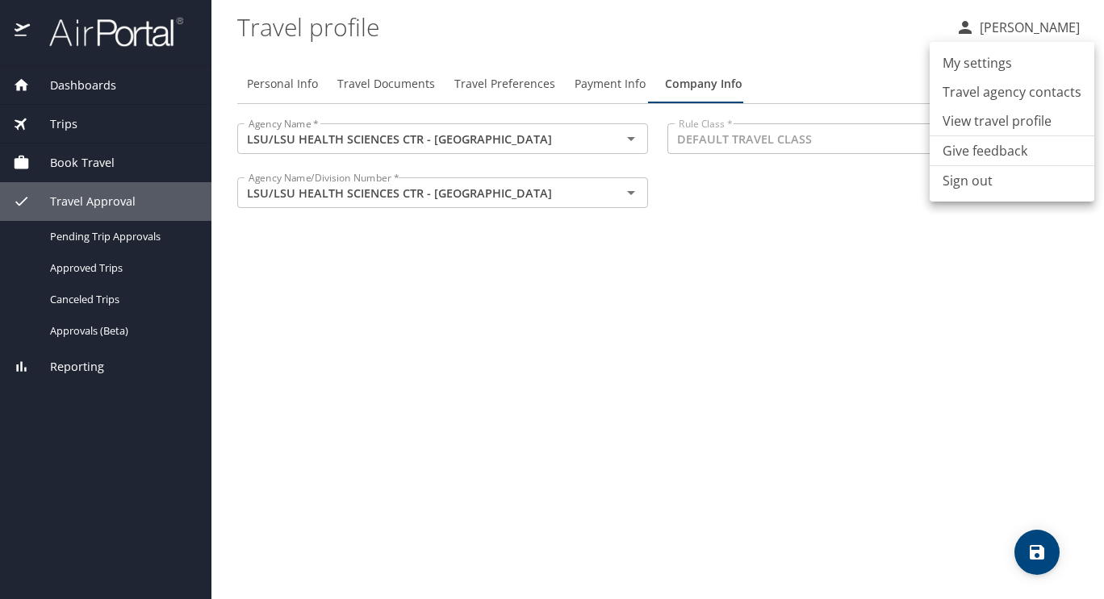
click at [991, 67] on li "My settings" at bounding box center [1011, 62] width 165 height 29
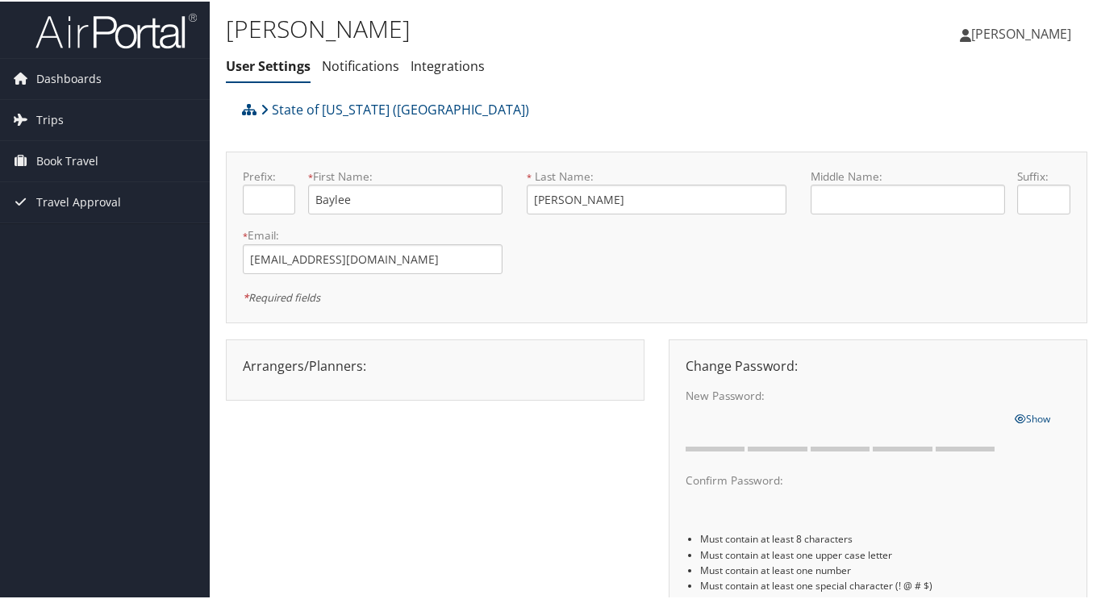
click at [337, 360] on div "Arrangers/Planners: Edit Arrangers & Planners [PERSON_NAME] [PERSON_NAME] [PERS…" at bounding box center [435, 364] width 409 height 19
drag, startPoint x: 337, startPoint y: 360, endPoint x: 292, endPoint y: 372, distance: 46.8
click at [292, 372] on div "Arrangers/Planners: Edit Arrangers & Planners Alicia Reynolds AMANDA DESHOTEL A…" at bounding box center [435, 364] width 409 height 19
click at [342, 103] on link "State of Louisiana (SOLA)" at bounding box center [395, 108] width 269 height 32
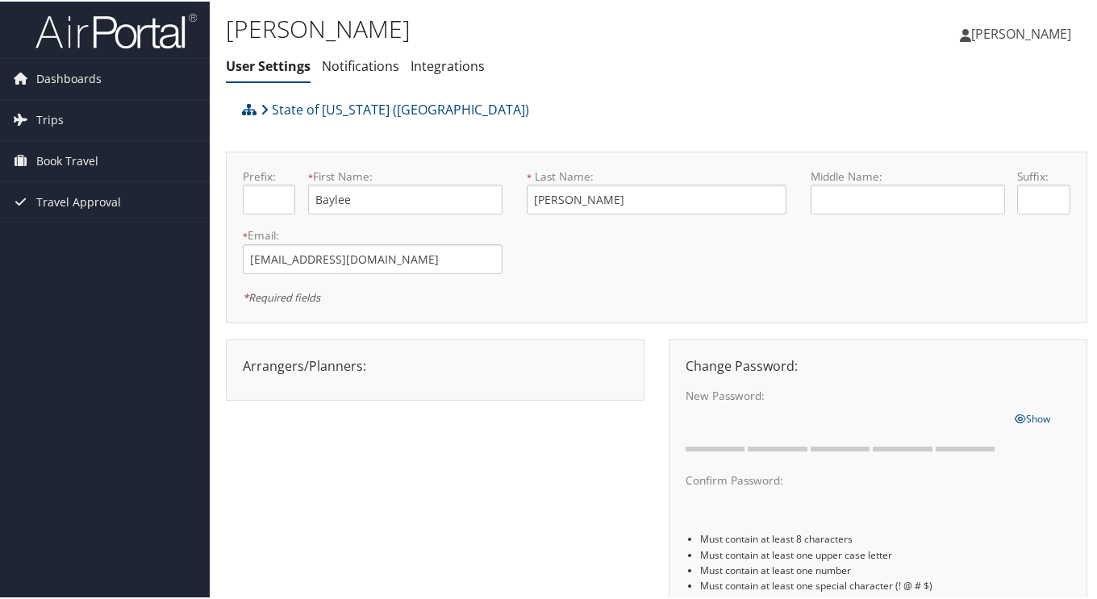
click at [990, 25] on span "[PERSON_NAME]" at bounding box center [1021, 32] width 100 height 18
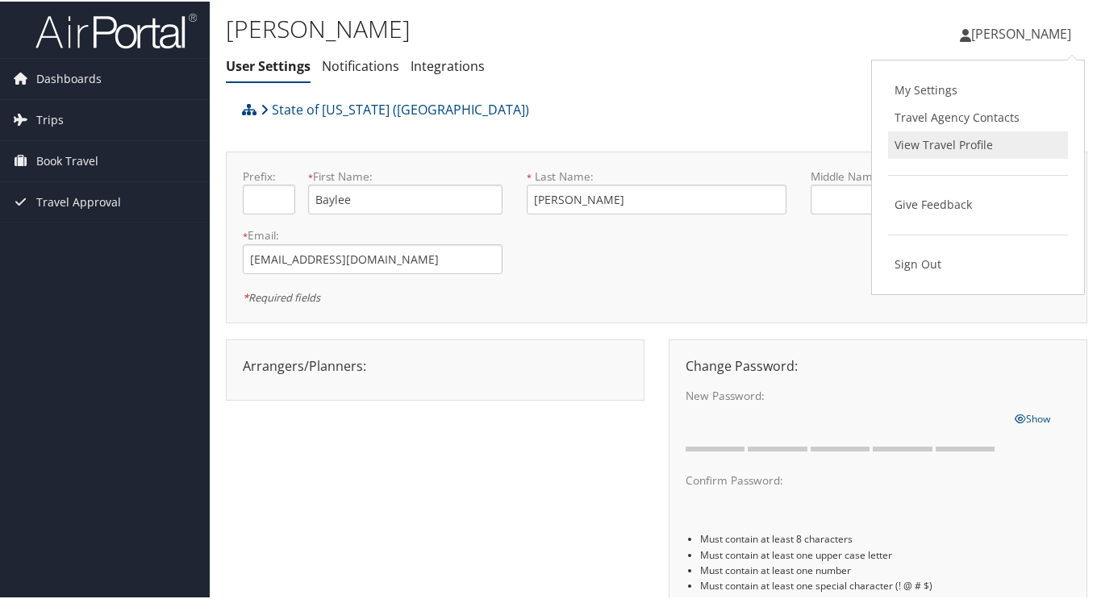
click at [942, 142] on link "View Travel Profile" at bounding box center [978, 143] width 180 height 27
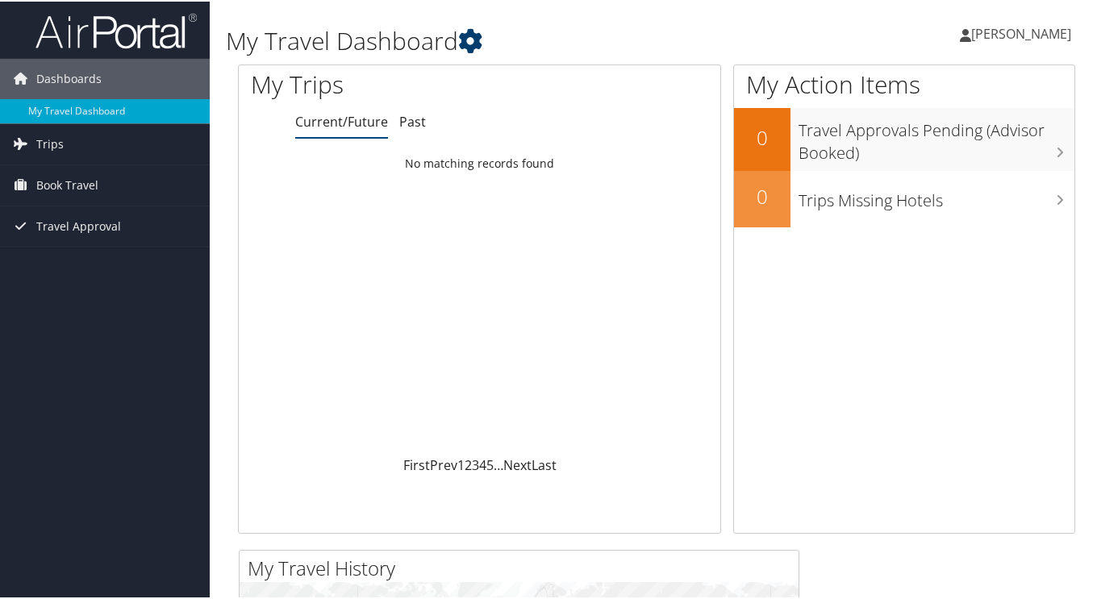
click at [480, 35] on icon at bounding box center [470, 39] width 24 height 24
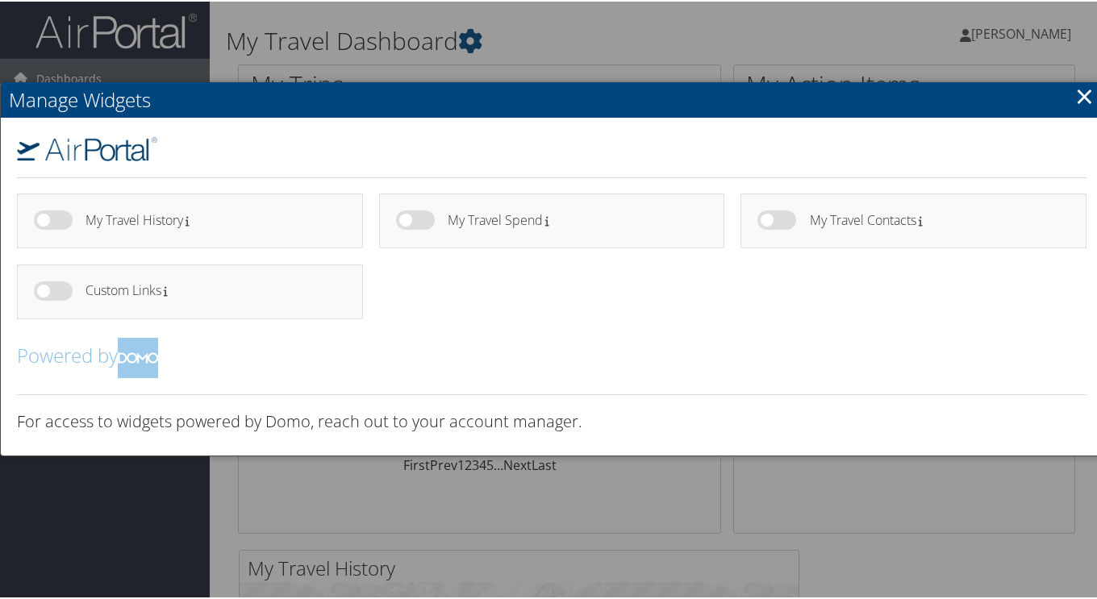
click at [1075, 101] on link "×" at bounding box center [1084, 94] width 19 height 32
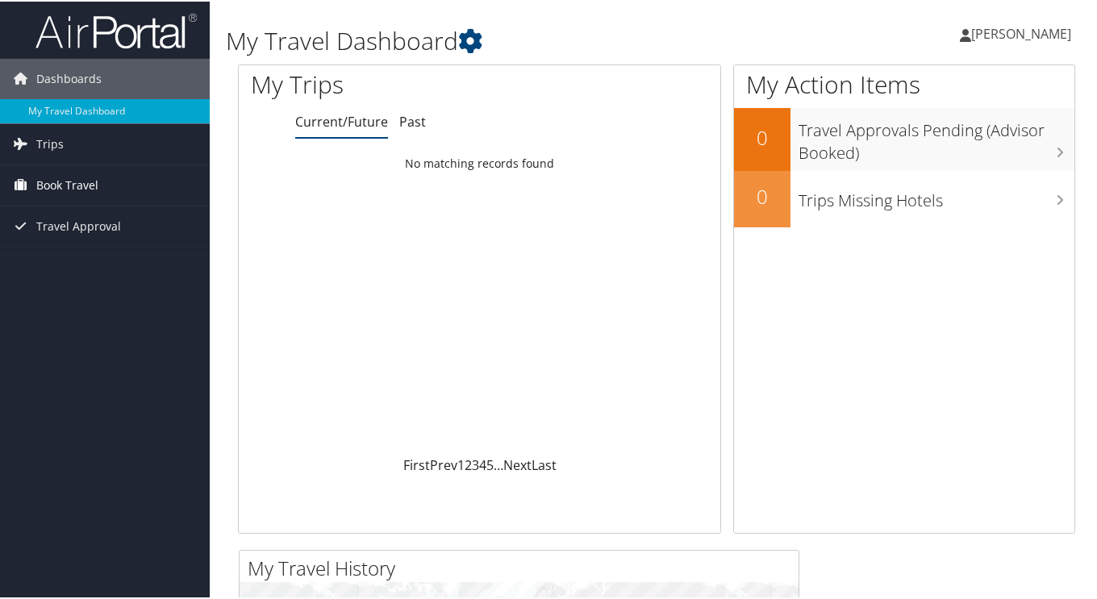
click at [92, 186] on span "Book Travel" at bounding box center [67, 184] width 62 height 40
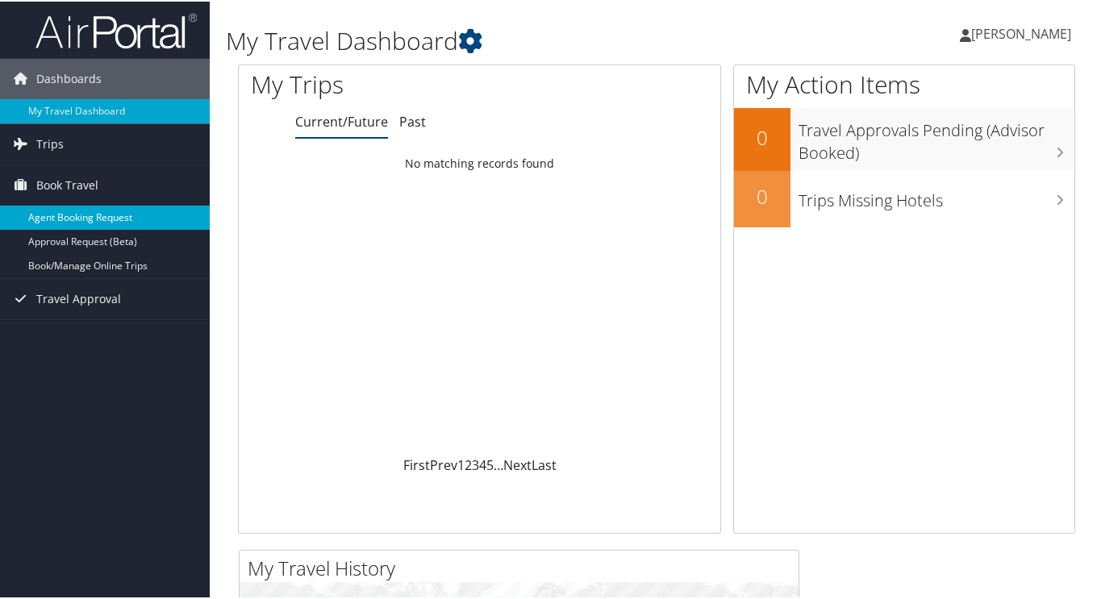
click at [117, 213] on link "Agent Booking Request" at bounding box center [105, 216] width 210 height 24
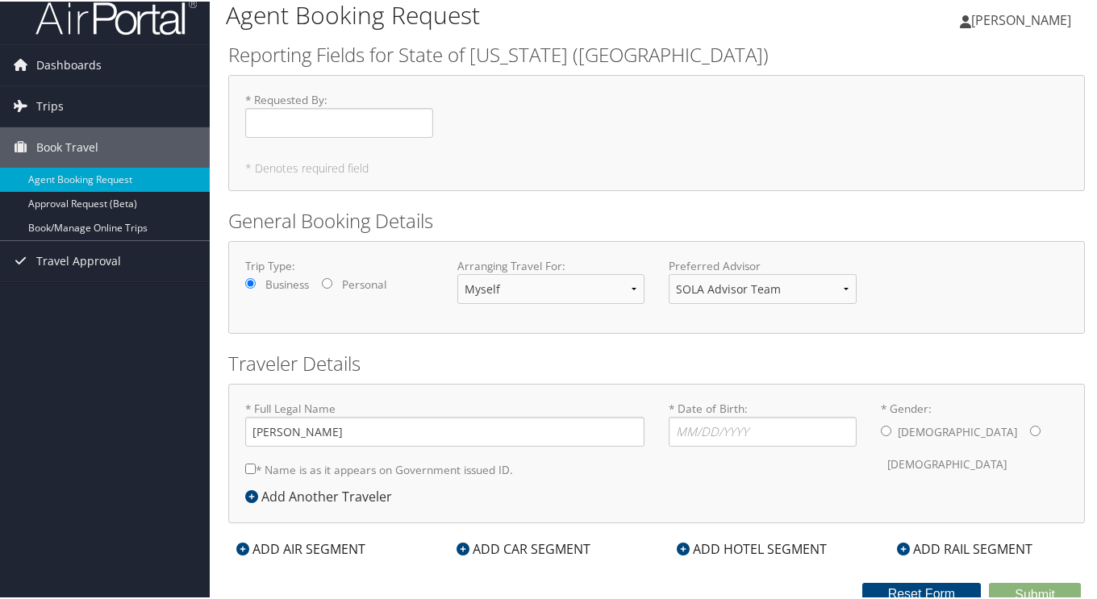
scroll to position [20, 0]
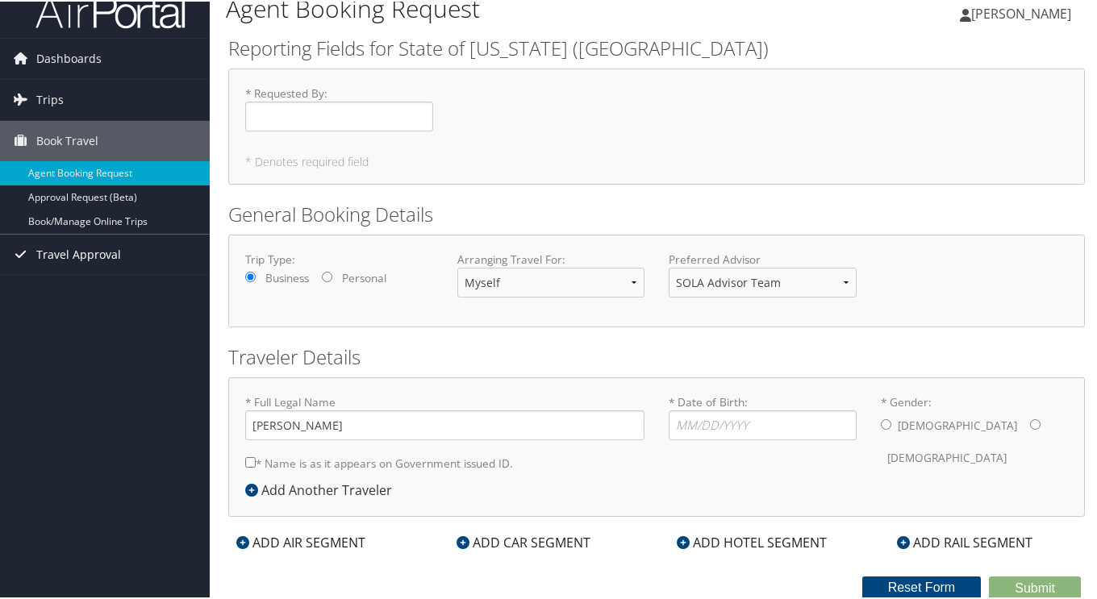
click at [126, 263] on link "Travel Approval" at bounding box center [105, 253] width 210 height 40
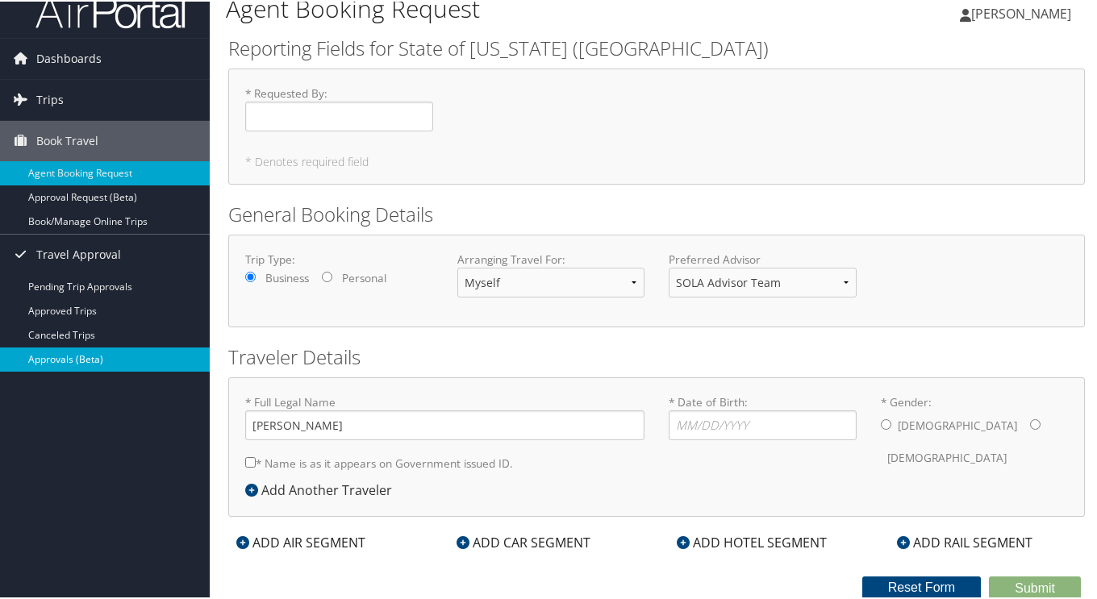
click at [93, 364] on link "Approvals (Beta)" at bounding box center [105, 358] width 210 height 24
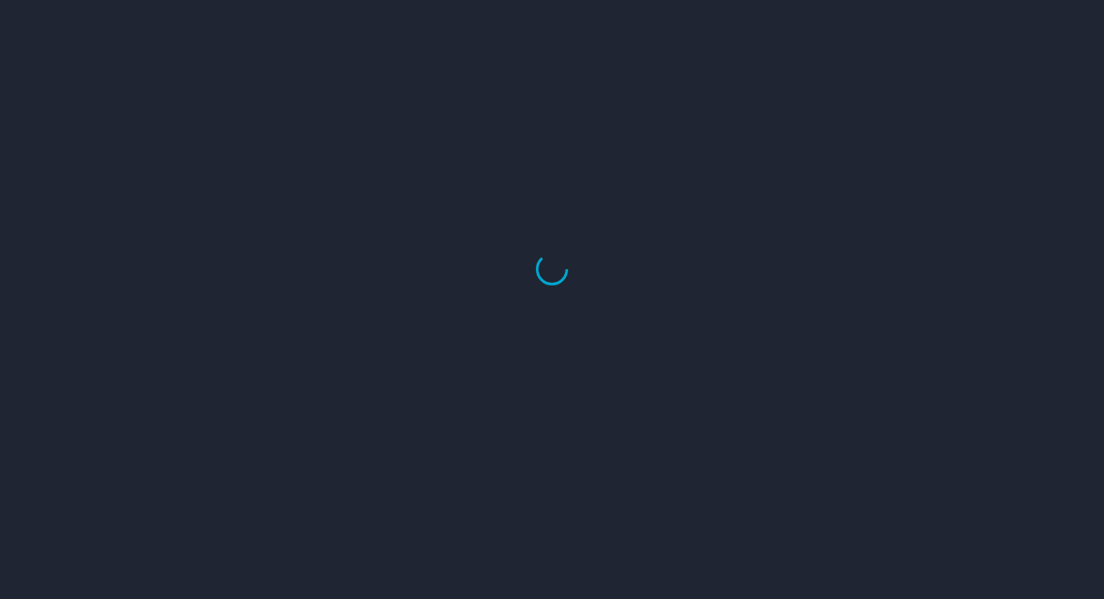
select select "US"
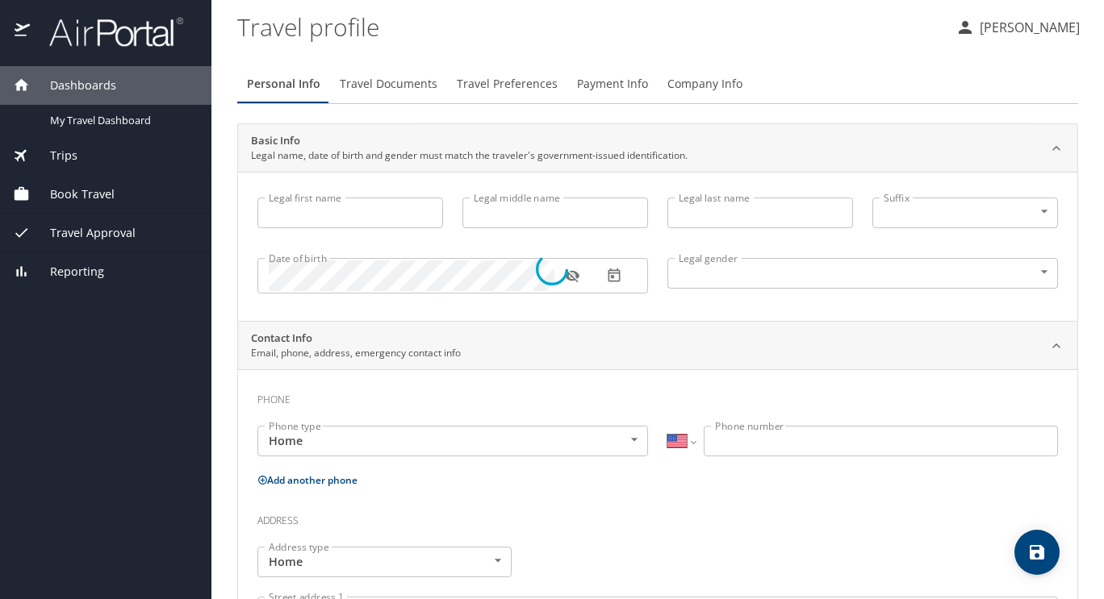
type input "Baylee"
type input "[PERSON_NAME]"
type input "[DEMOGRAPHIC_DATA]"
type input "Chi"
type input "[PERSON_NAME]"
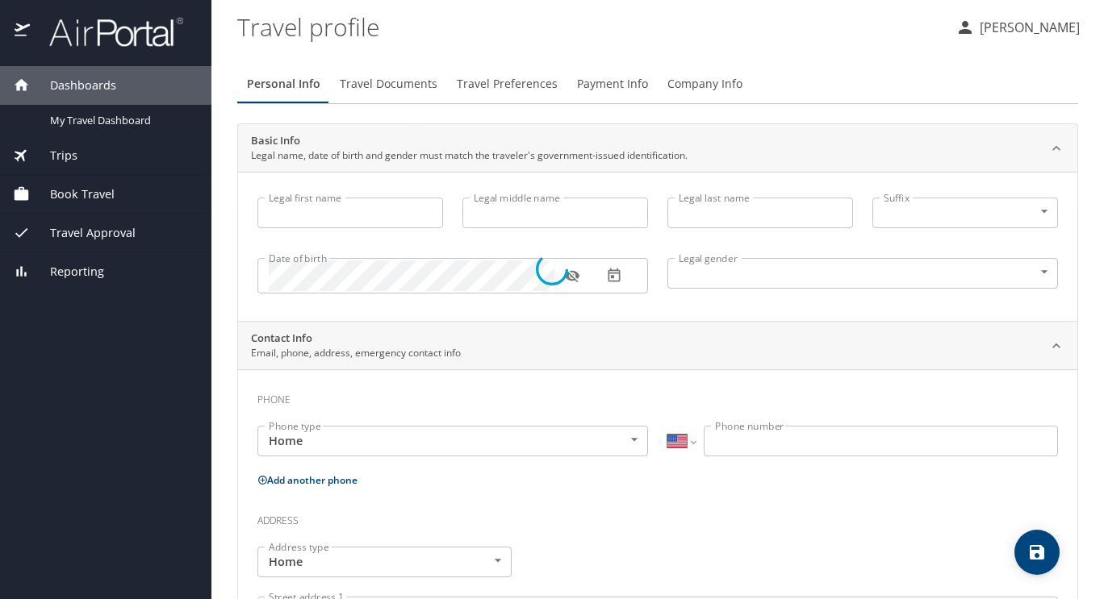
type input "[PHONE_NUMBER]"
type input "[EMAIL_ADDRESS][DOMAIN_NAME]"
select select "US"
